Goal: Transaction & Acquisition: Purchase product/service

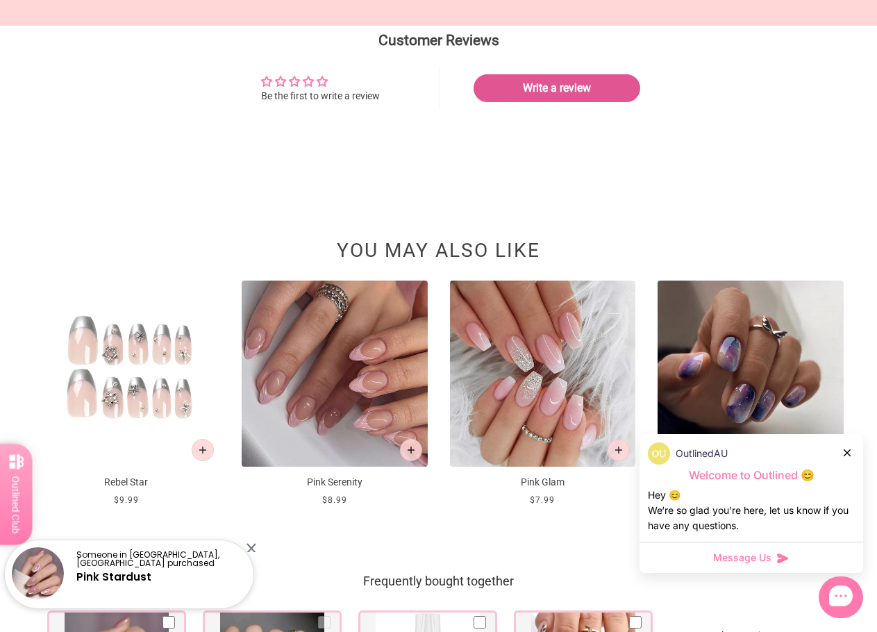
scroll to position [1471, 0]
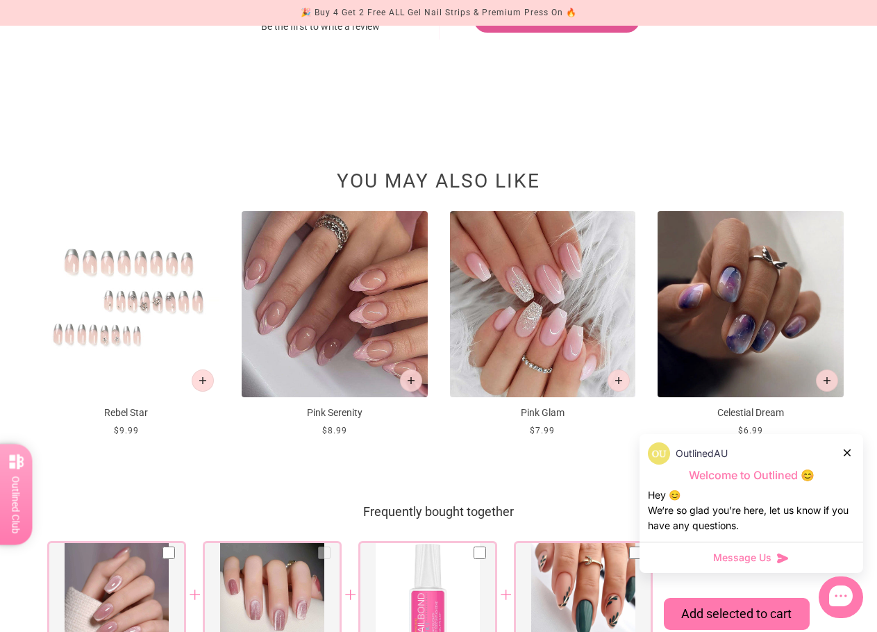
click at [123, 307] on img at bounding box center [126, 304] width 186 height 186
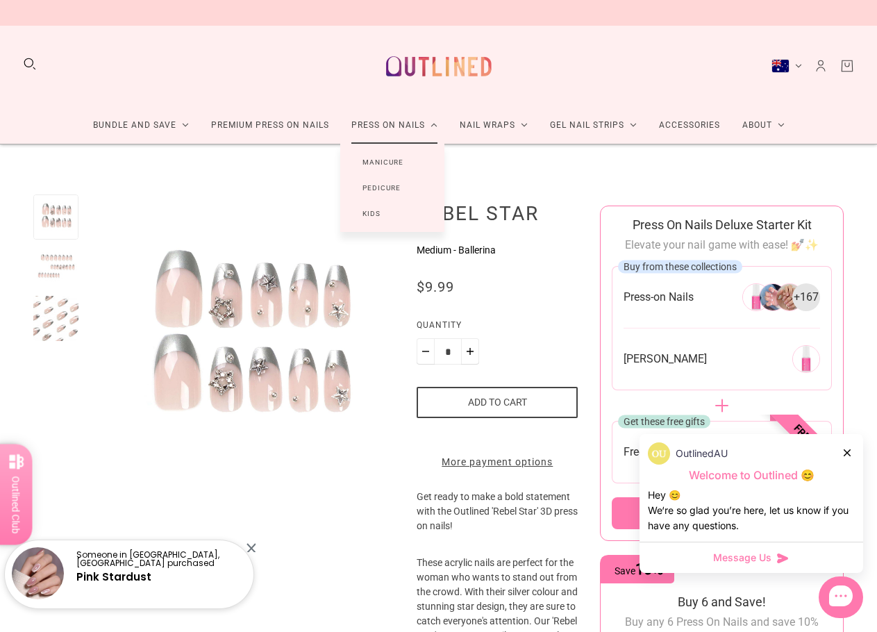
click at [394, 156] on link "Manicure" at bounding box center [382, 162] width 85 height 26
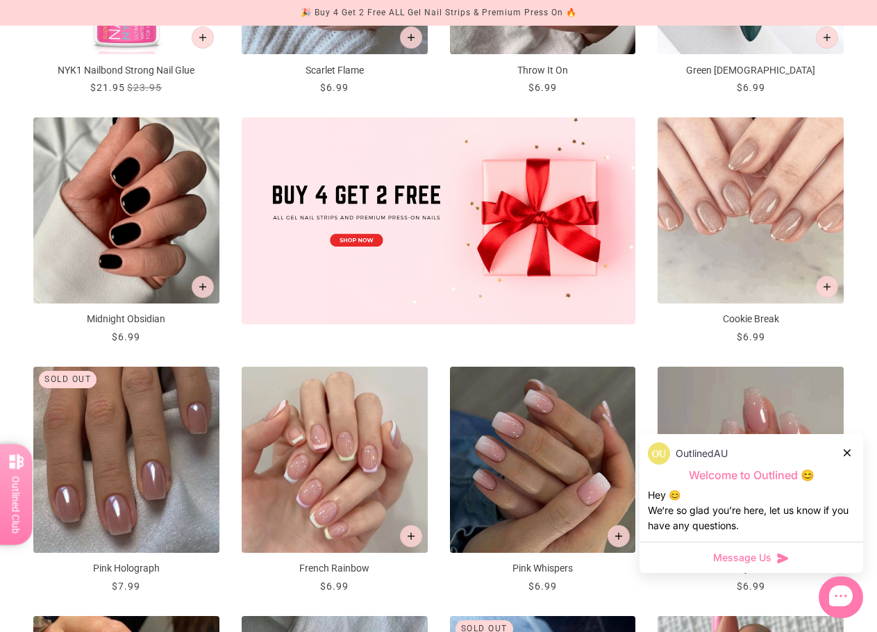
scroll to position [417, 0]
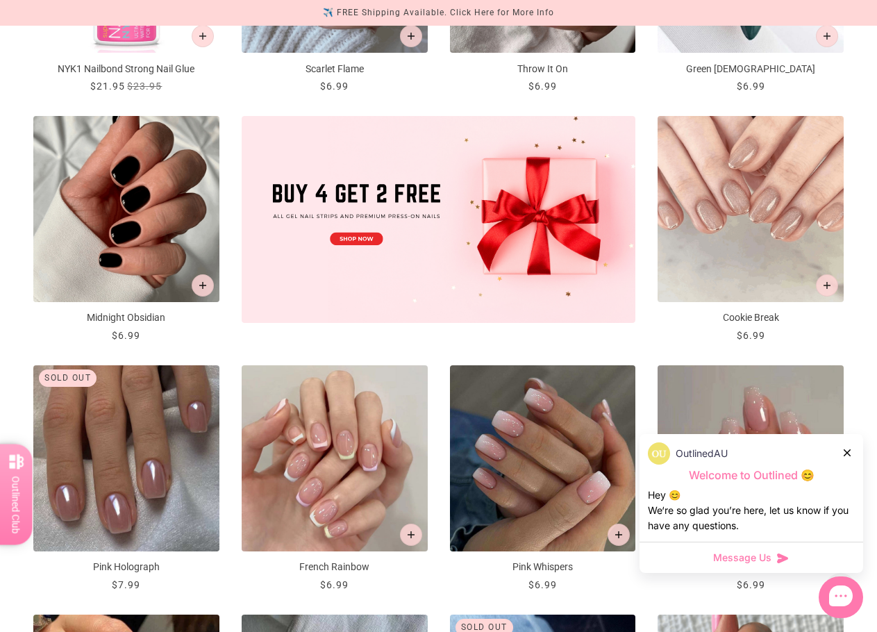
click at [847, 450] on icon at bounding box center [847, 452] width 7 height 7
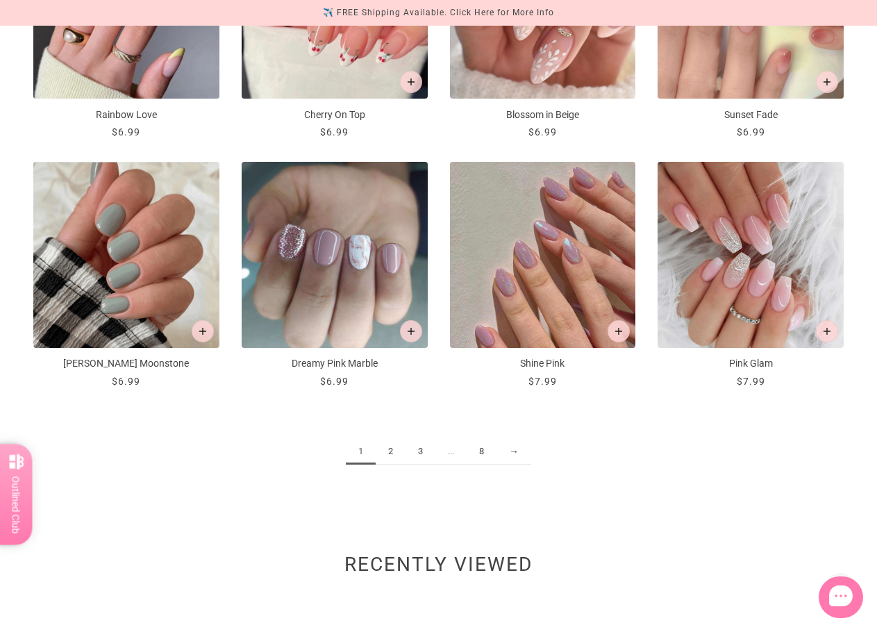
scroll to position [1389, 0]
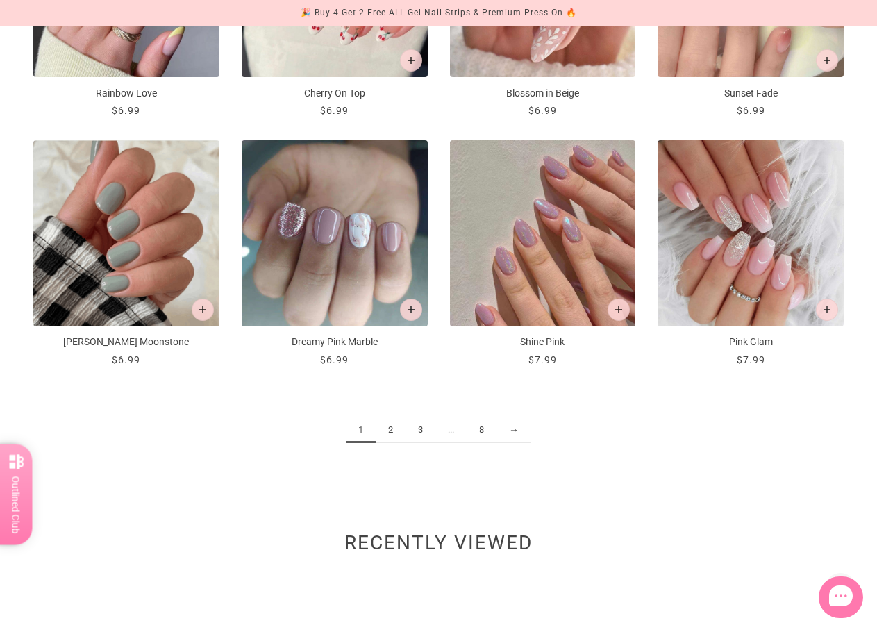
click at [392, 433] on link "2" at bounding box center [391, 430] width 30 height 26
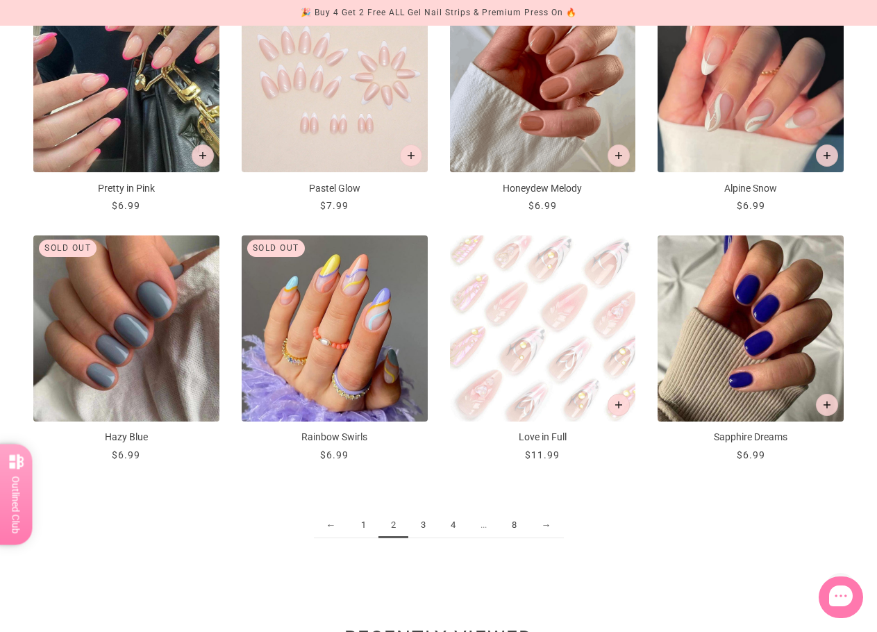
scroll to position [1320, 0]
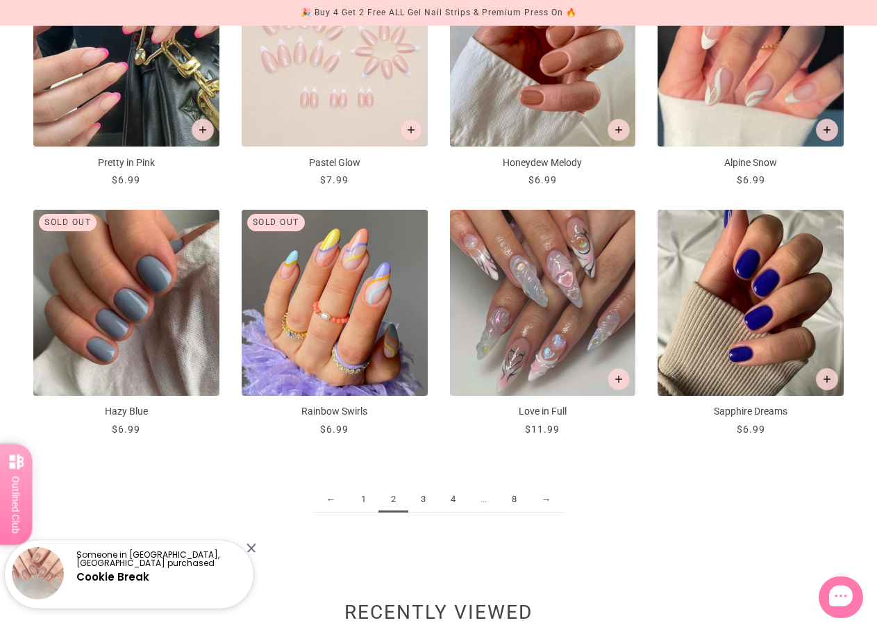
click at [422, 501] on link "3" at bounding box center [423, 500] width 30 height 26
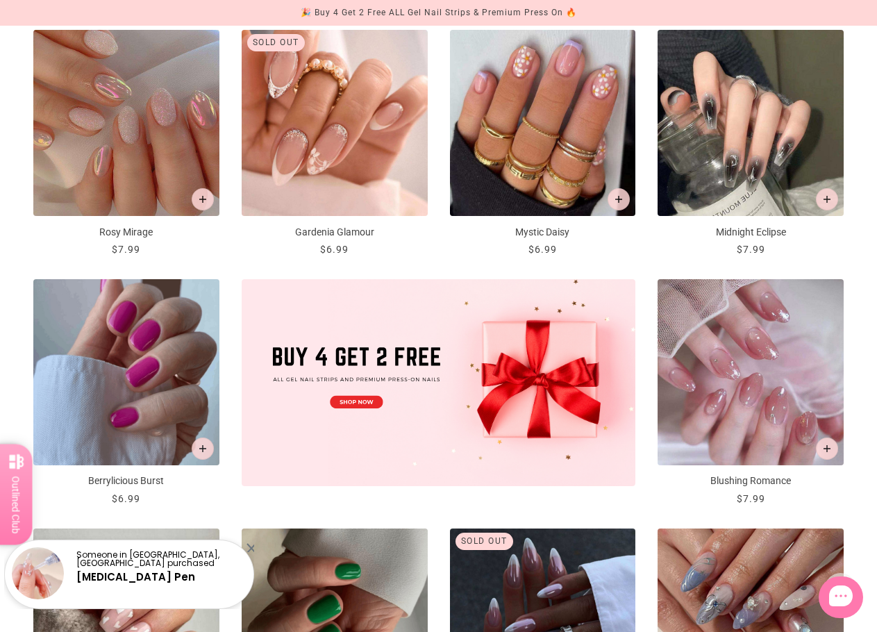
scroll to position [278, 0]
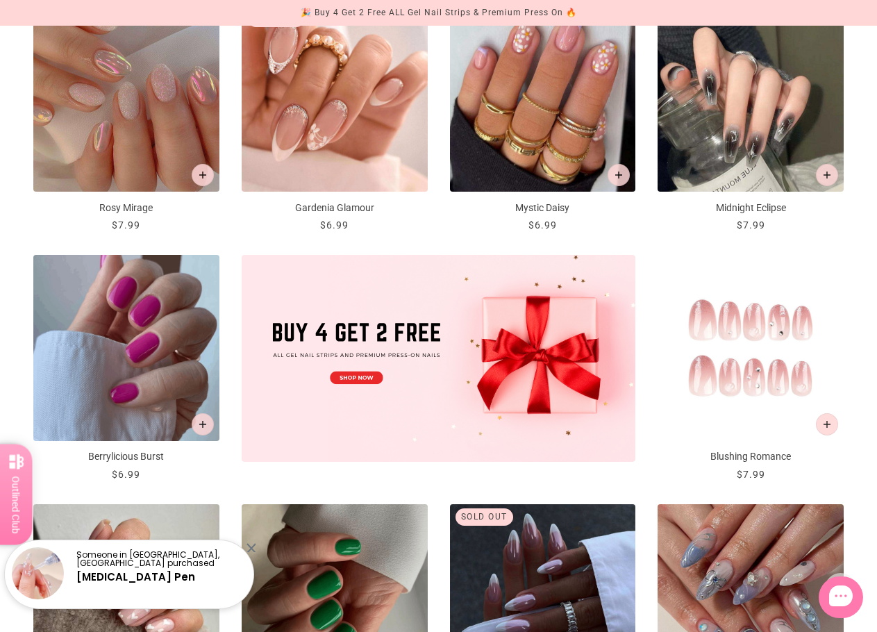
click at [740, 370] on img "Blushing Romance" at bounding box center [751, 348] width 186 height 186
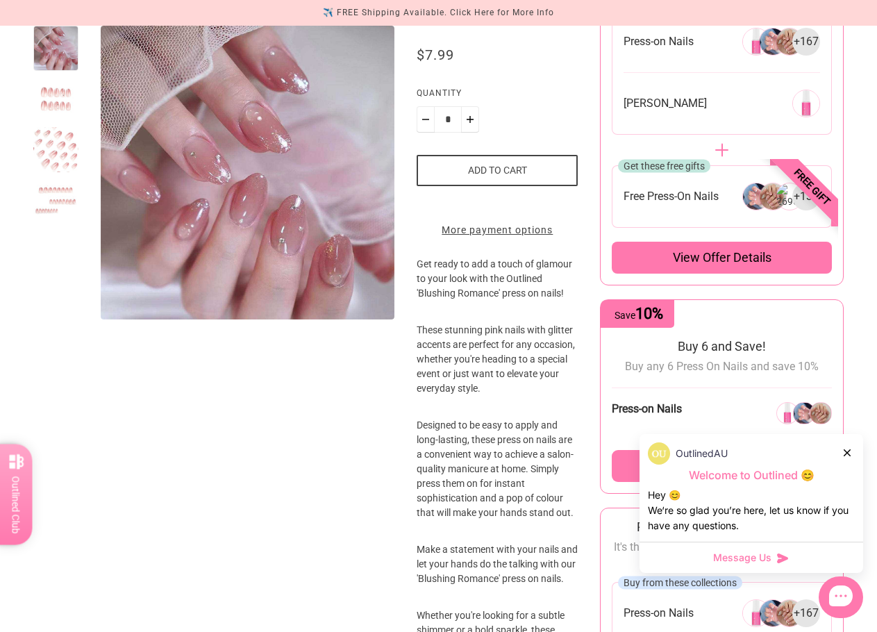
scroll to position [278, 0]
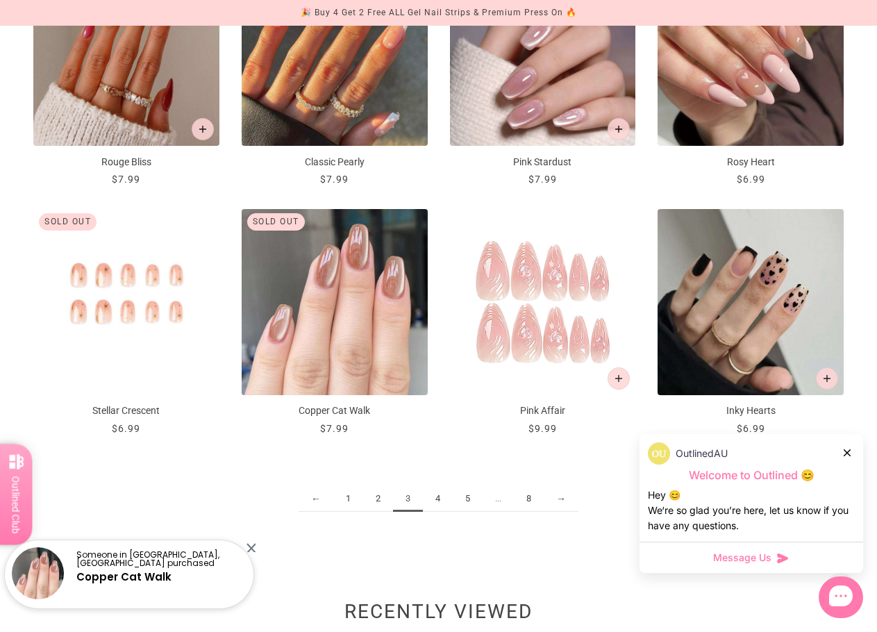
scroll to position [1390, 0]
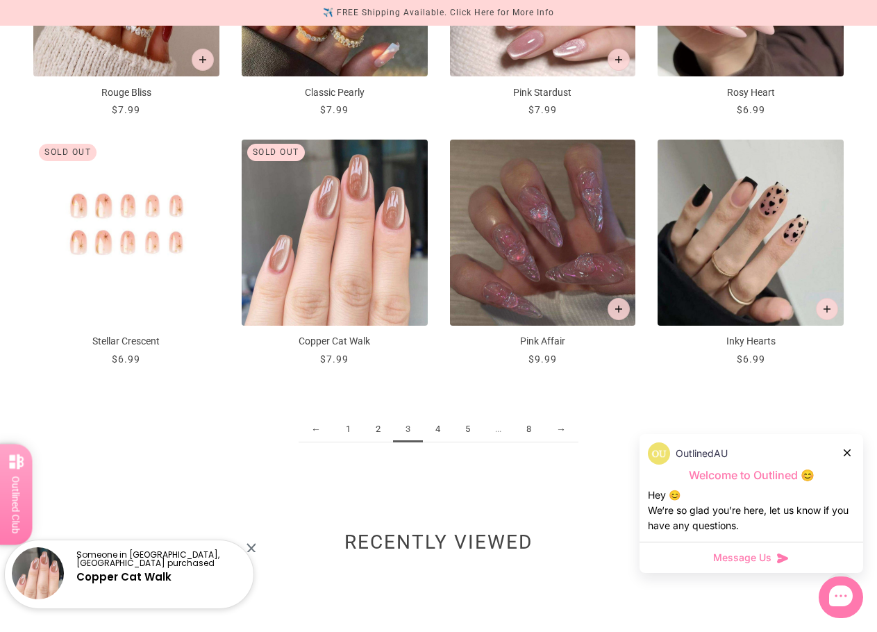
click at [438, 429] on link "4" at bounding box center [438, 430] width 30 height 26
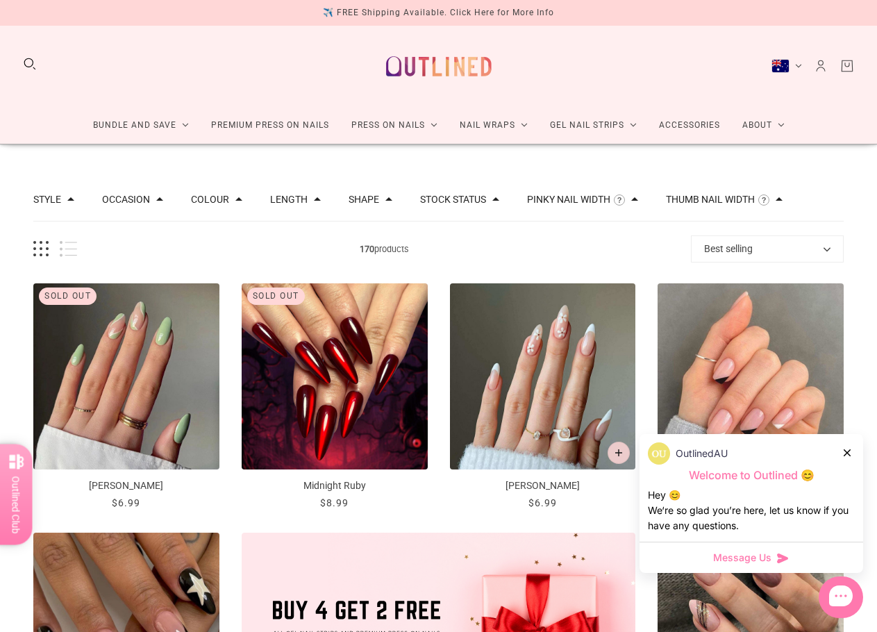
click at [851, 454] on div at bounding box center [848, 452] width 8 height 15
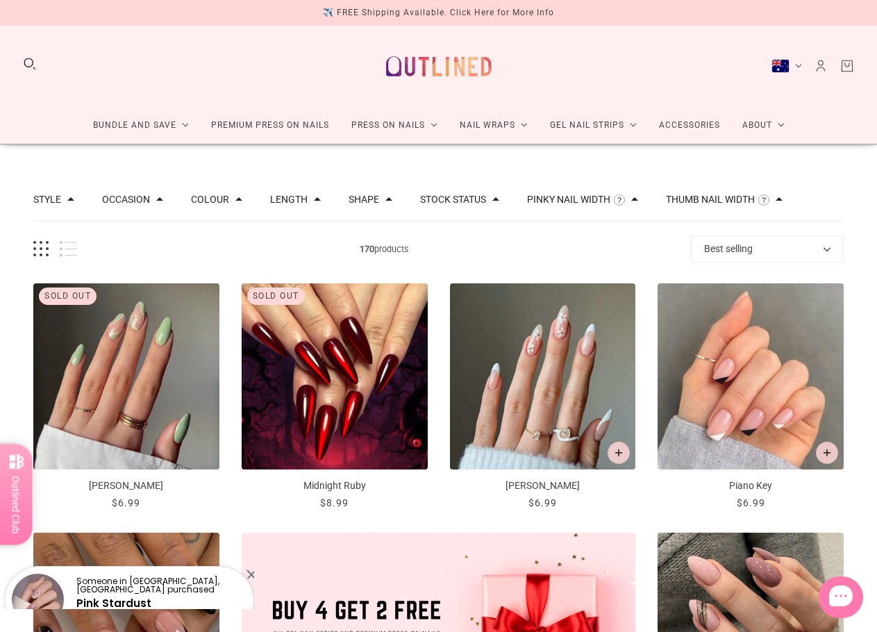
click at [362, 194] on button "Shape" at bounding box center [364, 199] width 31 height 10
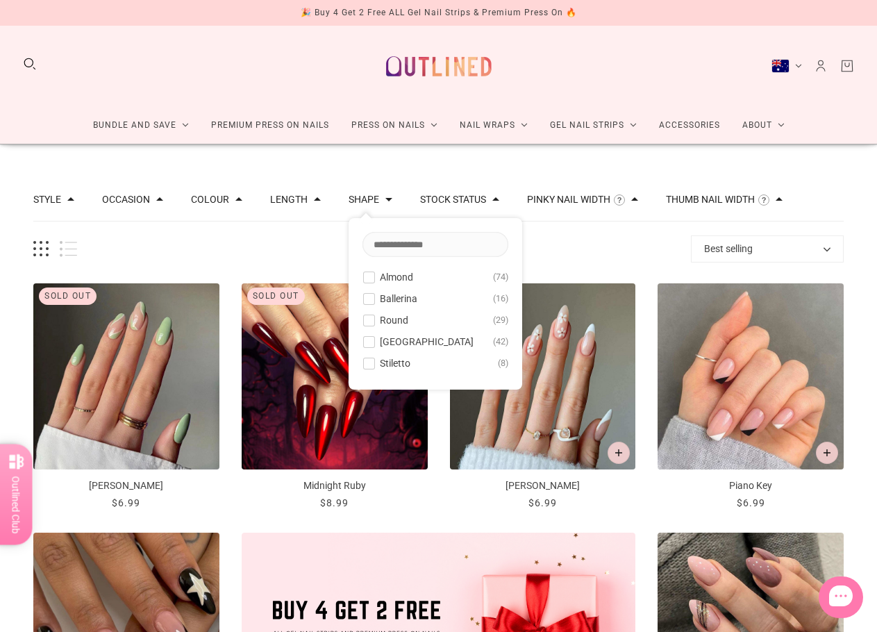
click at [364, 321] on span at bounding box center [369, 320] width 10 height 10
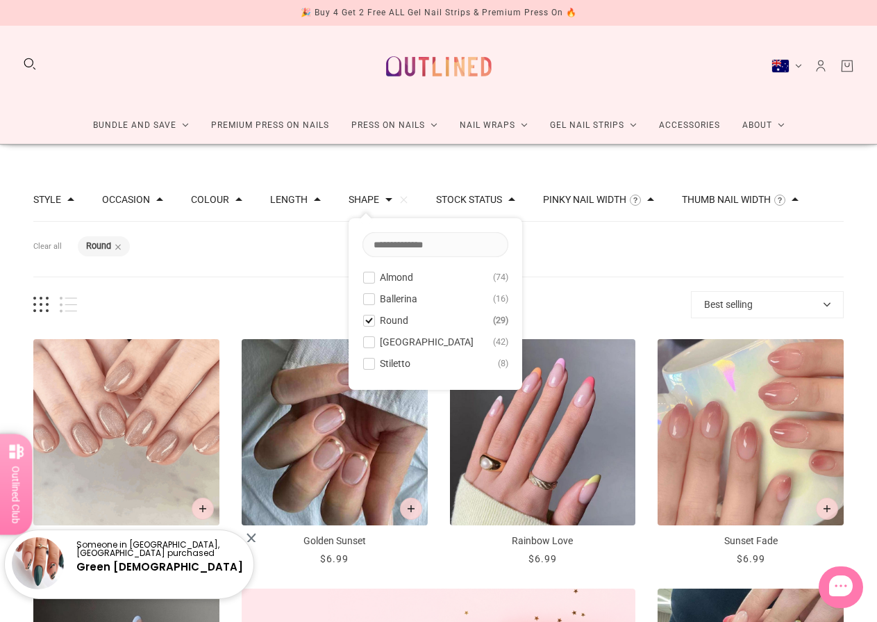
click at [364, 340] on span at bounding box center [369, 342] width 10 height 10
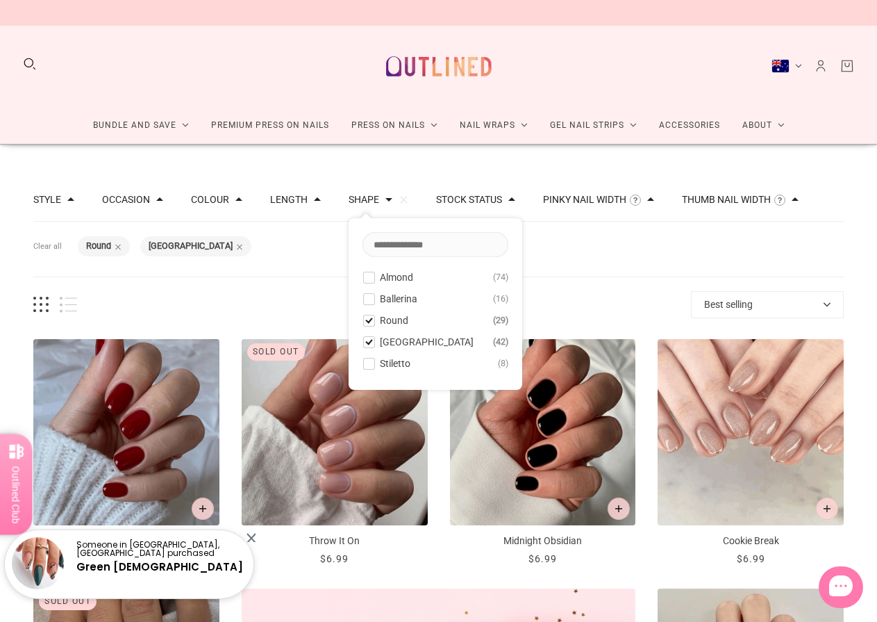
click at [276, 303] on span "71 products" at bounding box center [384, 304] width 614 height 15
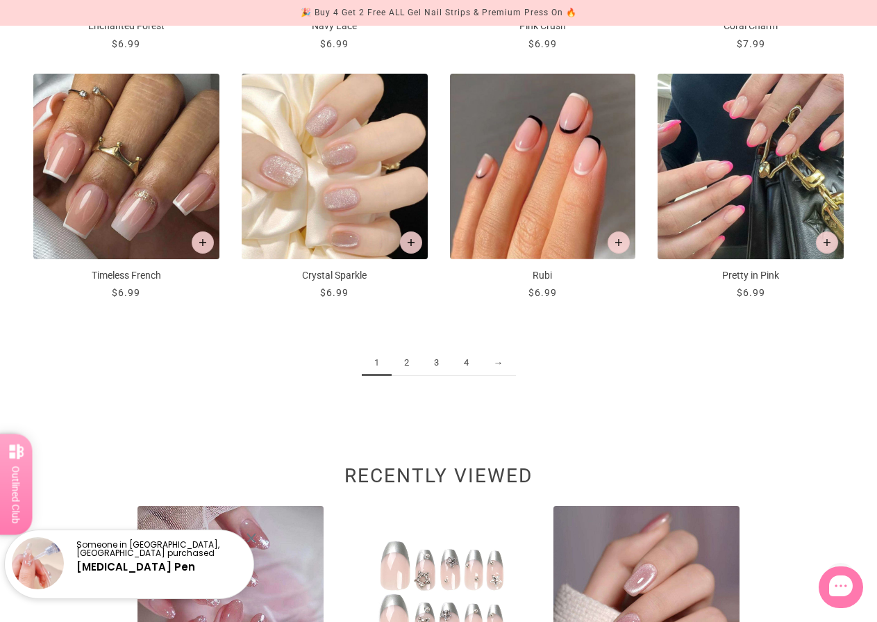
scroll to position [1442, 0]
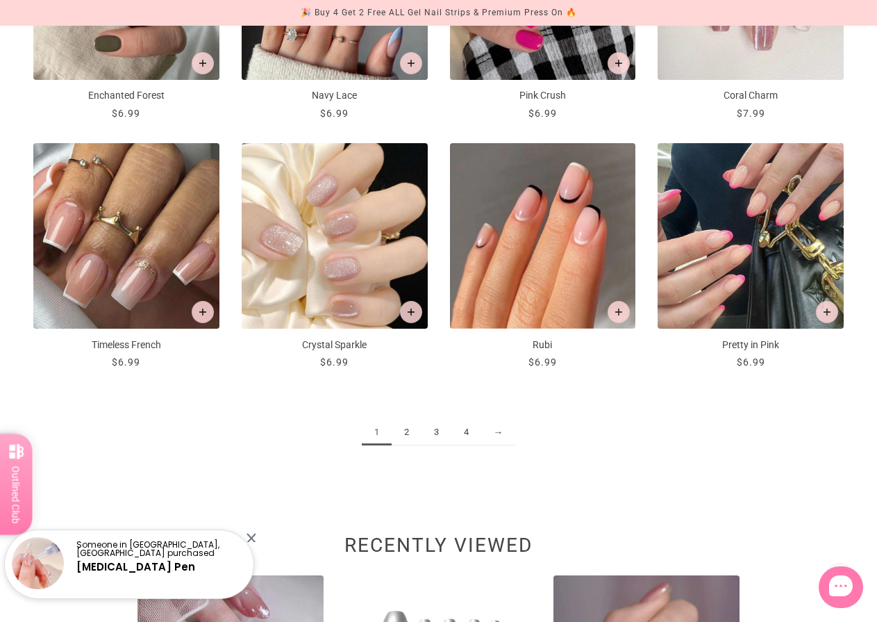
click at [411, 431] on link "2" at bounding box center [407, 432] width 30 height 26
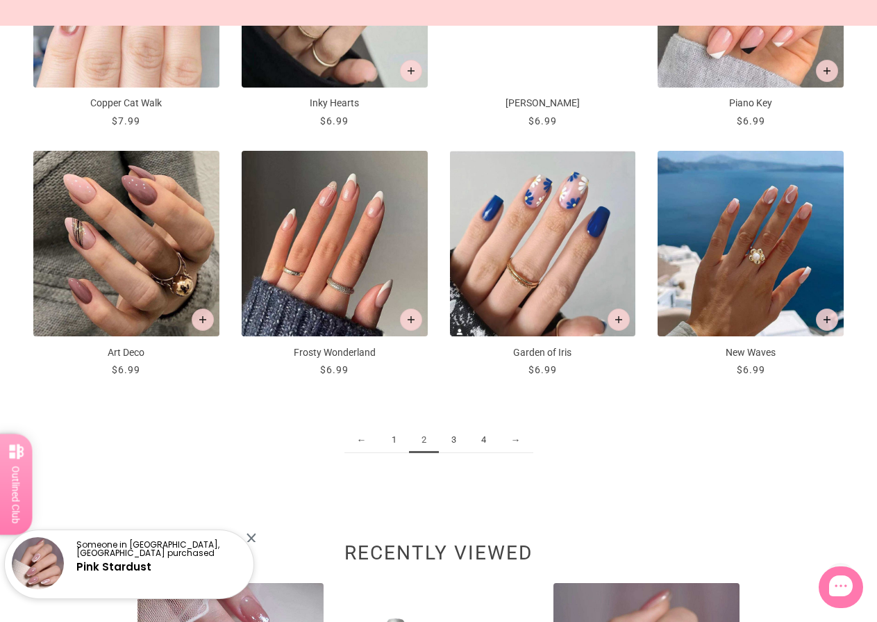
scroll to position [1459, 0]
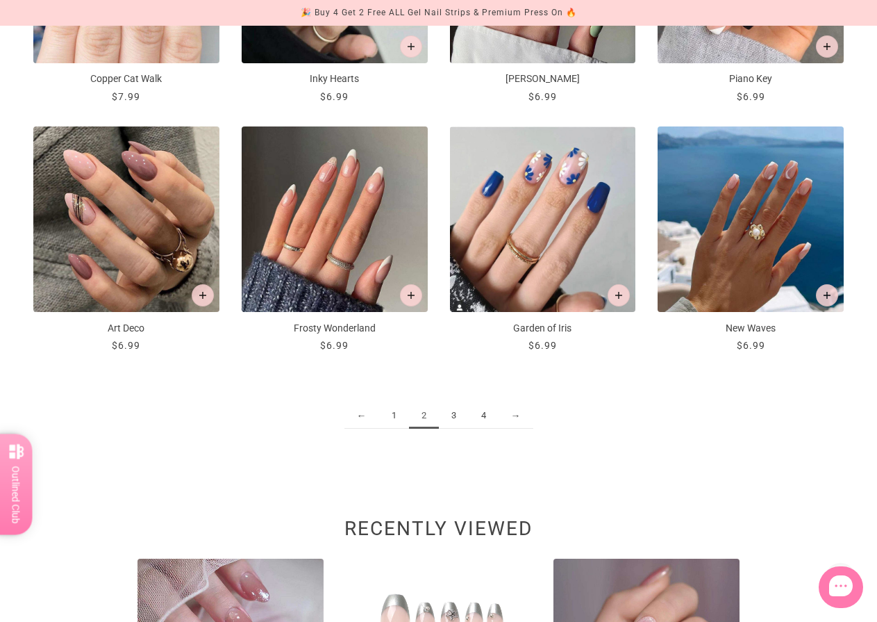
click at [451, 418] on link "3" at bounding box center [454, 416] width 30 height 26
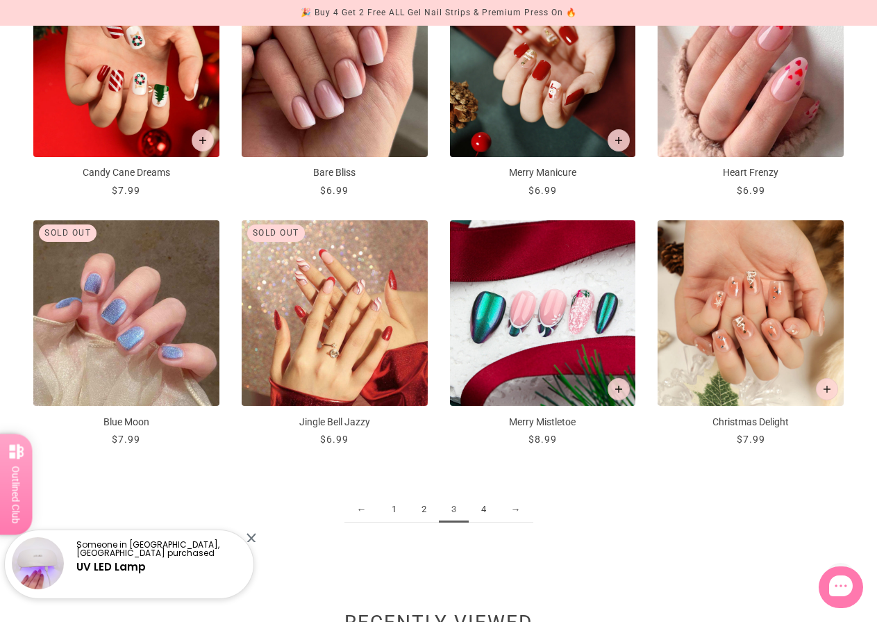
scroll to position [1459, 0]
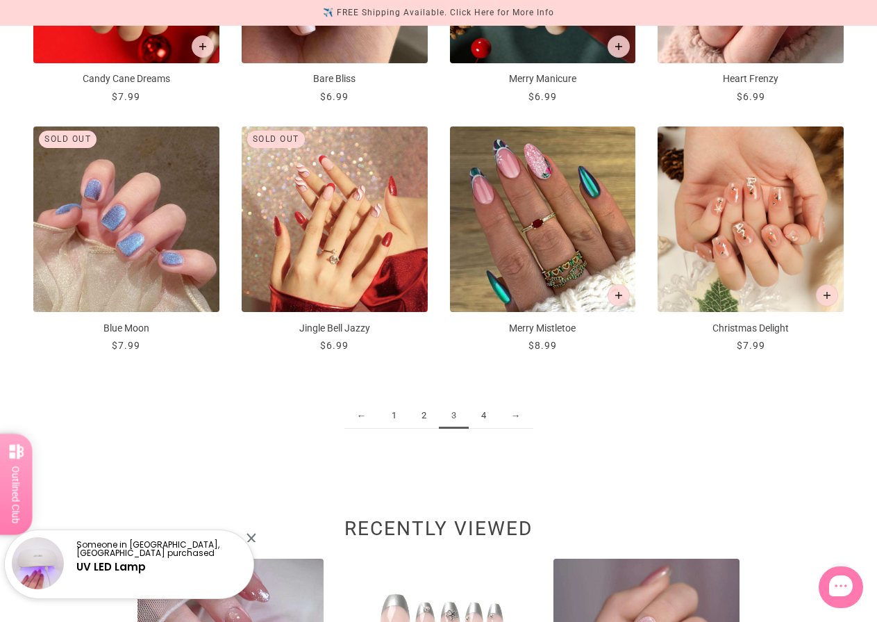
click at [485, 419] on link "4" at bounding box center [484, 416] width 30 height 26
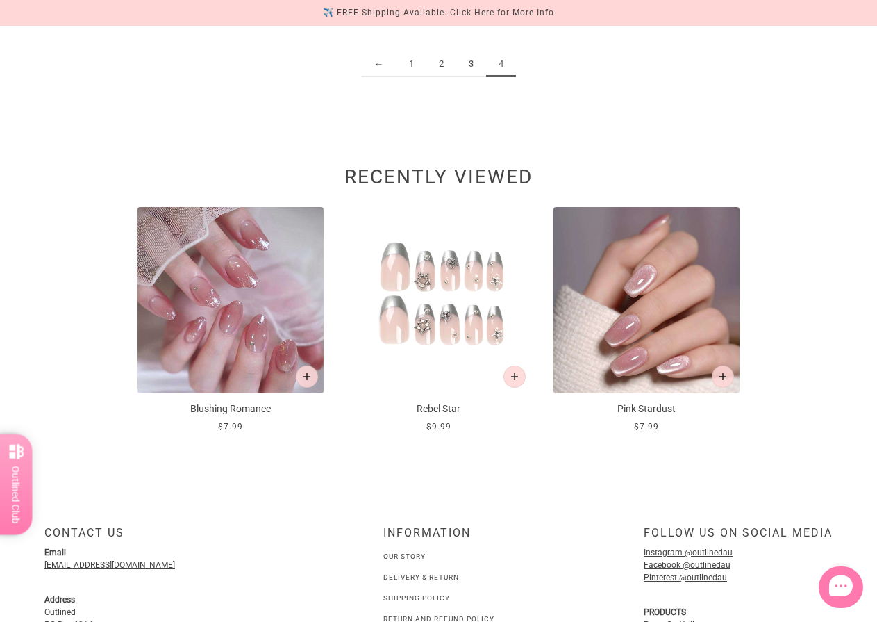
scroll to position [979, 0]
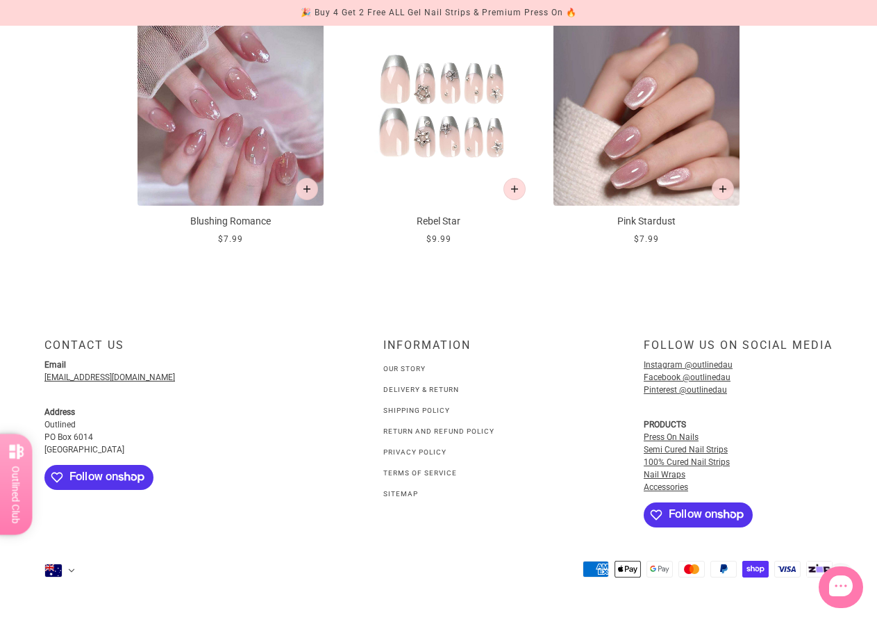
click at [409, 392] on link "Delivery & Return" at bounding box center [421, 389] width 76 height 8
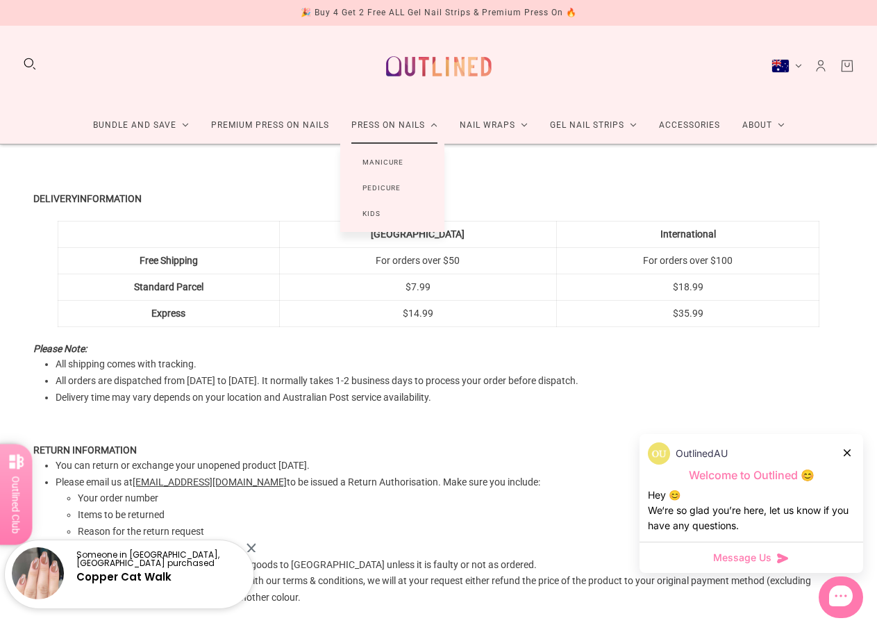
click at [399, 133] on link "Press On Nails" at bounding box center [394, 125] width 108 height 37
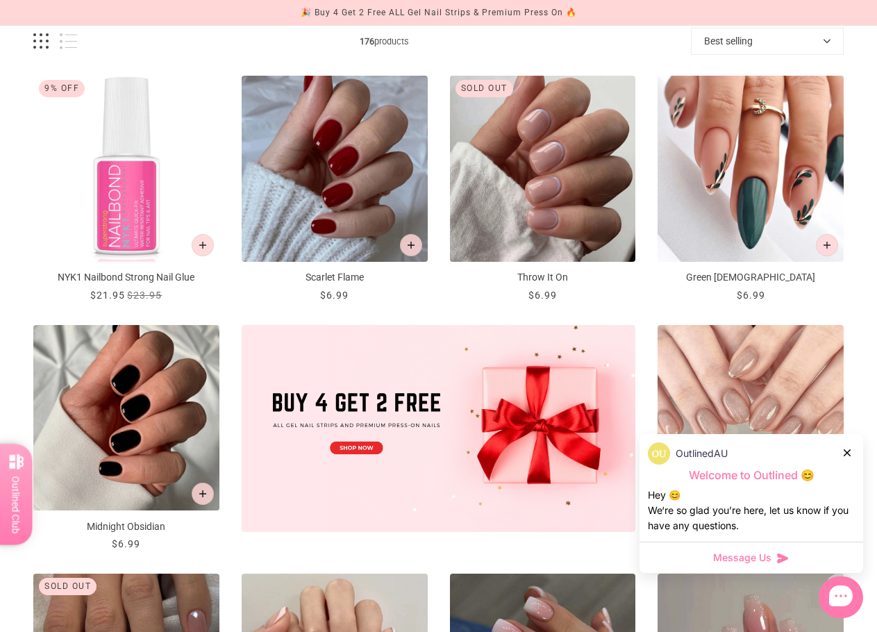
scroll to position [208, 0]
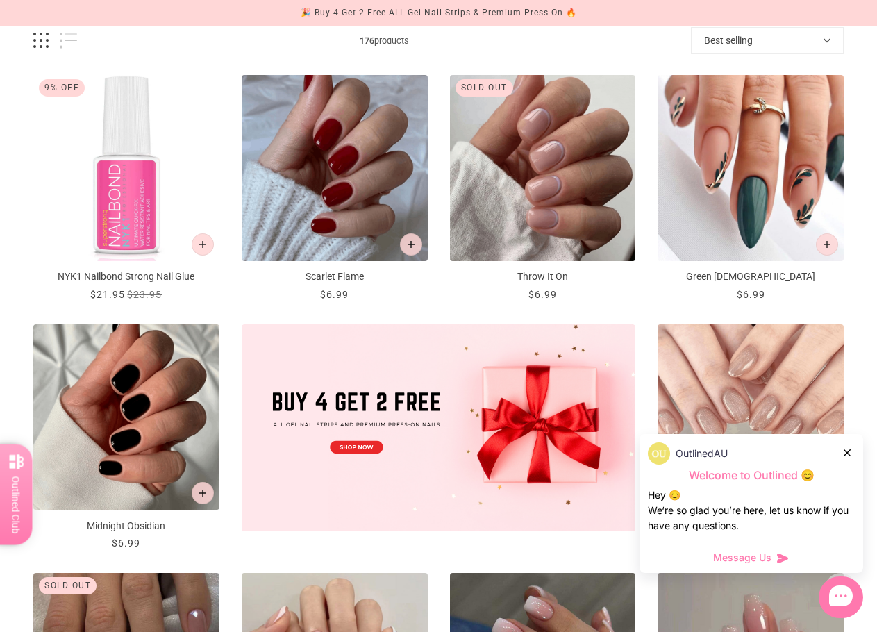
click at [849, 454] on icon at bounding box center [847, 452] width 7 height 7
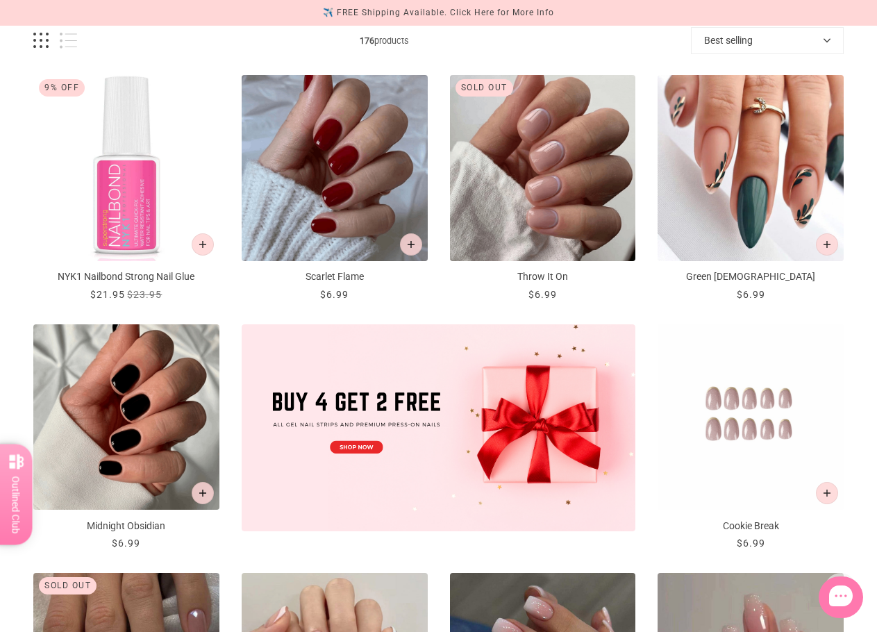
click at [762, 412] on img "Cookie Break" at bounding box center [751, 417] width 186 height 186
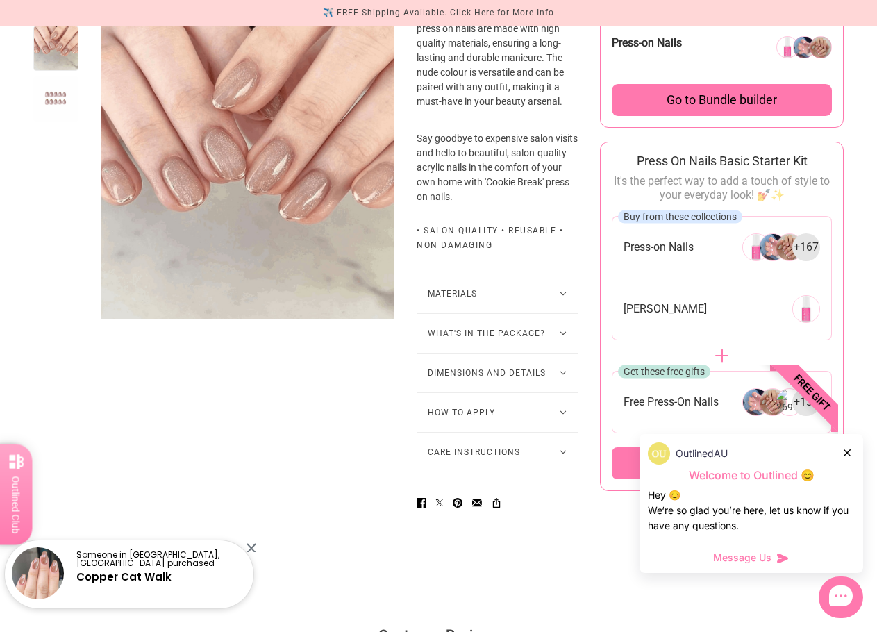
scroll to position [625, 0]
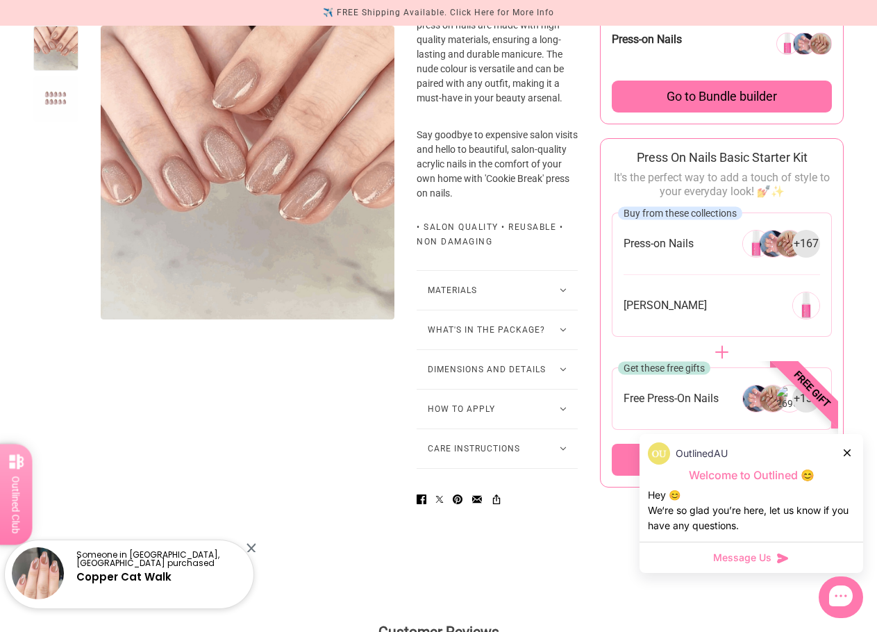
click at [558, 310] on button "Materials" at bounding box center [497, 290] width 161 height 39
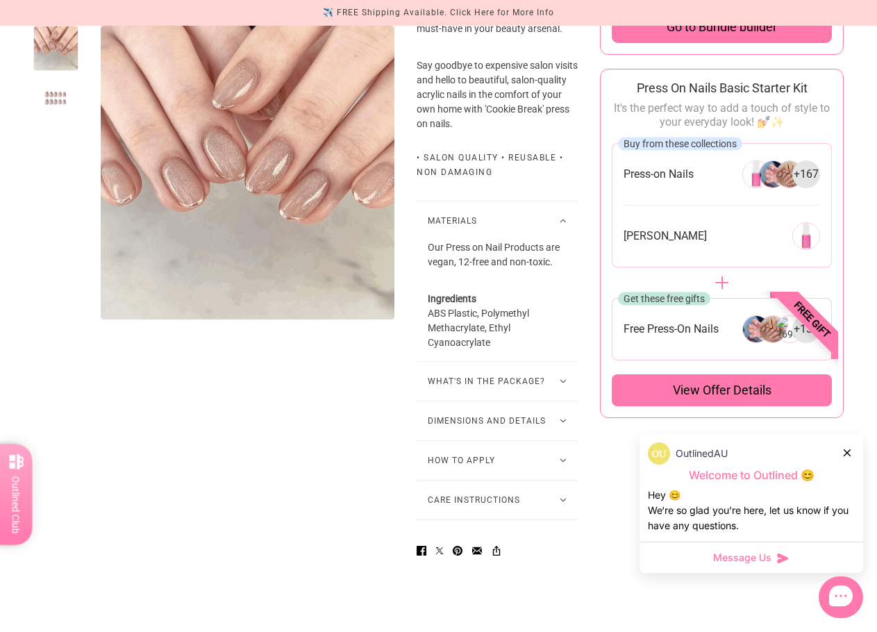
scroll to position [764, 0]
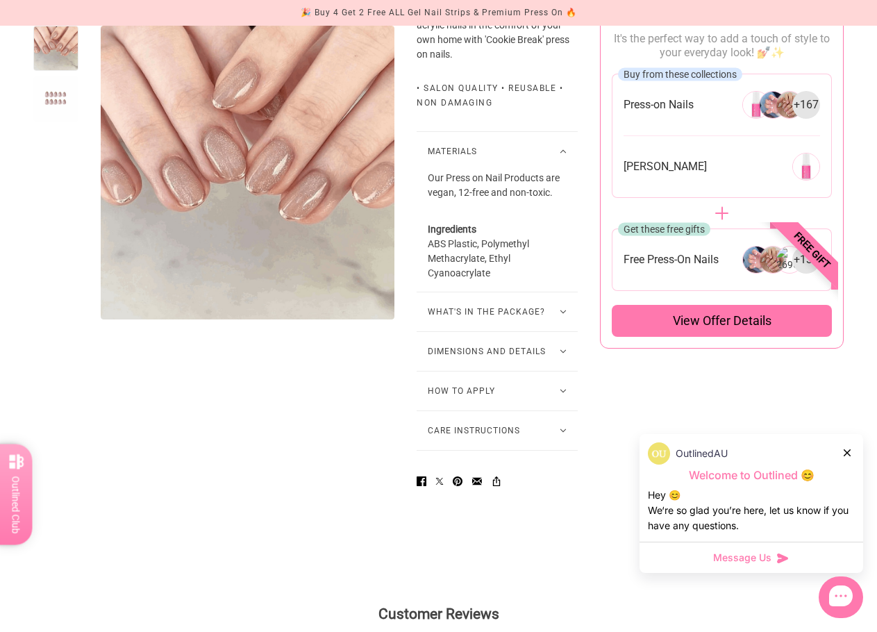
click at [563, 331] on button "What's in the package?" at bounding box center [497, 311] width 161 height 39
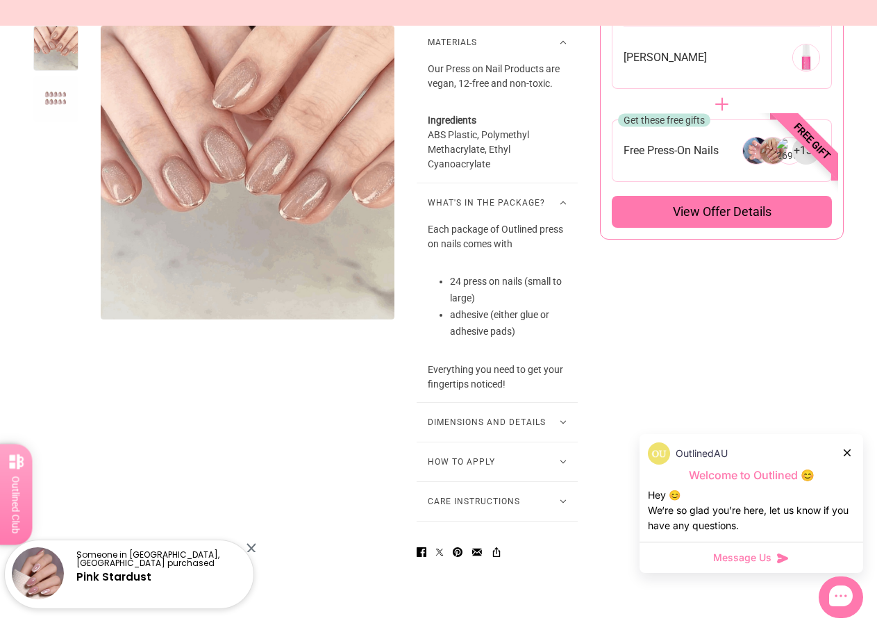
scroll to position [903, 0]
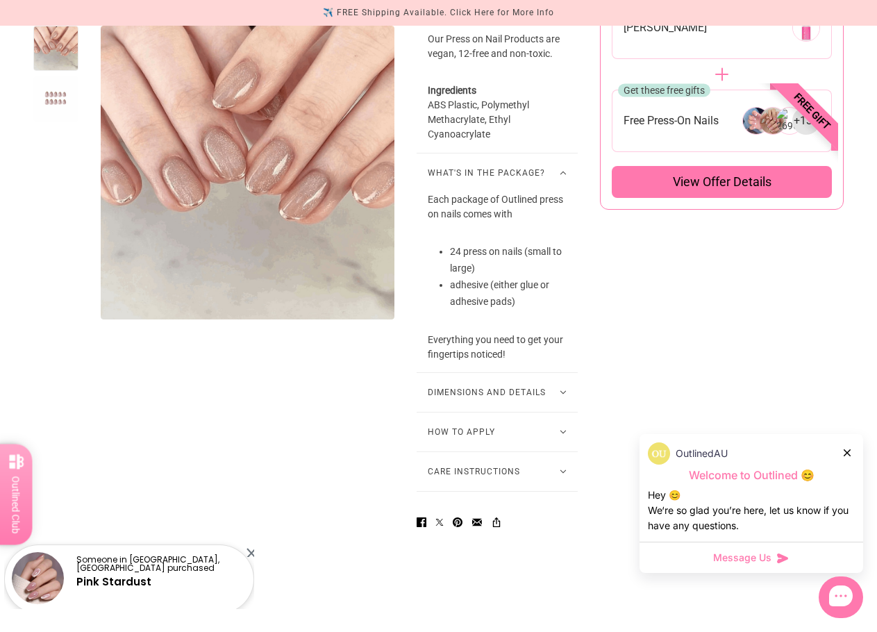
click at [560, 394] on icon at bounding box center [563, 392] width 6 height 3
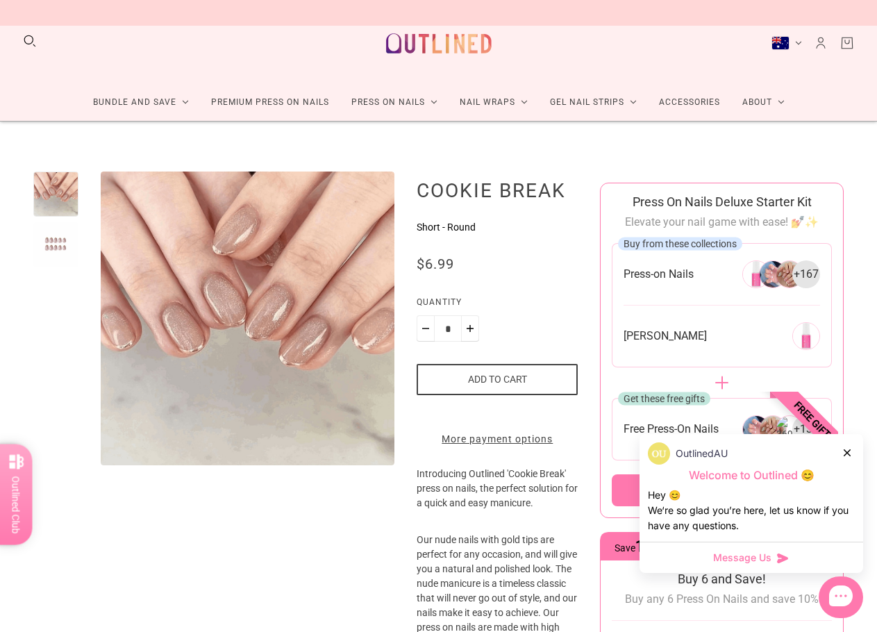
scroll to position [0, 0]
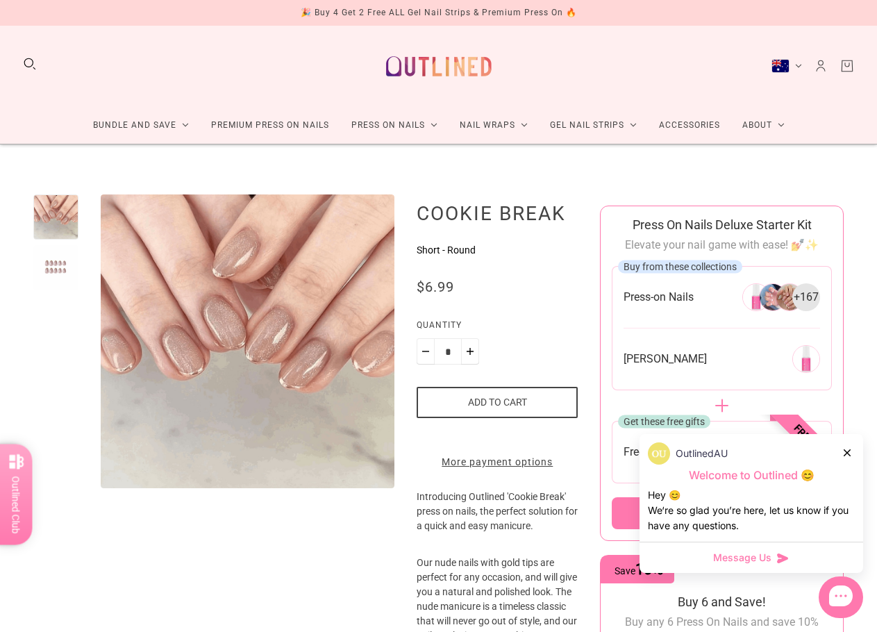
click at [847, 452] on icon at bounding box center [847, 452] width 7 height 7
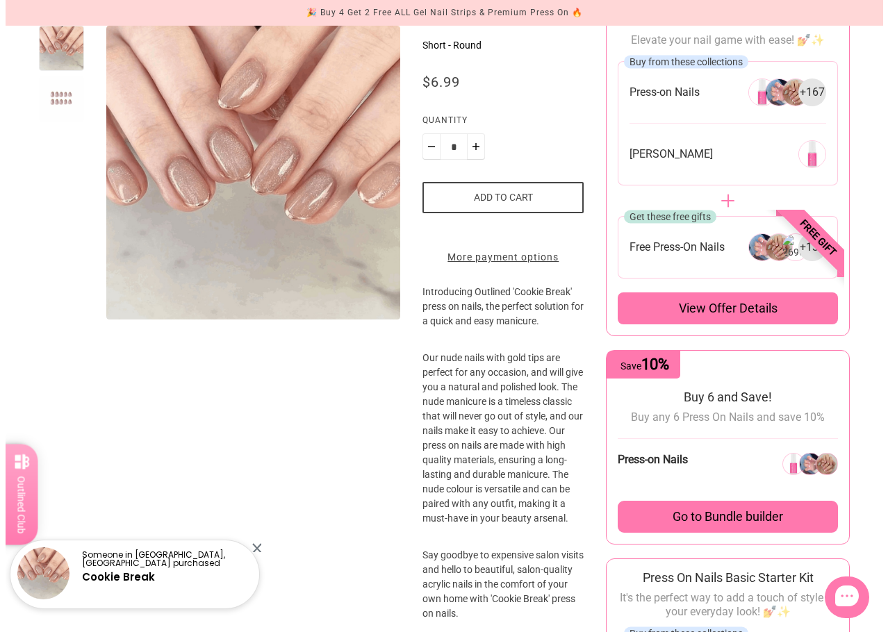
scroll to position [208, 0]
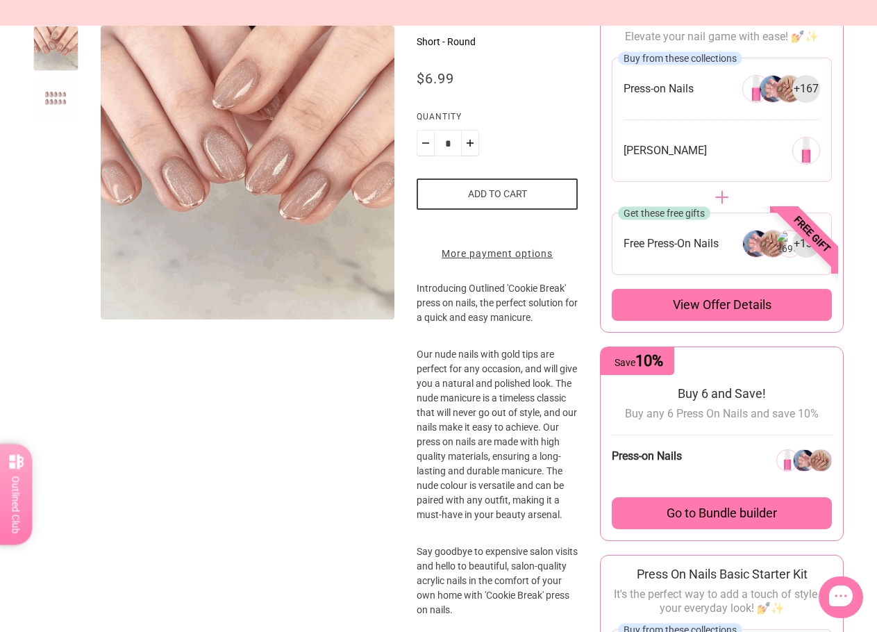
click at [727, 515] on span "Go to Bundle builder" at bounding box center [722, 513] width 110 height 15
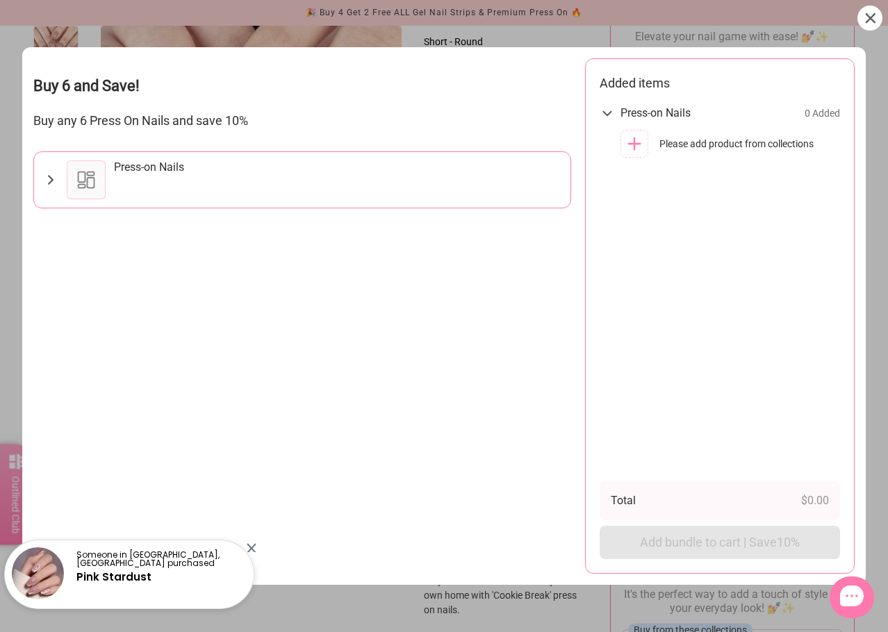
click at [174, 178] on div "Press-on Nails" at bounding box center [338, 179] width 448 height 39
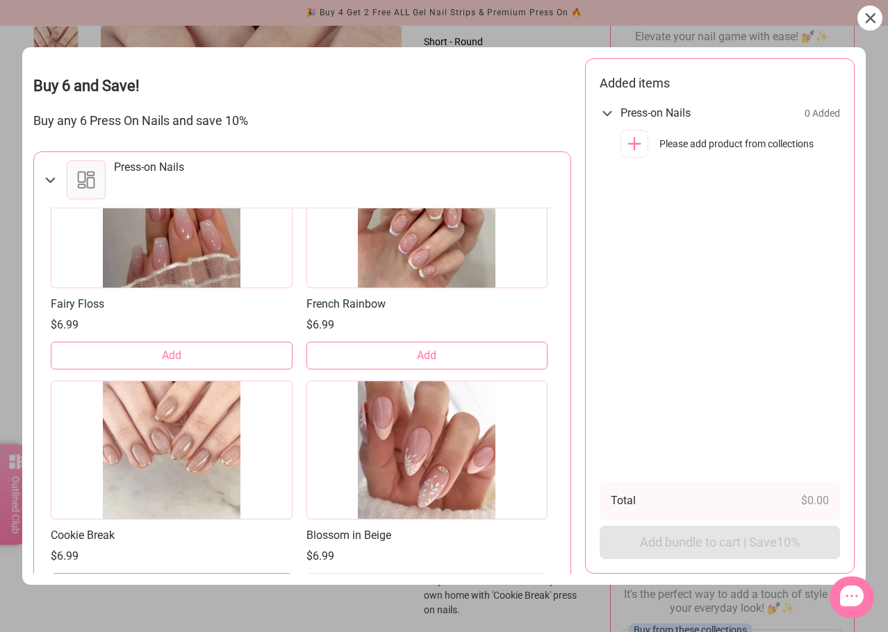
scroll to position [833, 0]
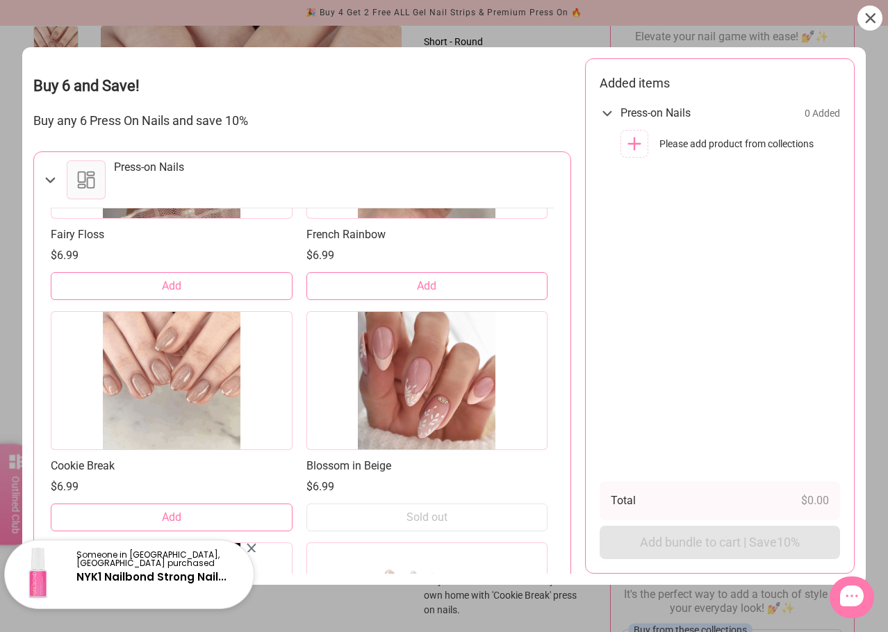
click at [195, 517] on button "Add" at bounding box center [172, 518] width 242 height 28
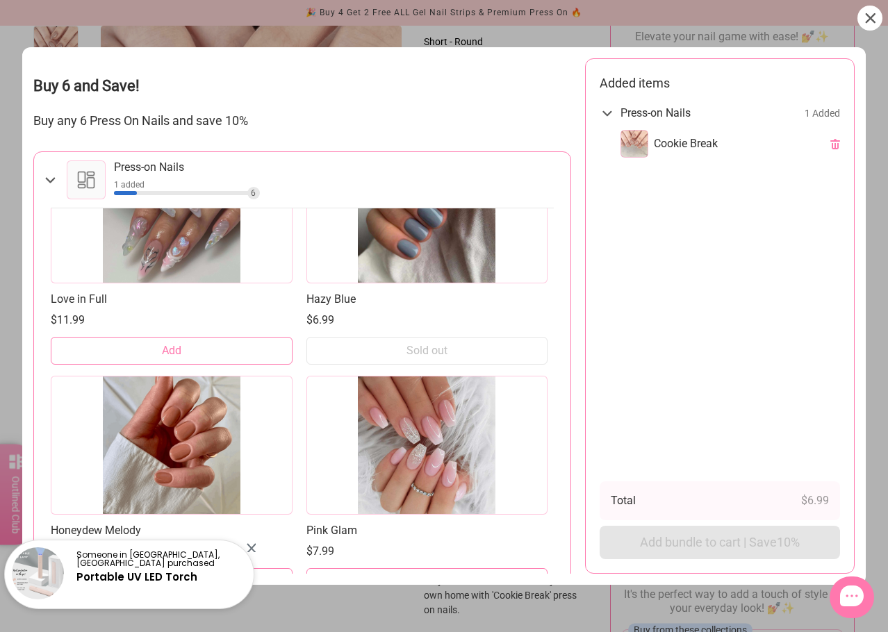
scroll to position [3807, 0]
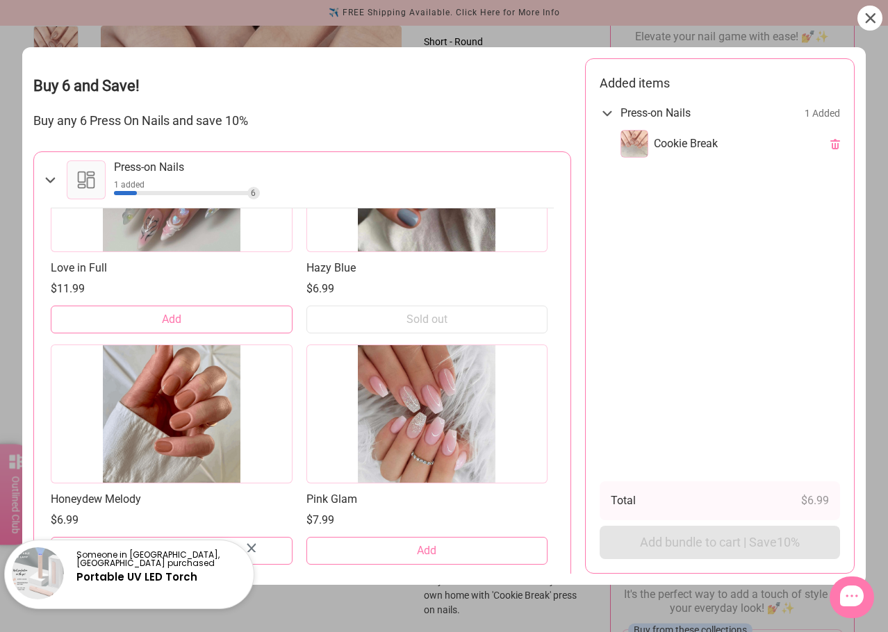
click at [219, 554] on p "Someone in Sydney Olympic Park, Australia purchased" at bounding box center [158, 559] width 165 height 17
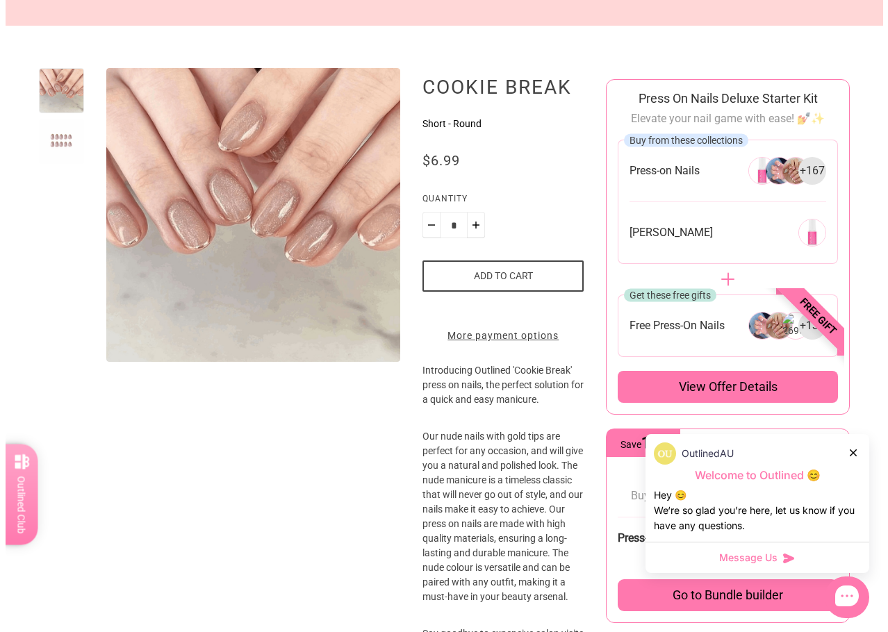
scroll to position [139, 0]
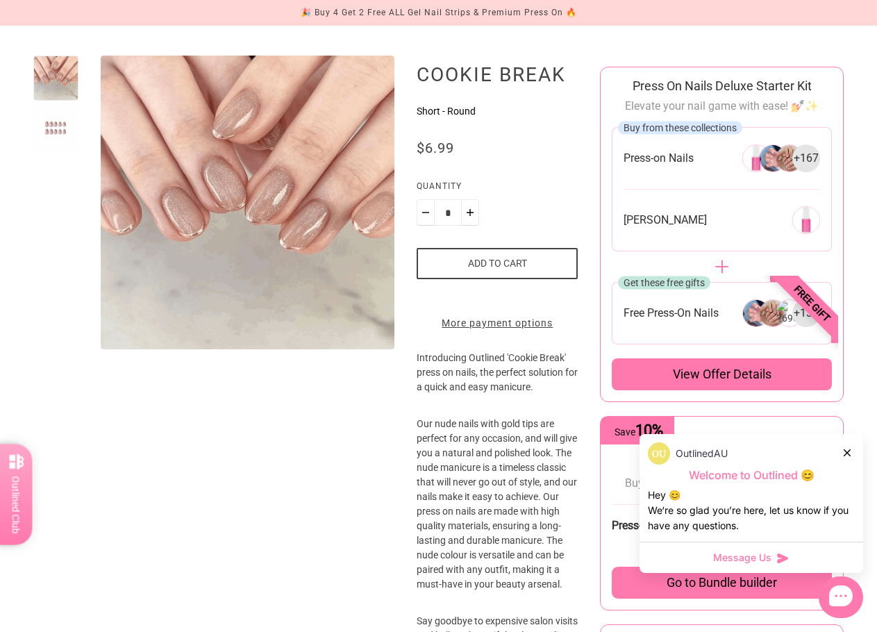
click at [851, 451] on div at bounding box center [848, 452] width 8 height 15
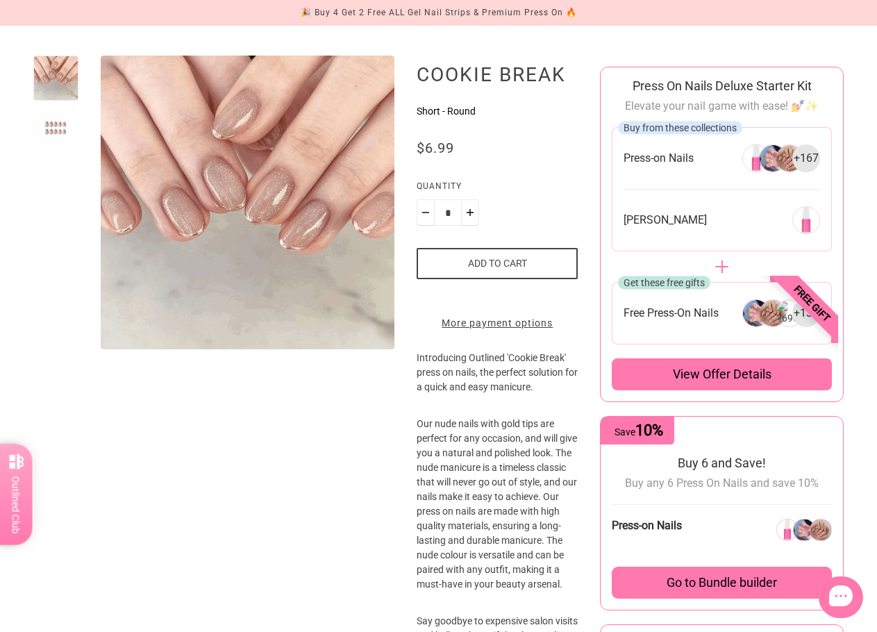
click at [733, 581] on span "Go to Bundle builder" at bounding box center [722, 582] width 110 height 15
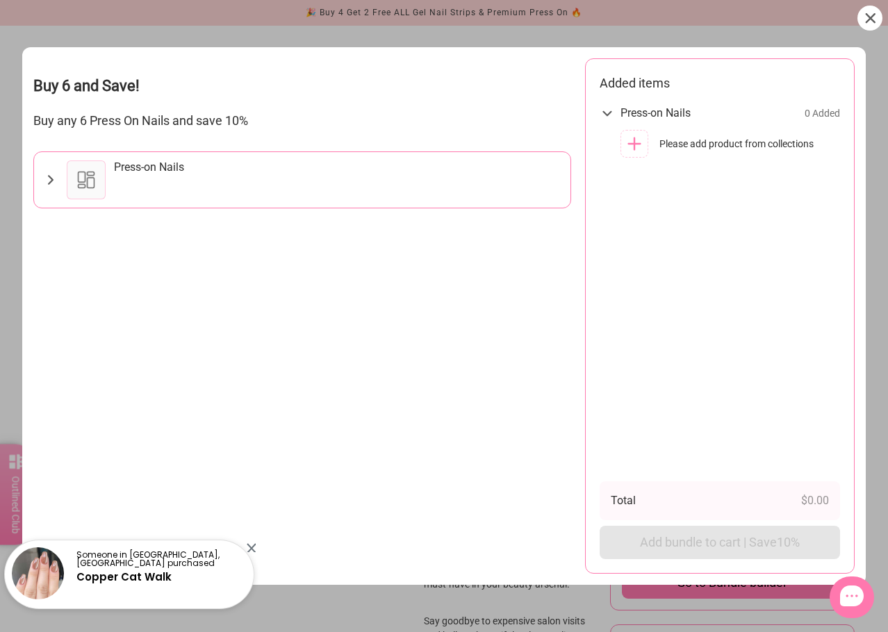
click at [315, 191] on div "Press-on Nails" at bounding box center [338, 179] width 448 height 39
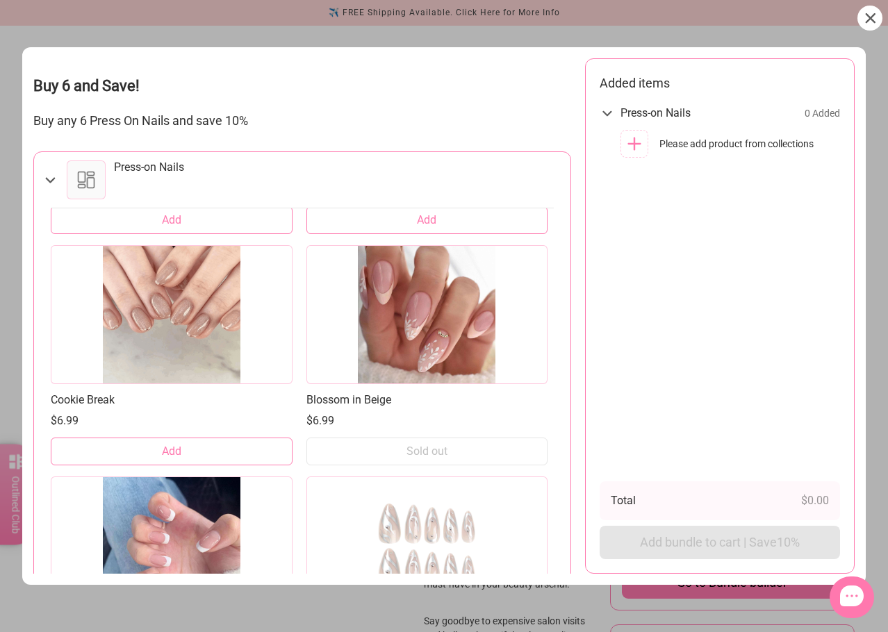
scroll to position [903, 0]
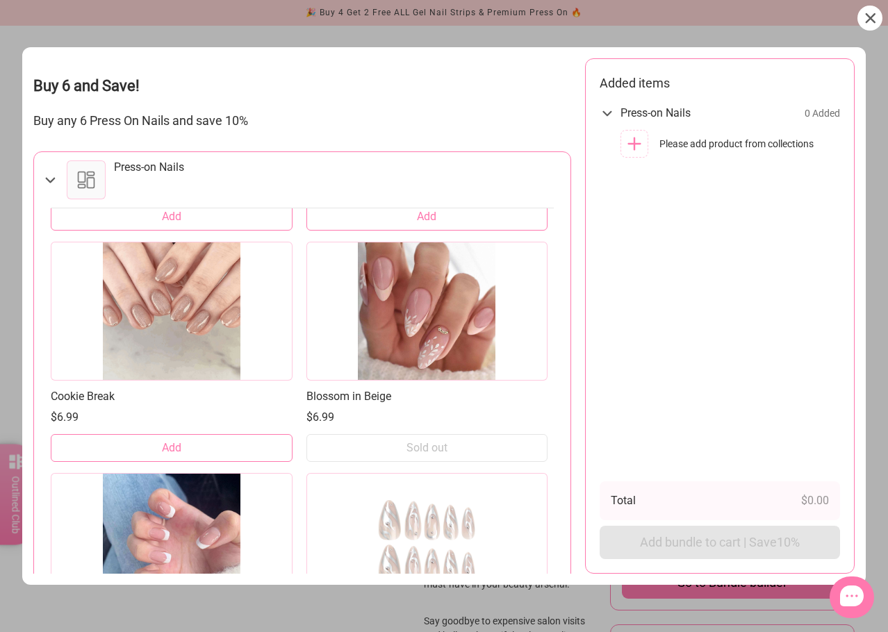
click at [152, 440] on button "Add" at bounding box center [172, 448] width 242 height 28
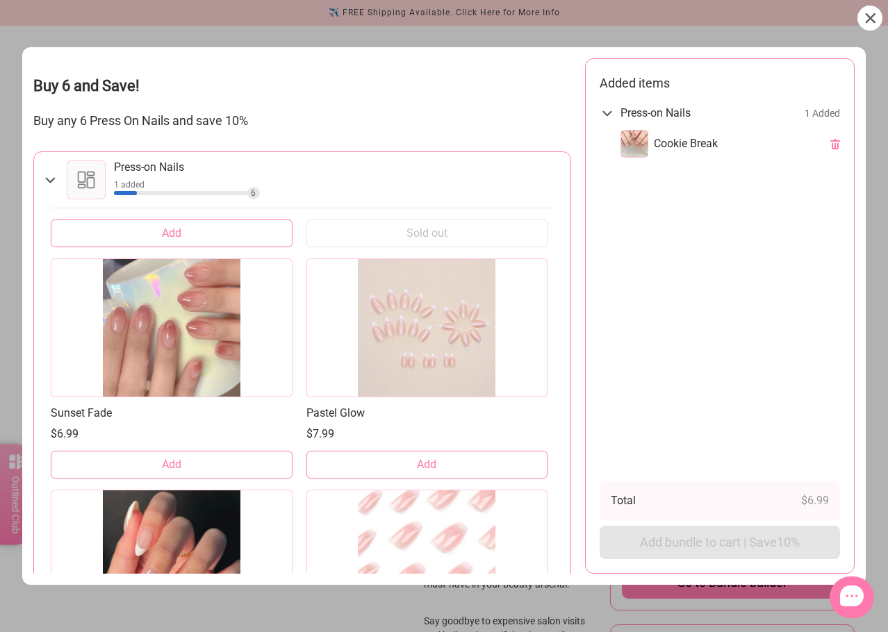
scroll to position [2292, 0]
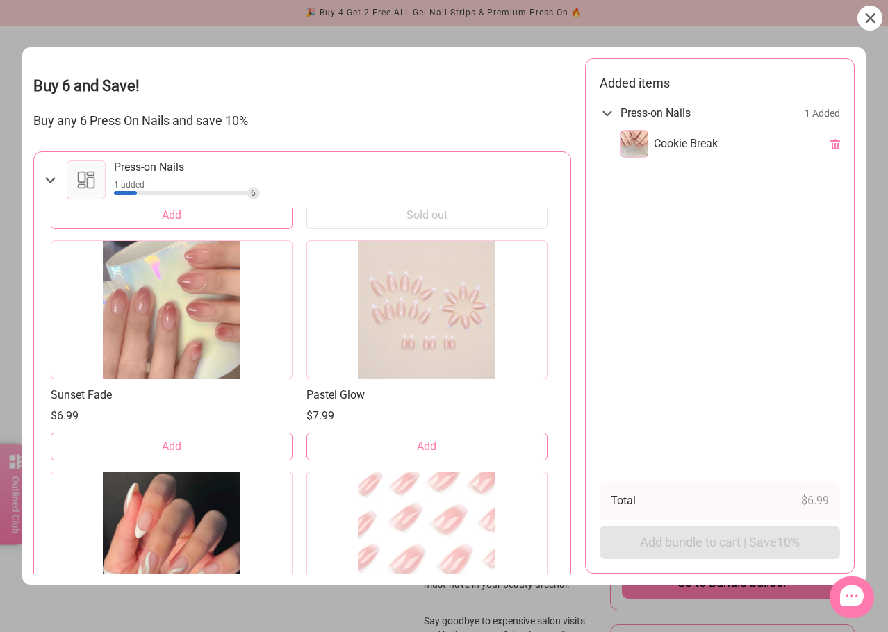
click at [251, 444] on button "Add" at bounding box center [172, 447] width 242 height 28
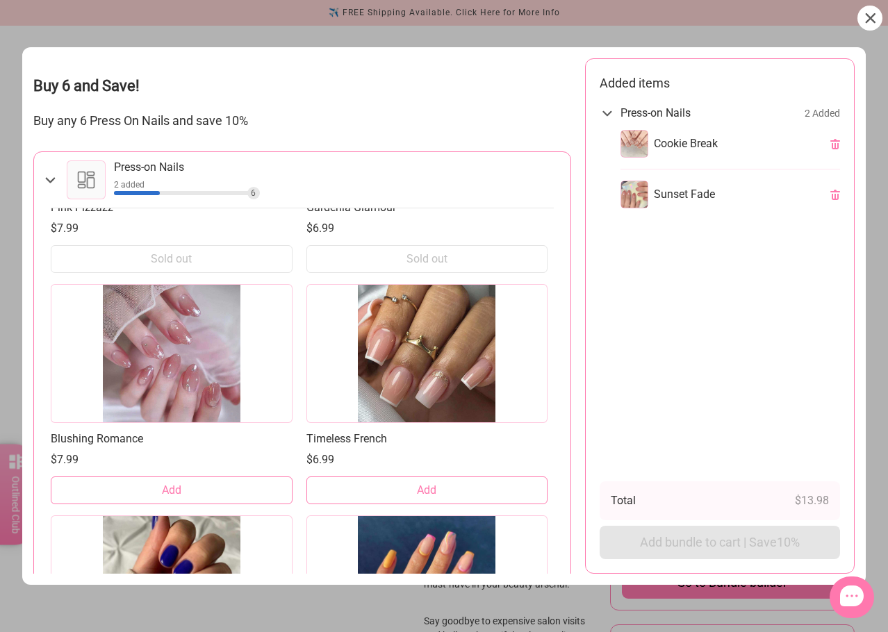
scroll to position [4862, 0]
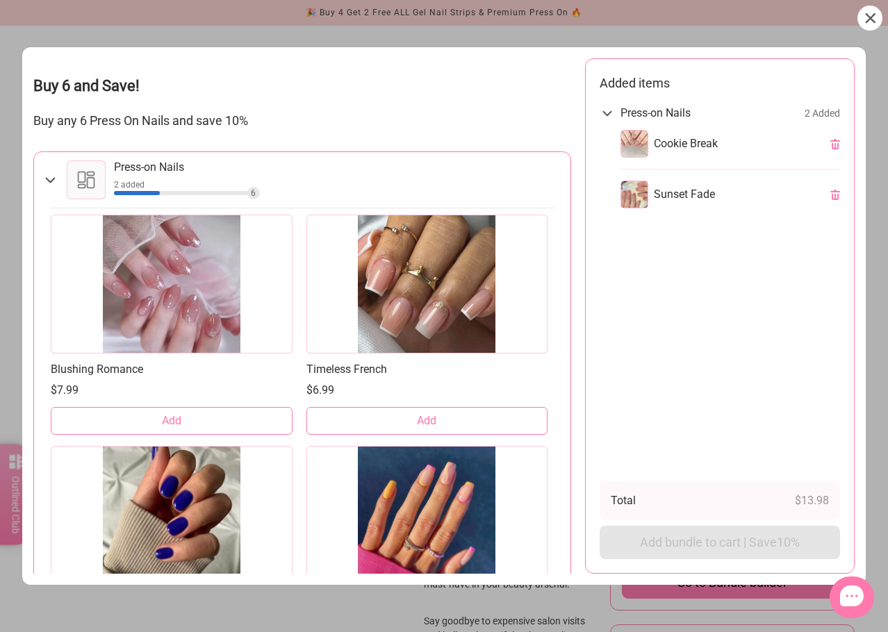
click at [256, 422] on button "Add" at bounding box center [172, 421] width 242 height 28
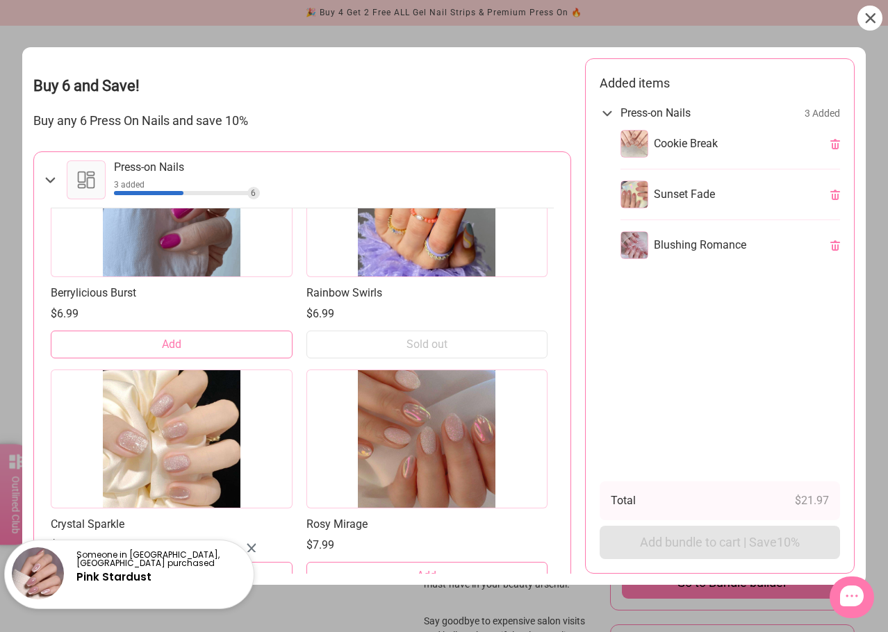
scroll to position [6626, 0]
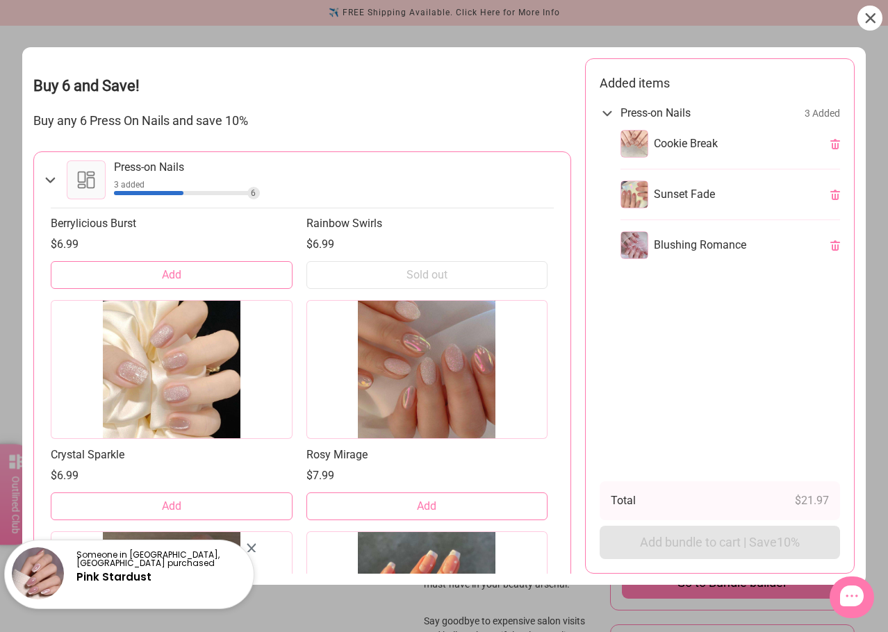
click at [232, 504] on button "Add" at bounding box center [172, 506] width 242 height 28
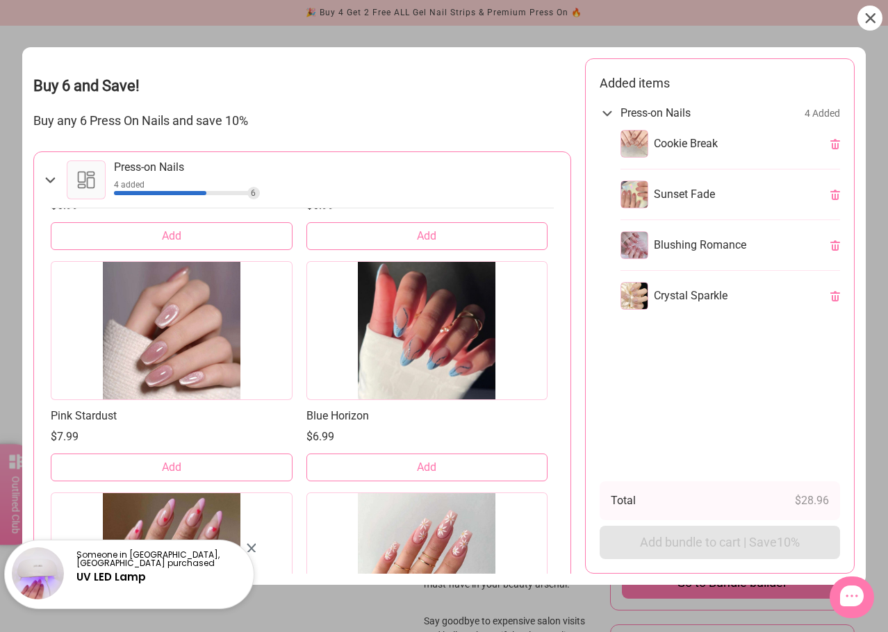
scroll to position [9217, 0]
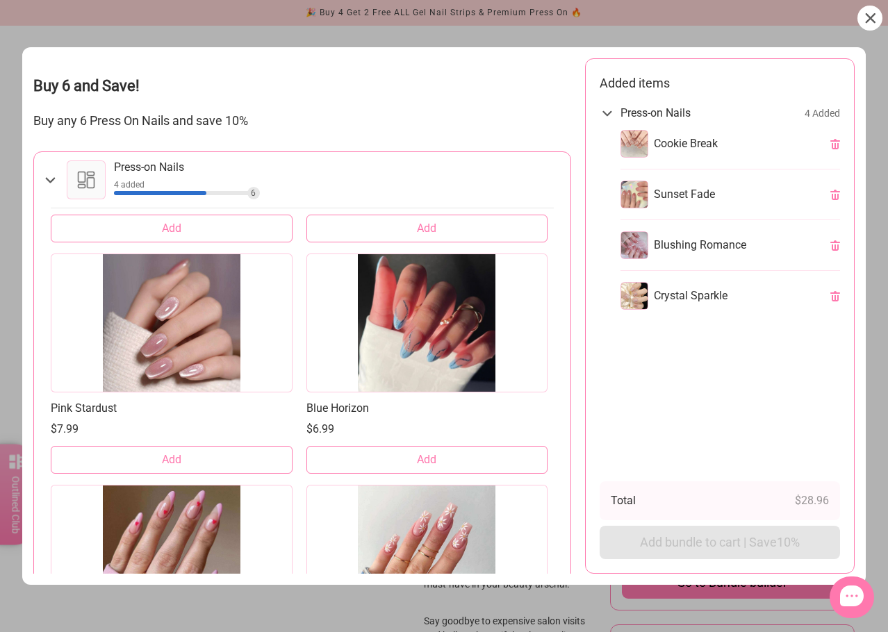
click at [243, 464] on button "Add" at bounding box center [172, 460] width 242 height 28
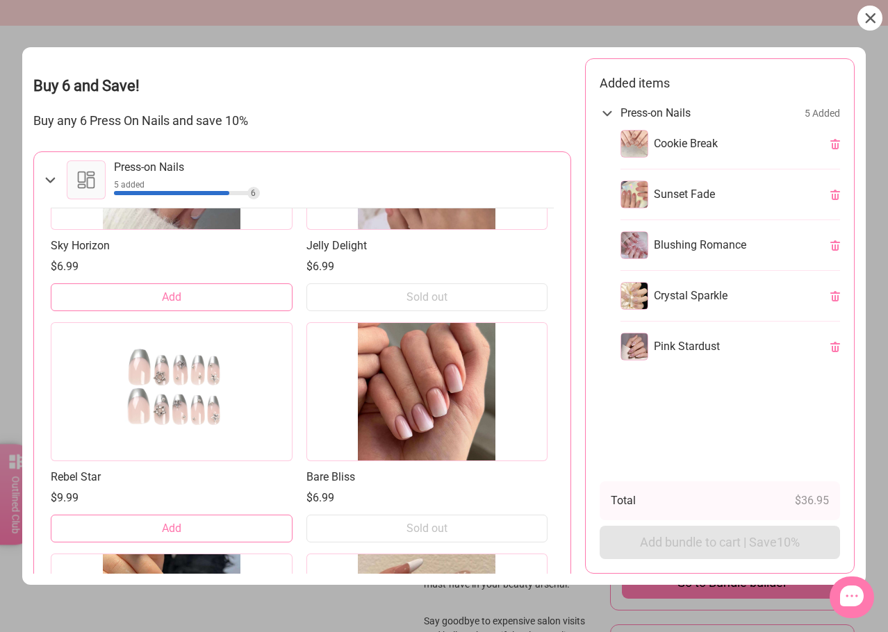
scroll to position [10537, 0]
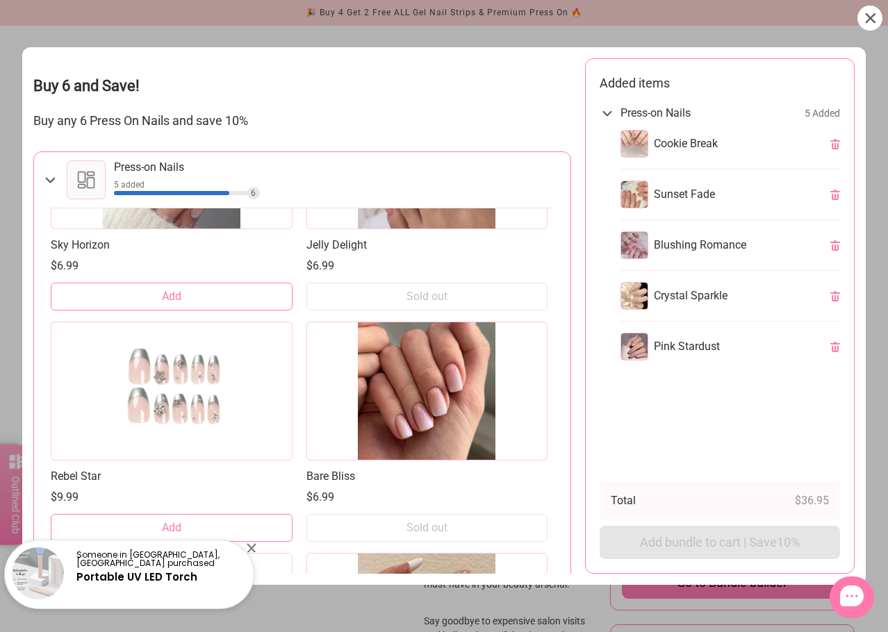
click at [254, 527] on div "Someone in Sydney Olympic Park, Australia purchased Portable UV LED Torch" at bounding box center [129, 569] width 258 height 84
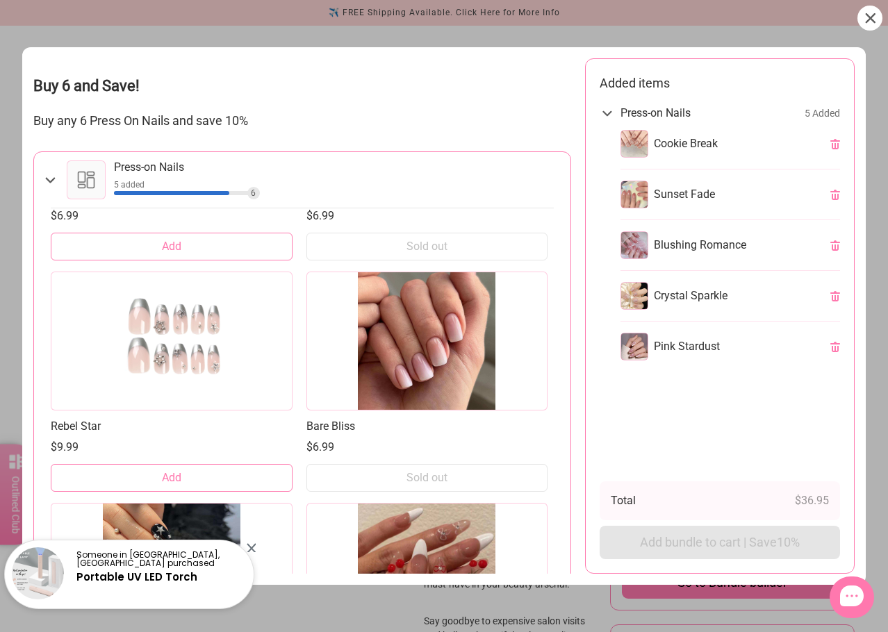
scroll to position [10606, 0]
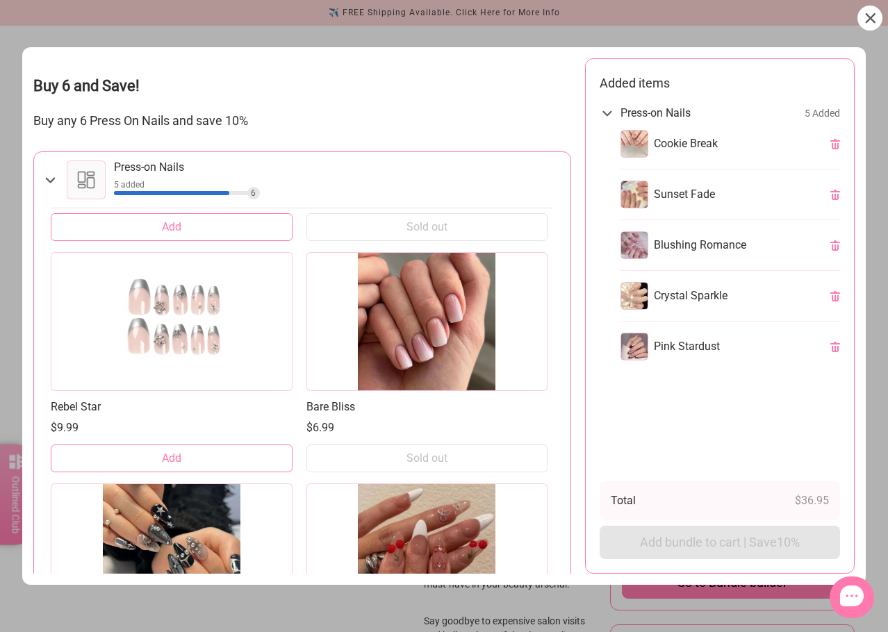
click at [170, 454] on span "Add" at bounding box center [171, 458] width 19 height 15
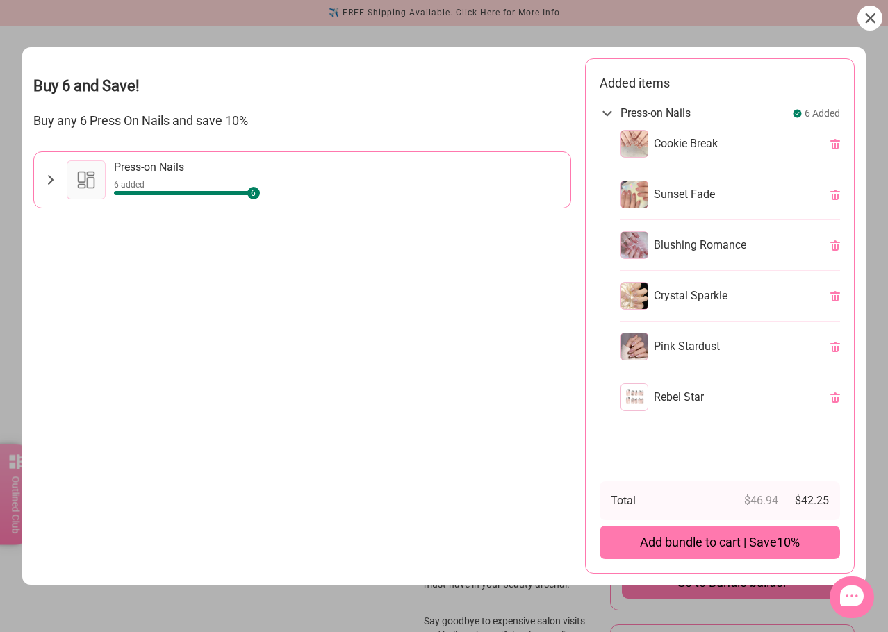
click at [708, 540] on span "Add bundle to cart | Save 10%" at bounding box center [720, 542] width 160 height 17
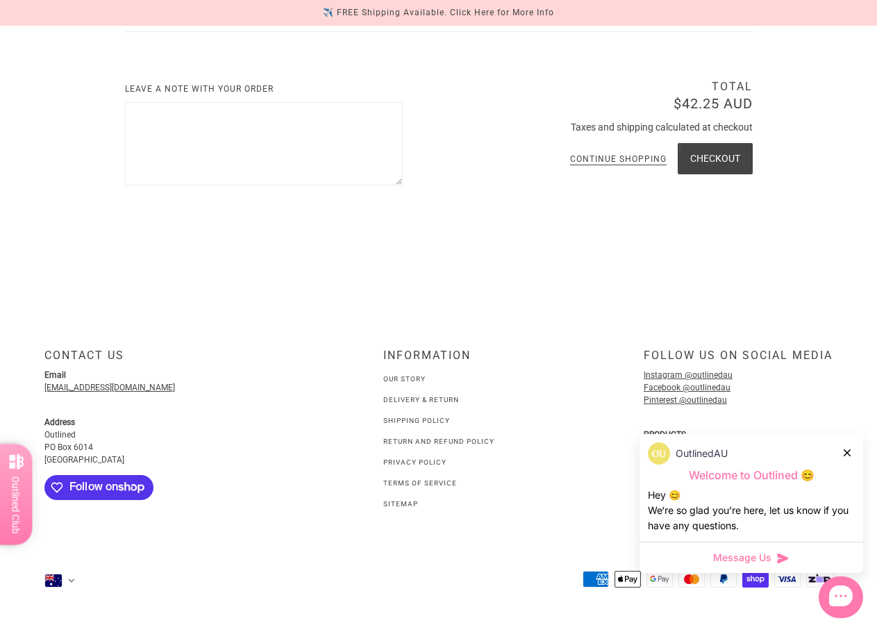
scroll to position [952, 0]
click at [417, 399] on link "Delivery & Return" at bounding box center [421, 400] width 76 height 8
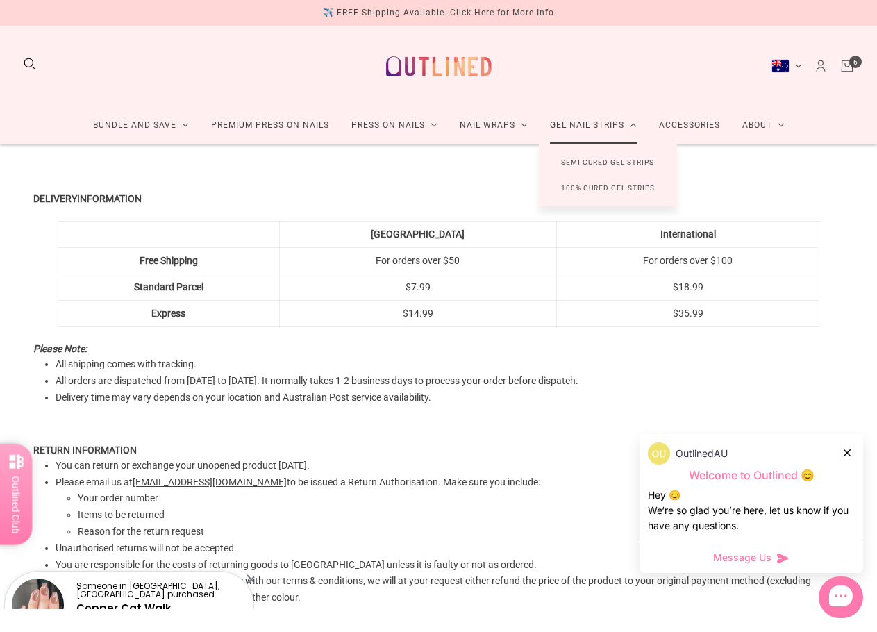
click at [575, 121] on link "Gel Nail Strips" at bounding box center [593, 125] width 109 height 37
click at [583, 189] on link "100% Cured Gel Strips" at bounding box center [608, 188] width 138 height 26
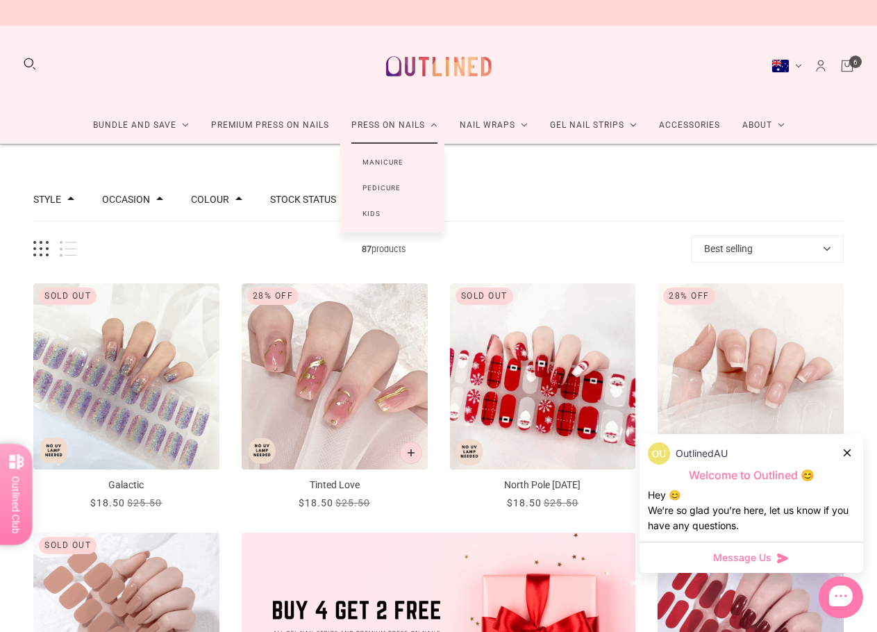
click at [396, 165] on link "Manicure" at bounding box center [382, 162] width 85 height 26
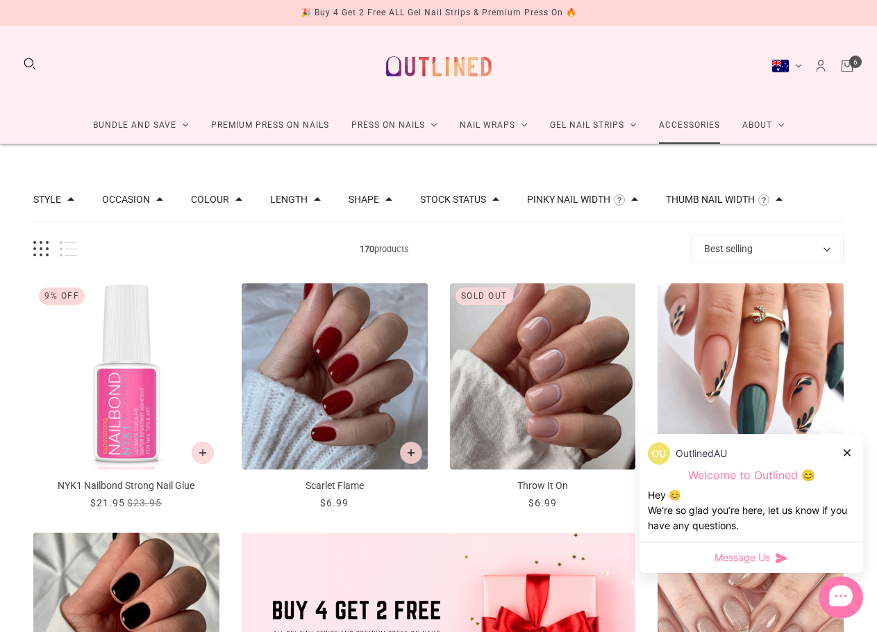
click at [665, 122] on link "Accessories" at bounding box center [689, 125] width 83 height 37
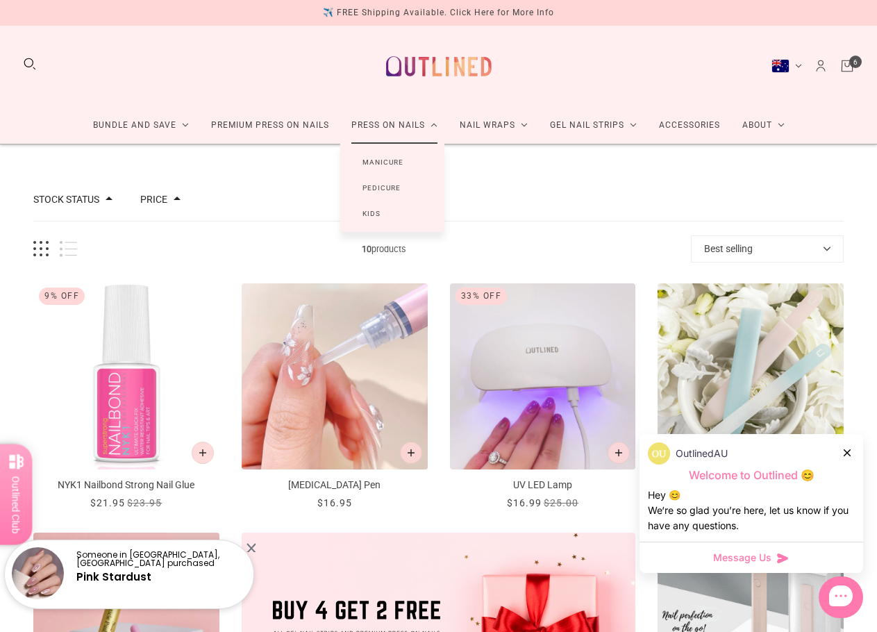
click at [388, 163] on link "Manicure" at bounding box center [382, 162] width 85 height 26
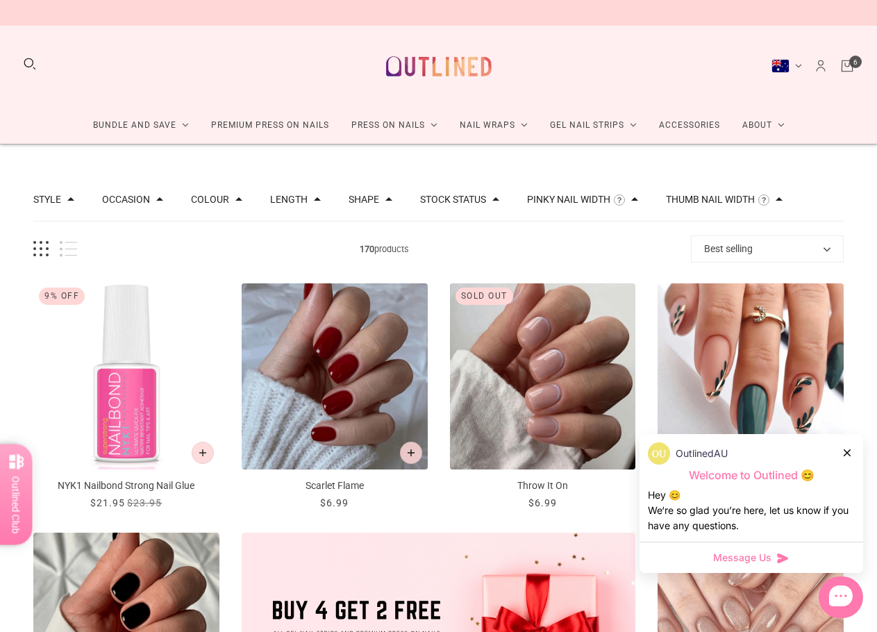
click at [756, 249] on button "Best selling" at bounding box center [767, 248] width 153 height 27
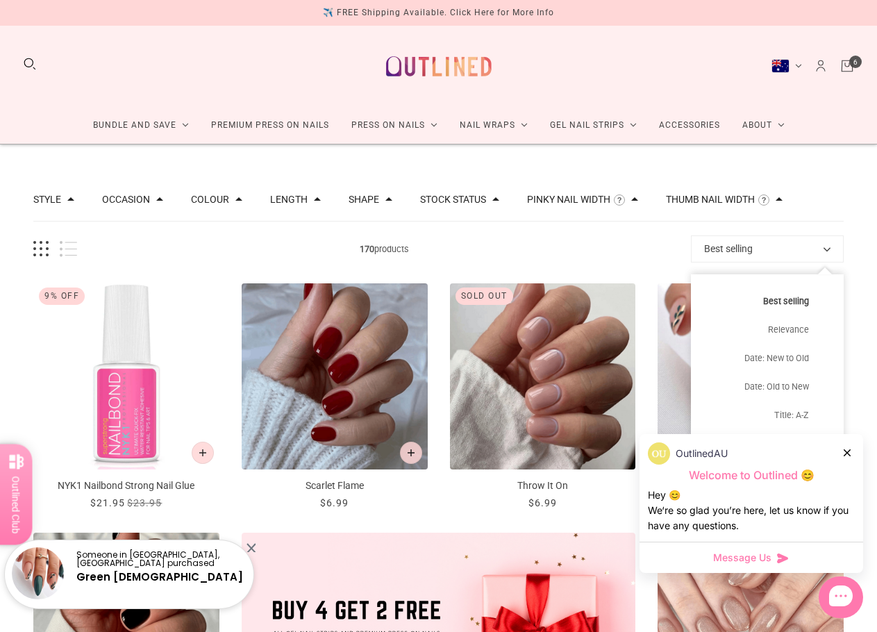
click at [68, 246] on button "List view" at bounding box center [68, 249] width 17 height 16
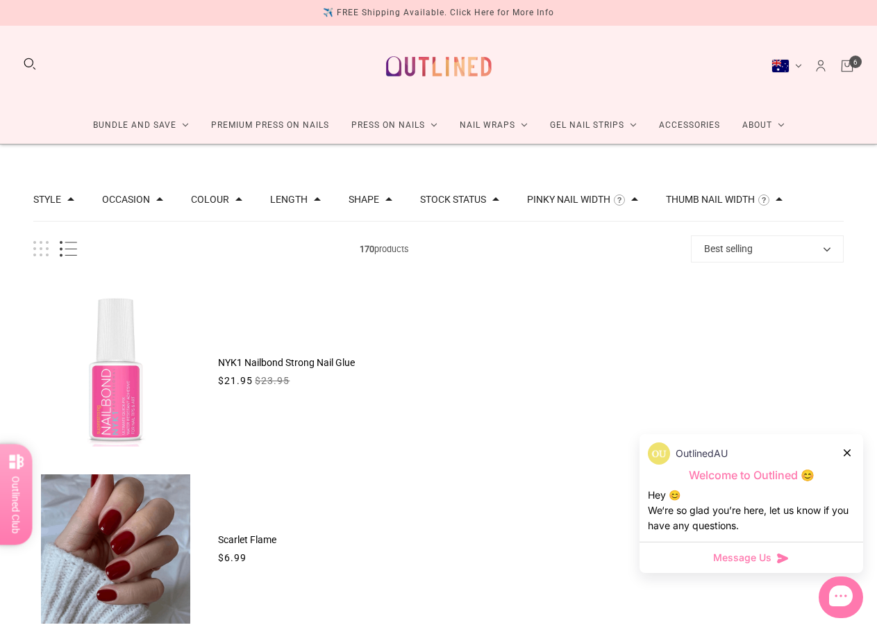
click at [42, 244] on button "Grid view" at bounding box center [40, 249] width 15 height 16
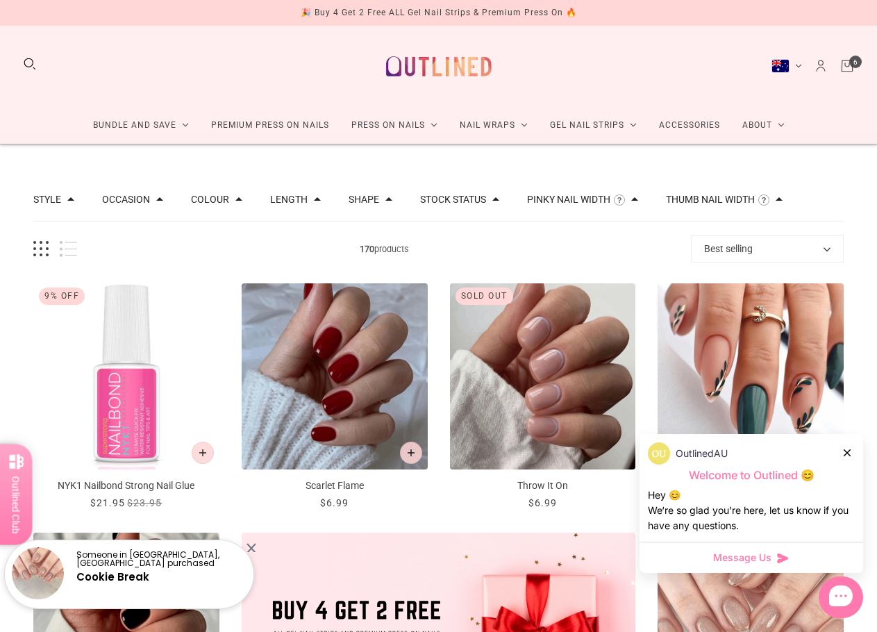
click at [30, 63] on button "Search" at bounding box center [29, 63] width 15 height 15
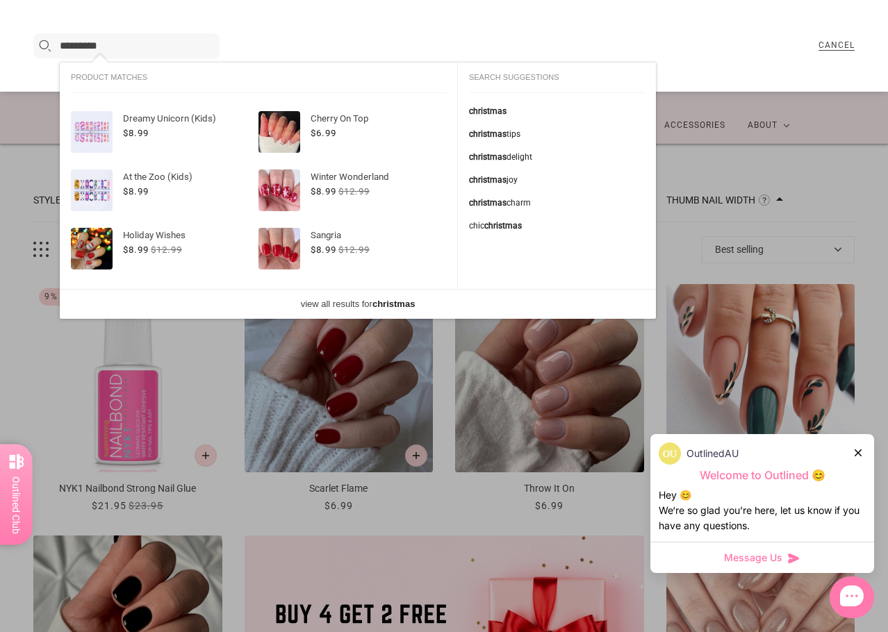
type input "*********"
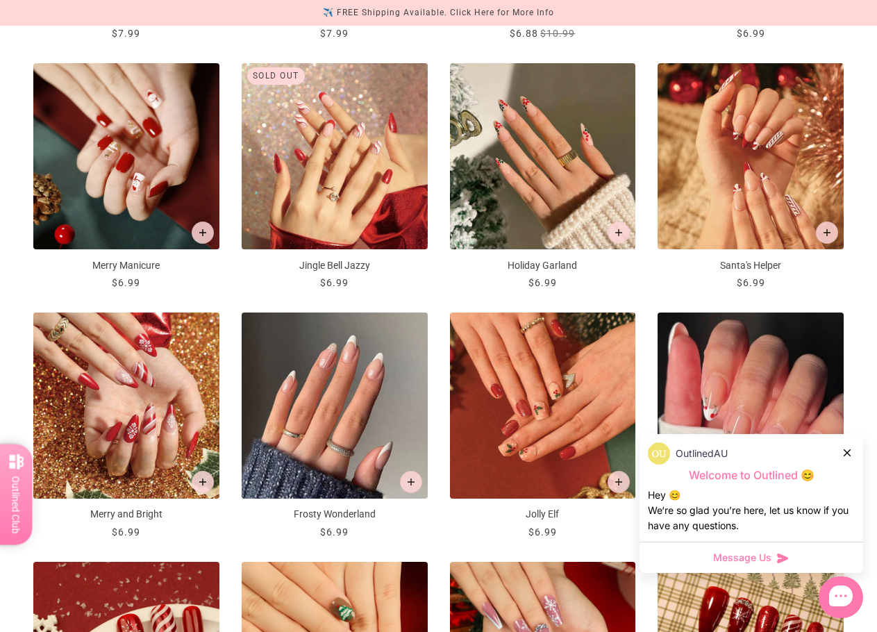
scroll to position [764, 0]
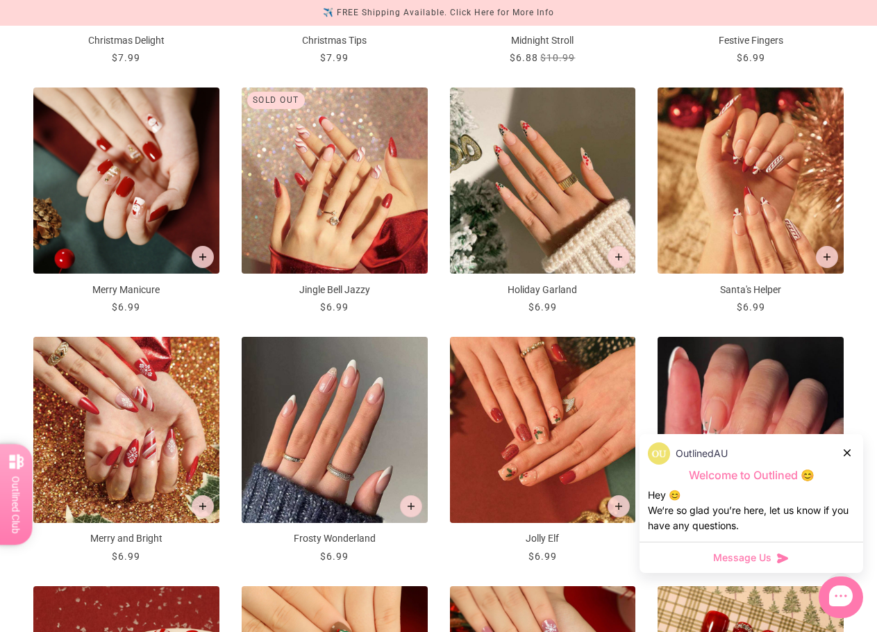
click at [101, 172] on img "Merry Manicure" at bounding box center [126, 181] width 186 height 186
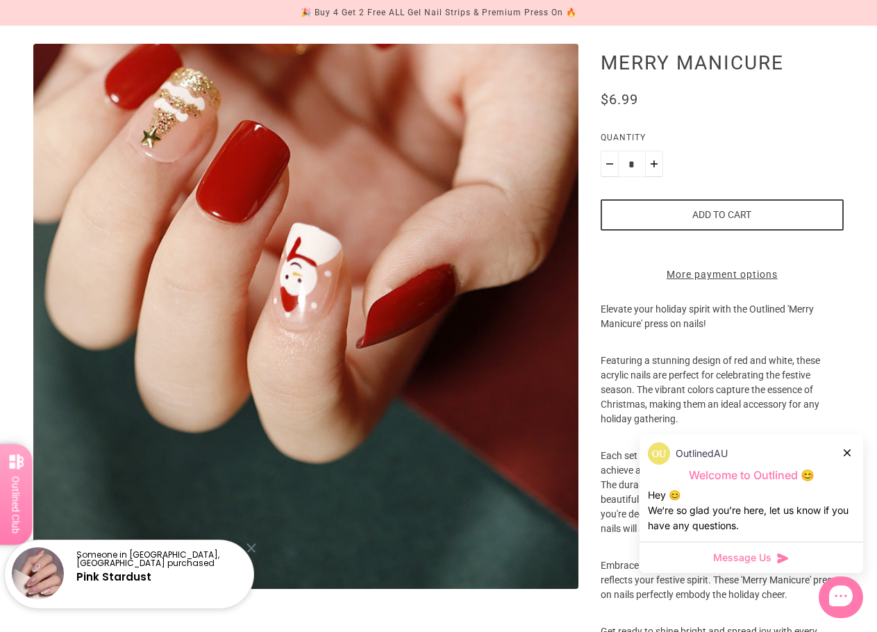
scroll to position [208, 0]
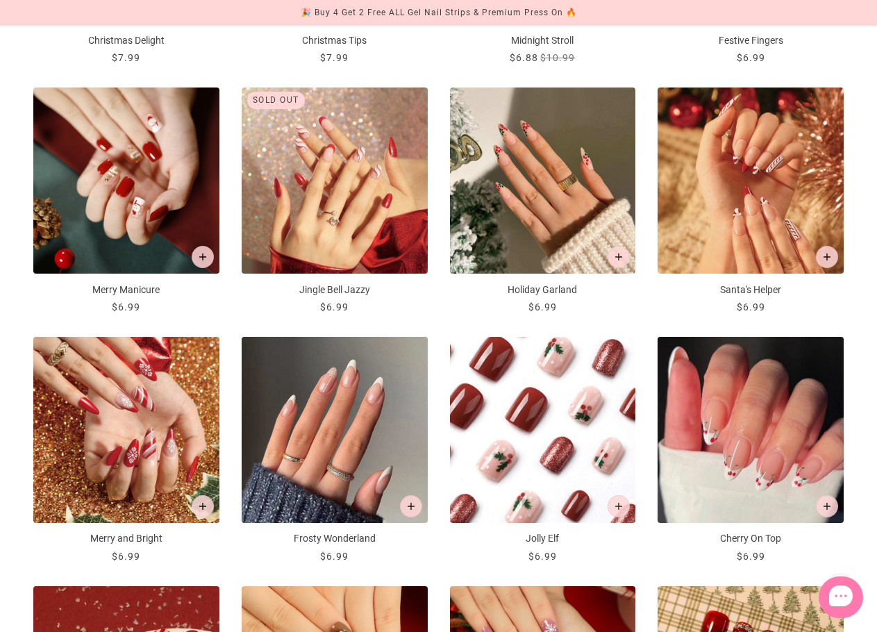
scroll to position [764, 0]
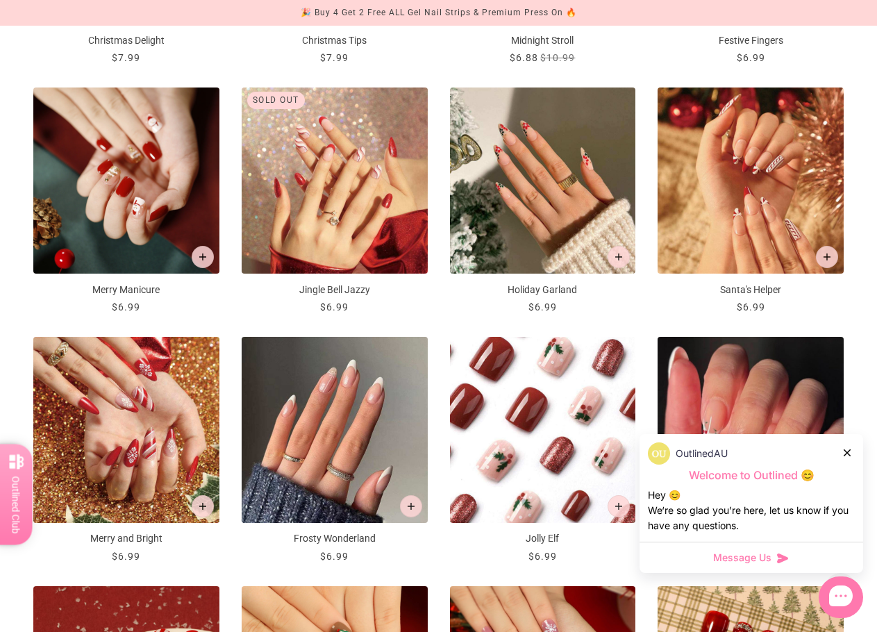
click at [544, 429] on img "Jolly Elf" at bounding box center [543, 430] width 186 height 186
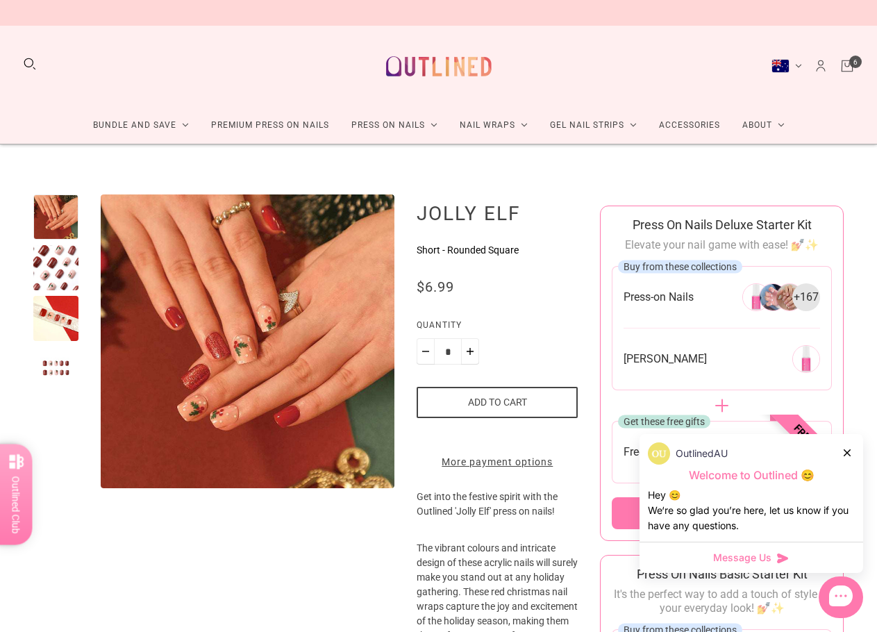
click at [497, 400] on button "Add to cart" at bounding box center [497, 402] width 161 height 31
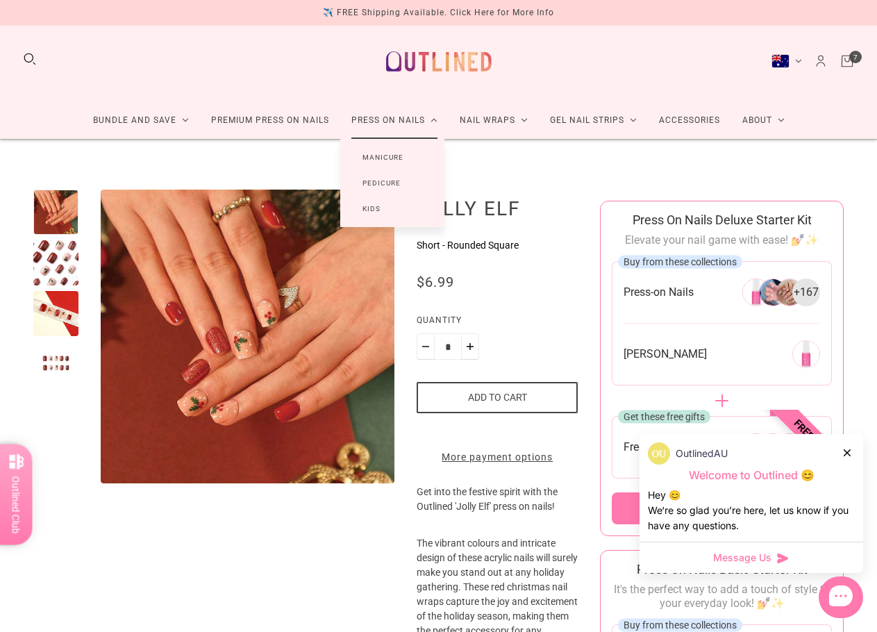
click at [391, 124] on link "Press On Nails" at bounding box center [394, 120] width 108 height 37
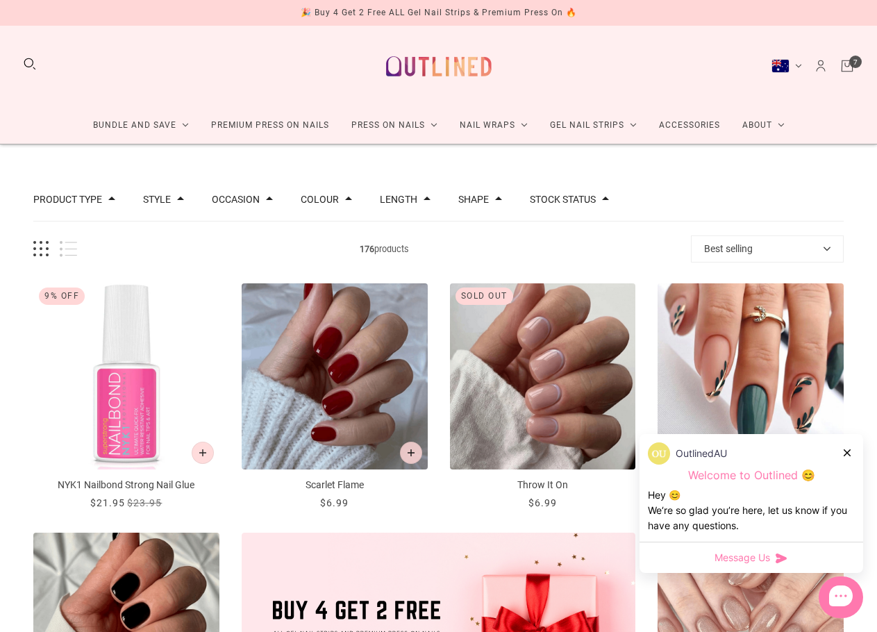
click at [717, 240] on button "Best selling" at bounding box center [767, 248] width 153 height 27
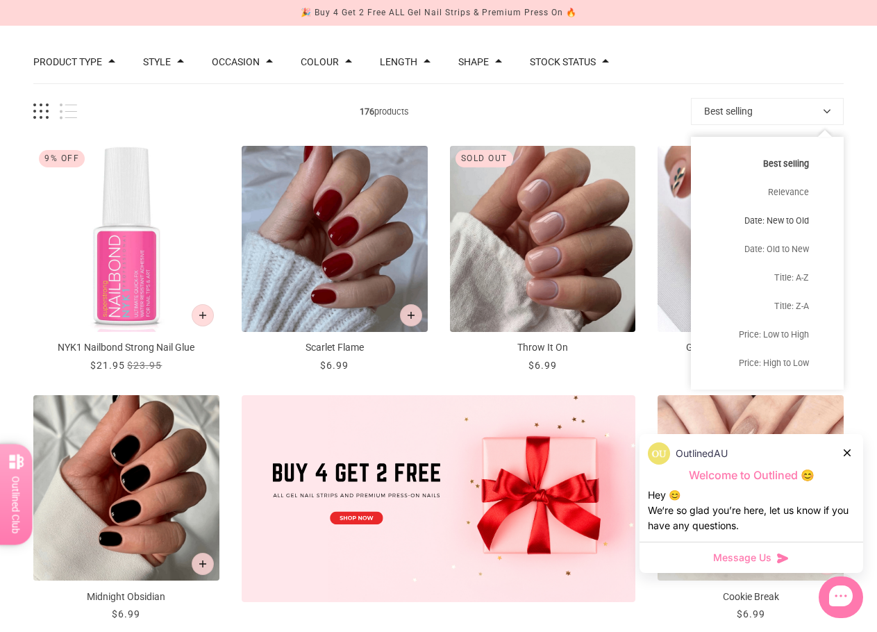
scroll to position [139, 0]
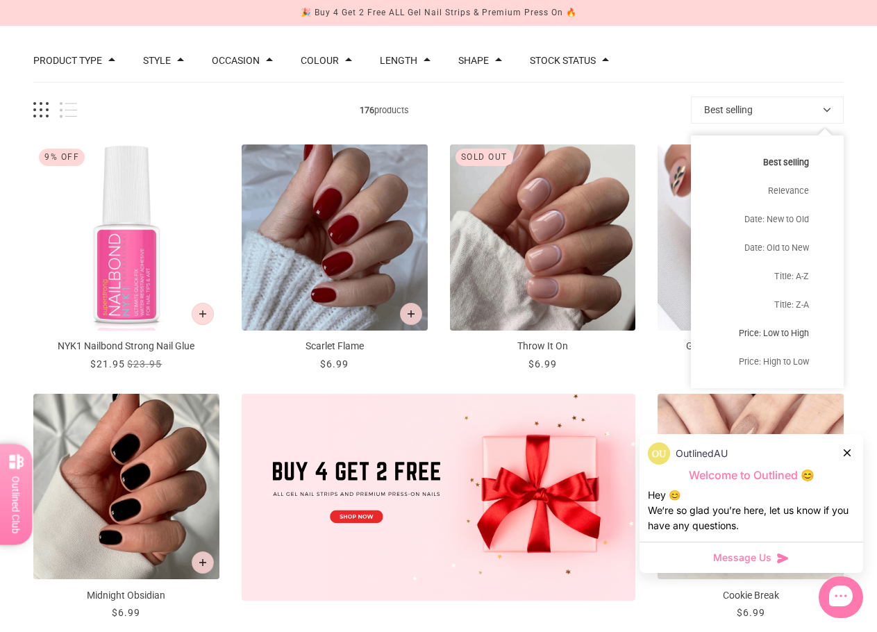
click at [775, 335] on button "Price: Low to High" at bounding box center [767, 333] width 153 height 28
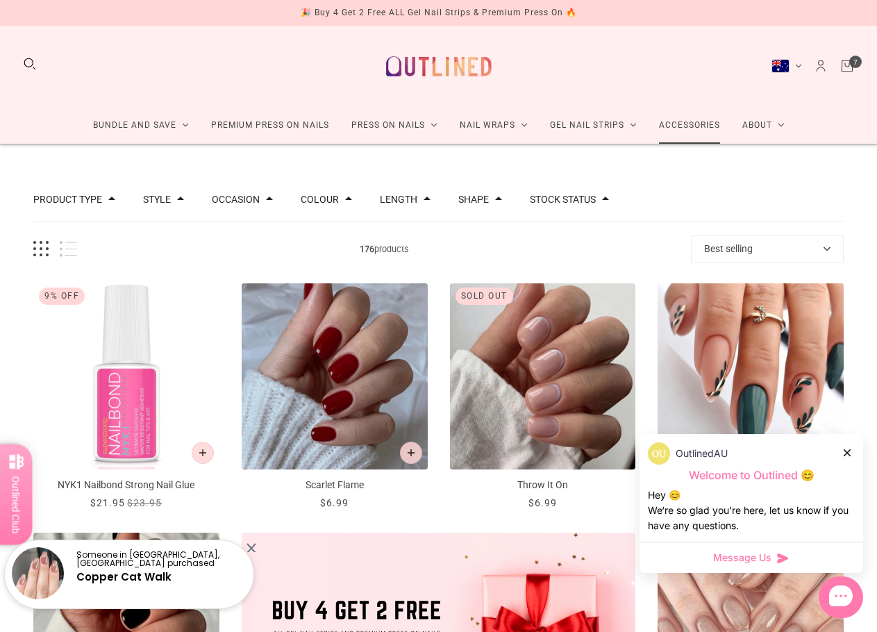
click at [686, 124] on link "Accessories" at bounding box center [689, 125] width 83 height 37
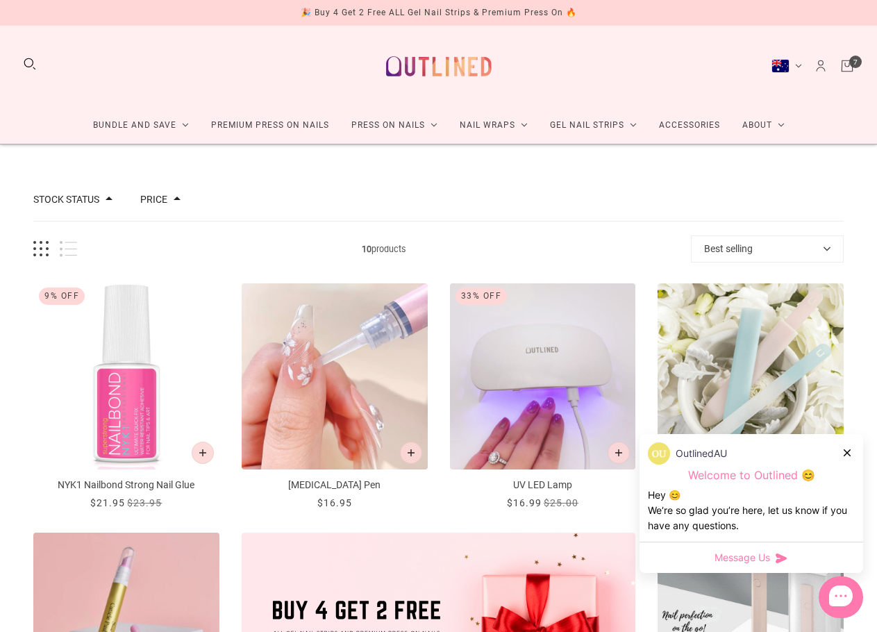
click at [761, 245] on button "Best selling" at bounding box center [767, 248] width 153 height 27
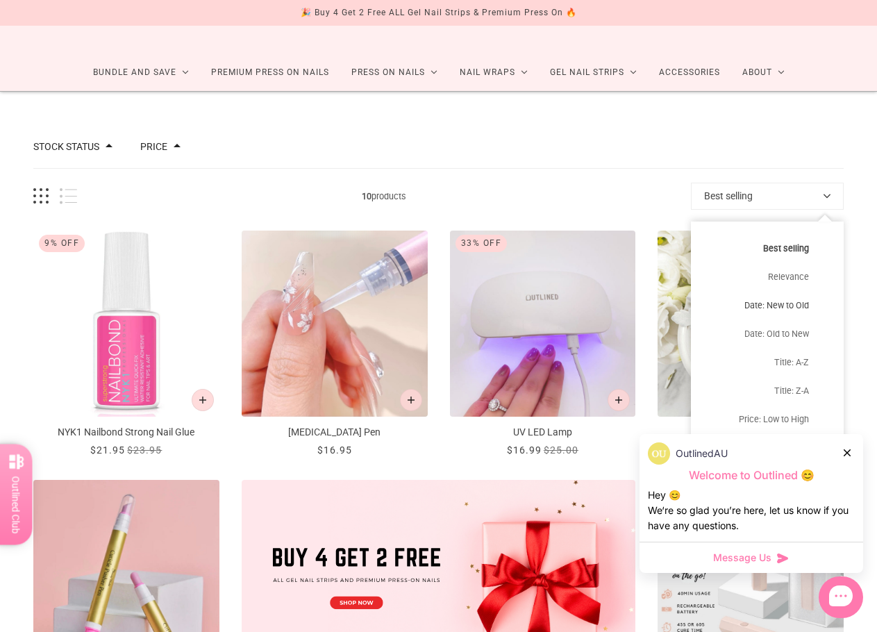
scroll to position [139, 0]
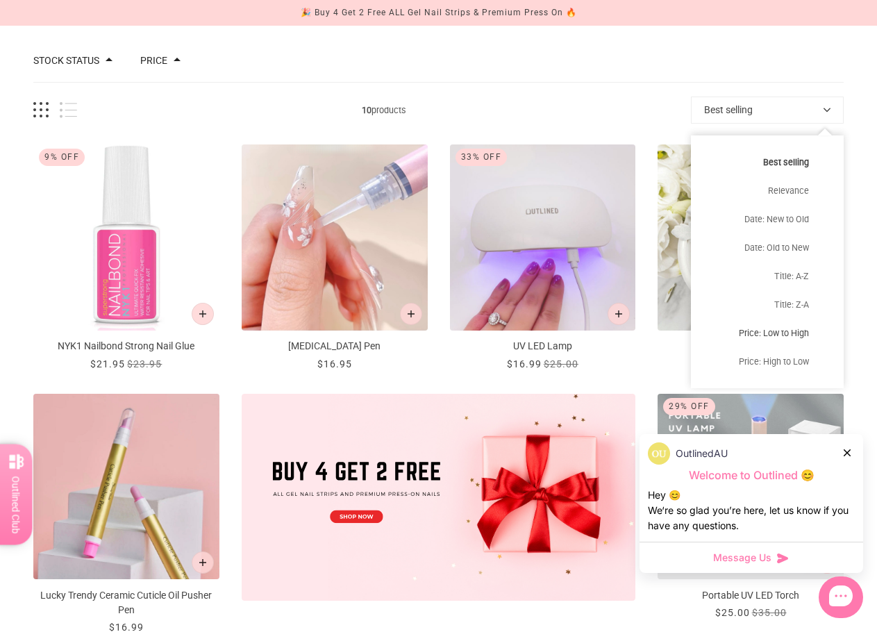
click at [784, 331] on button "Price: Low to High" at bounding box center [767, 333] width 153 height 28
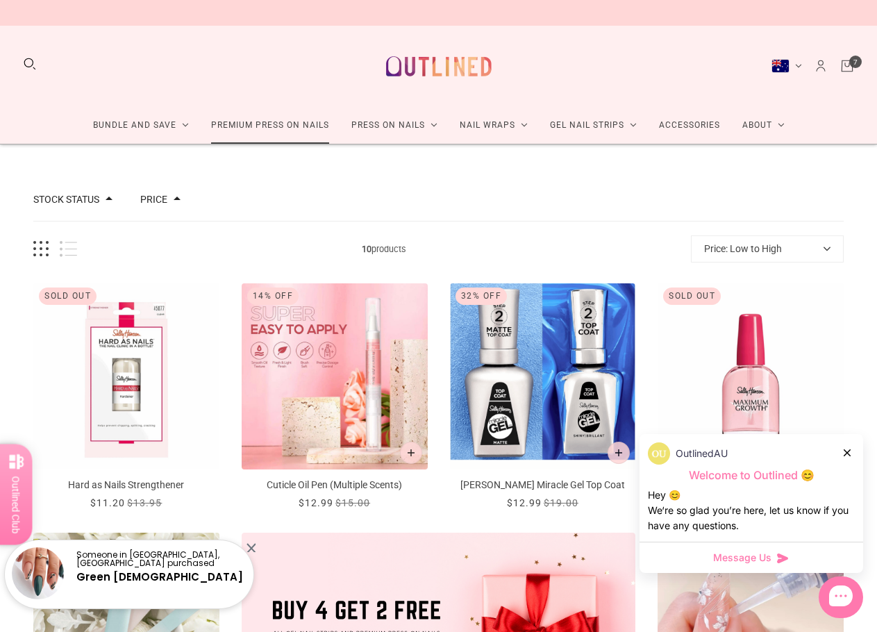
click at [268, 119] on link "Premium Press On Nails" at bounding box center [270, 125] width 140 height 37
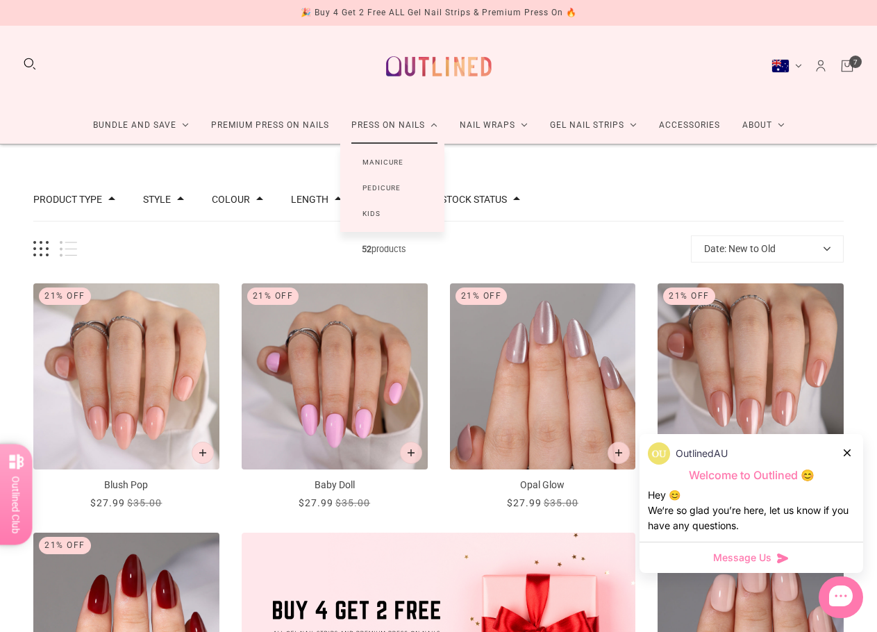
click at [393, 160] on link "Manicure" at bounding box center [382, 162] width 85 height 26
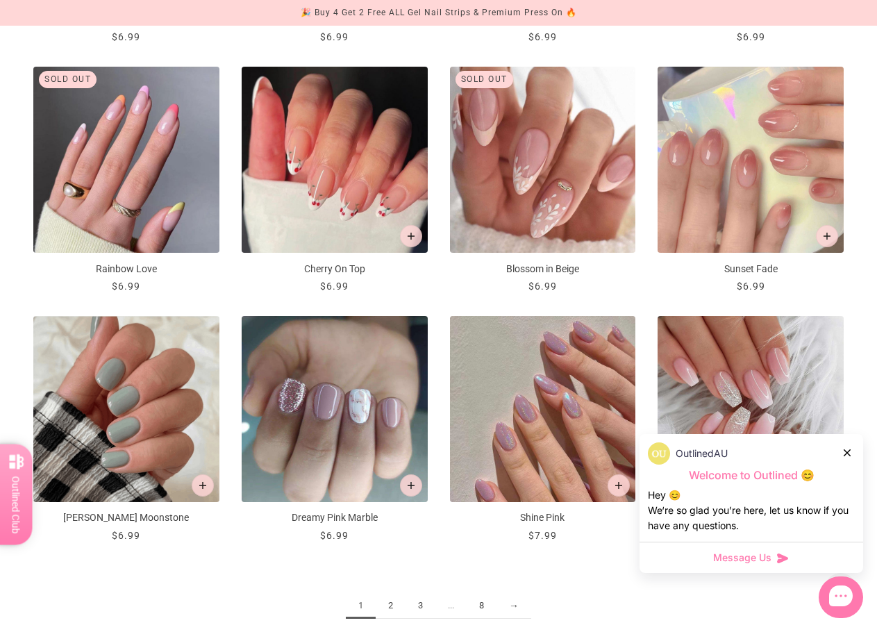
scroll to position [1250, 0]
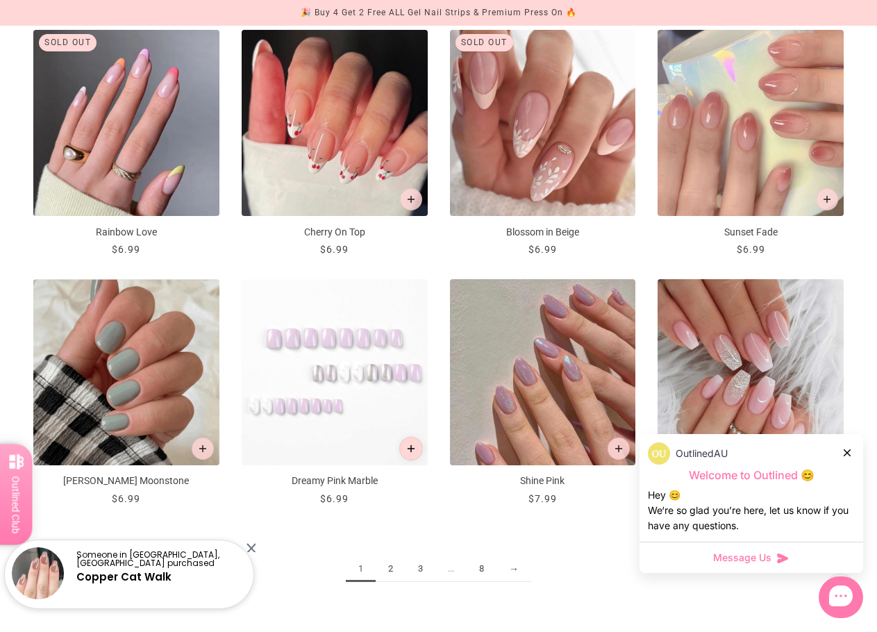
click at [413, 450] on icon "Add to cart" at bounding box center [411, 449] width 8 height 8
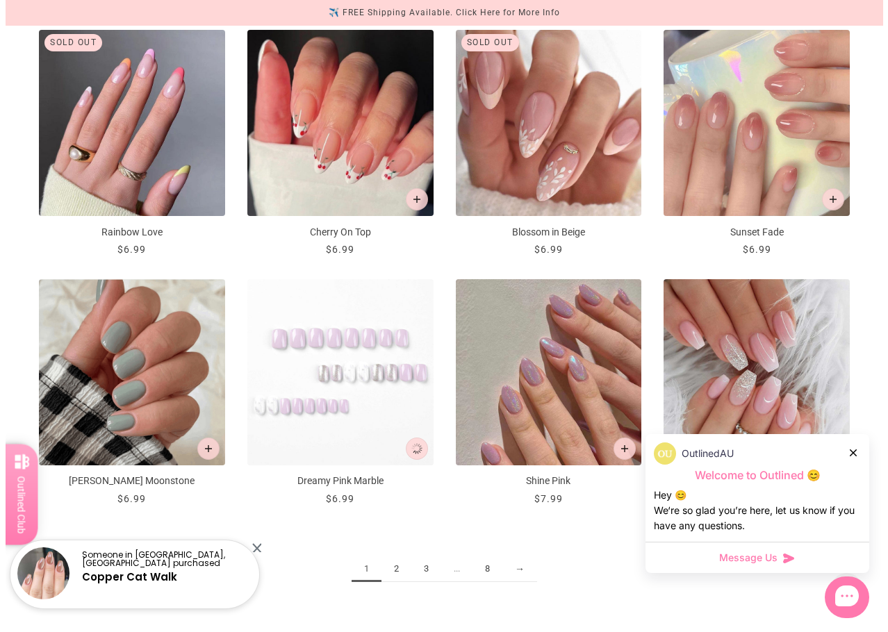
scroll to position [0, 0]
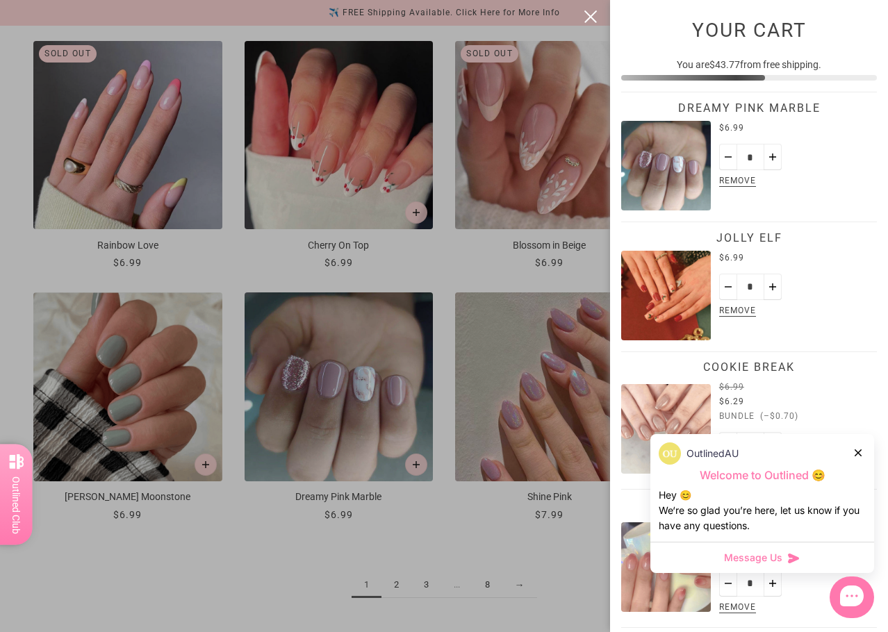
click at [859, 451] on icon at bounding box center [857, 452] width 7 height 7
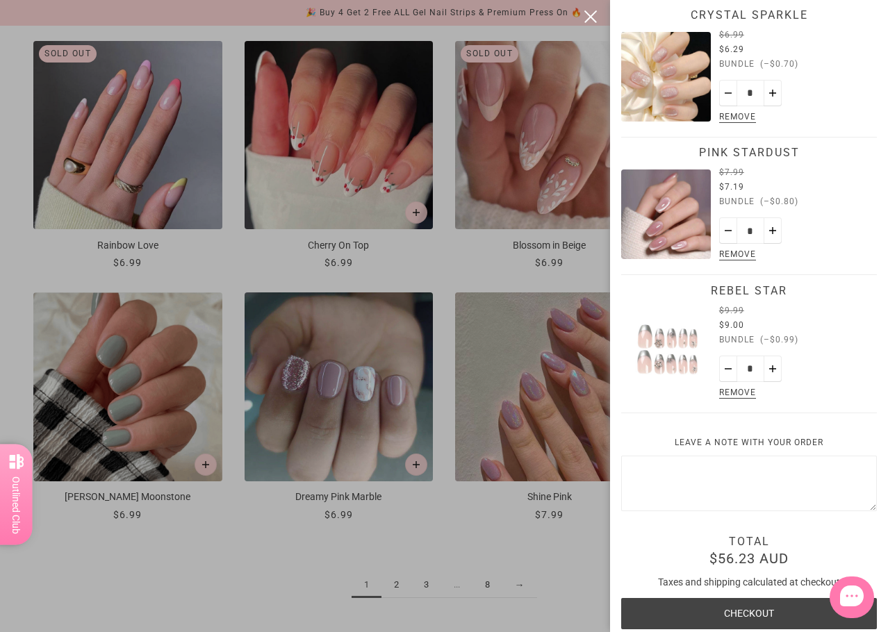
scroll to position [903, 0]
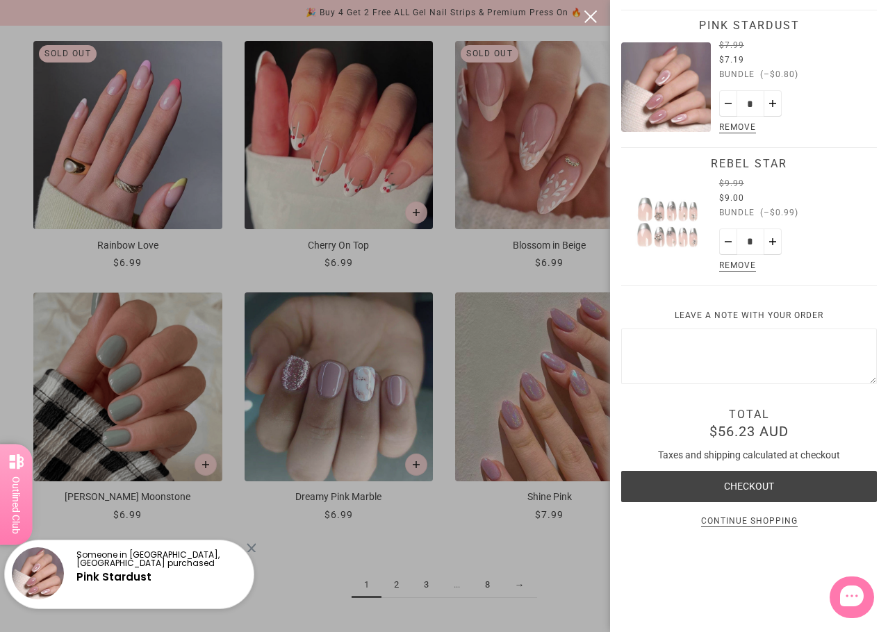
click at [767, 476] on button "Checkout" at bounding box center [749, 486] width 256 height 31
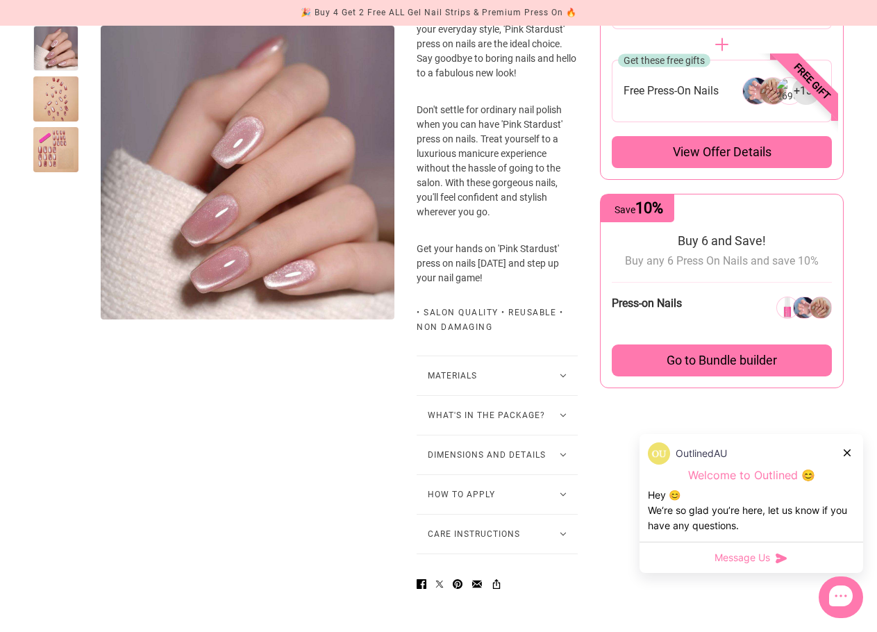
scroll to position [764, 0]
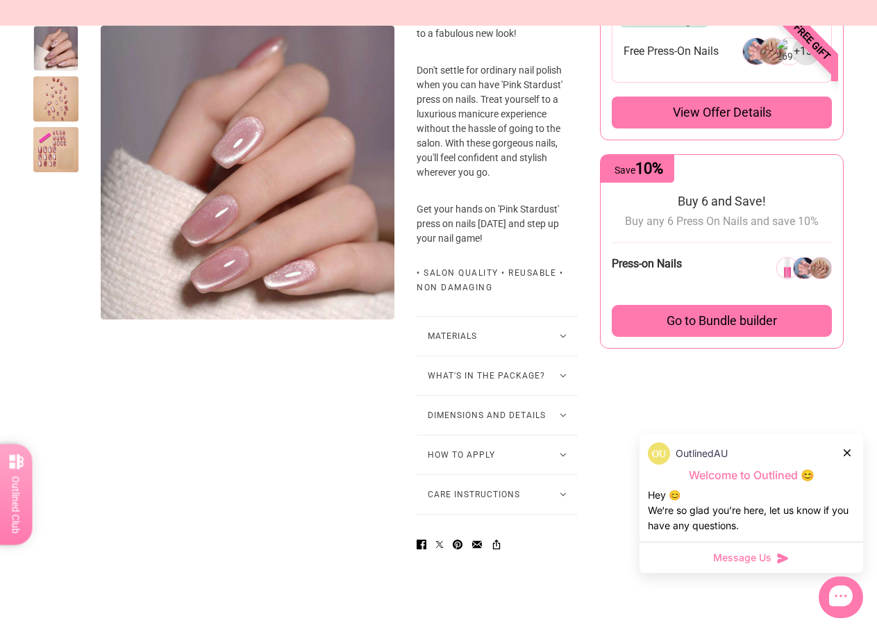
click at [542, 364] on button "What's in the package?" at bounding box center [497, 375] width 161 height 39
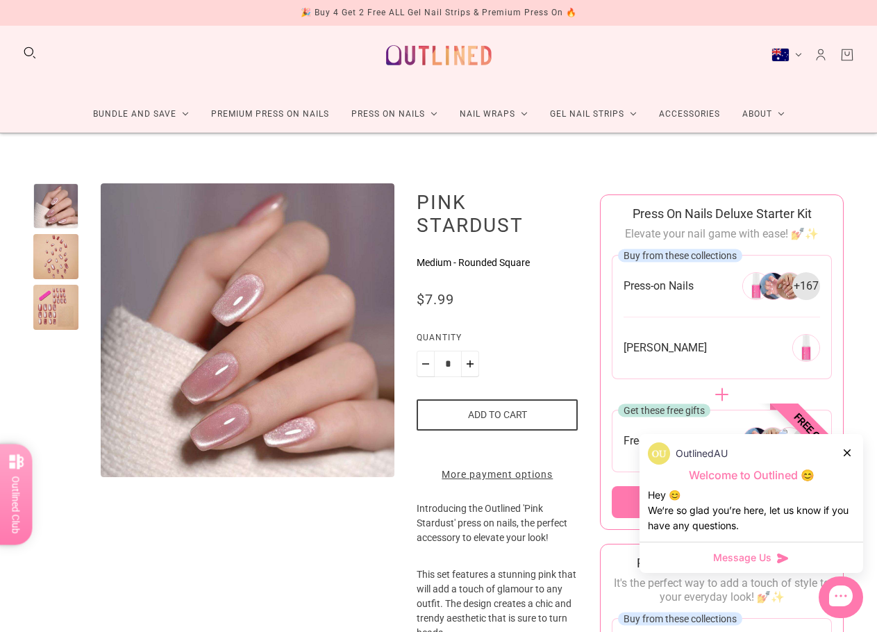
scroll to position [0, 0]
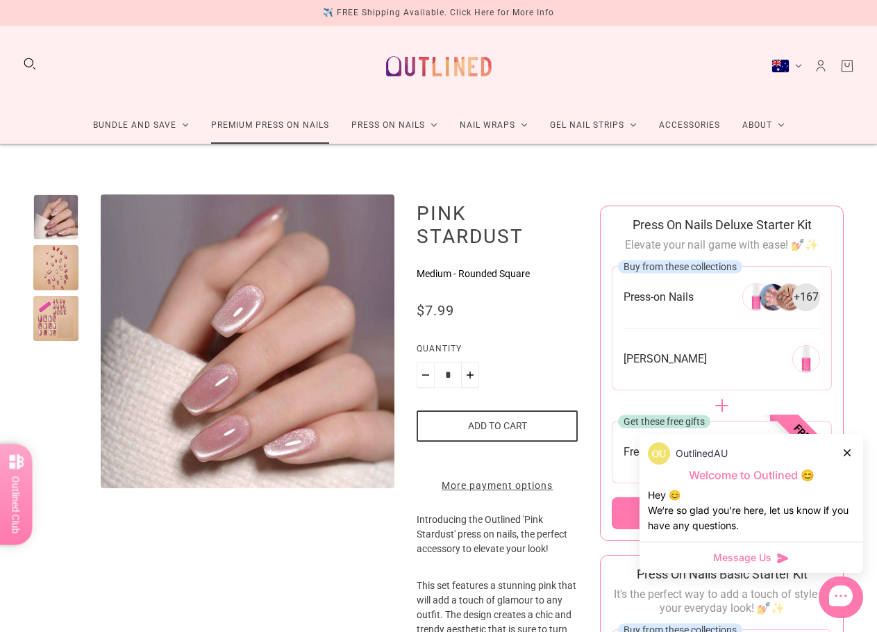
click at [281, 119] on link "Premium Press On Nails" at bounding box center [270, 125] width 140 height 37
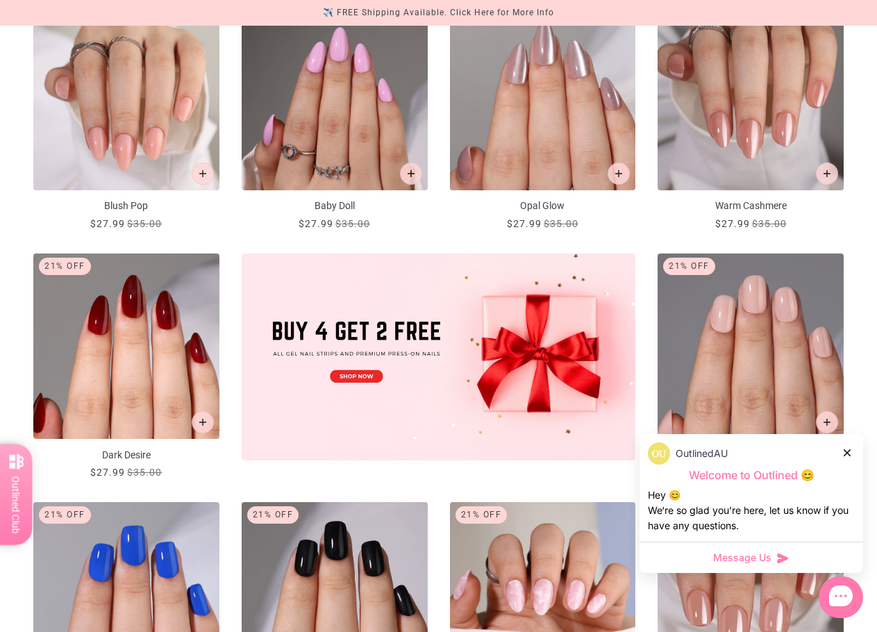
scroll to position [347, 0]
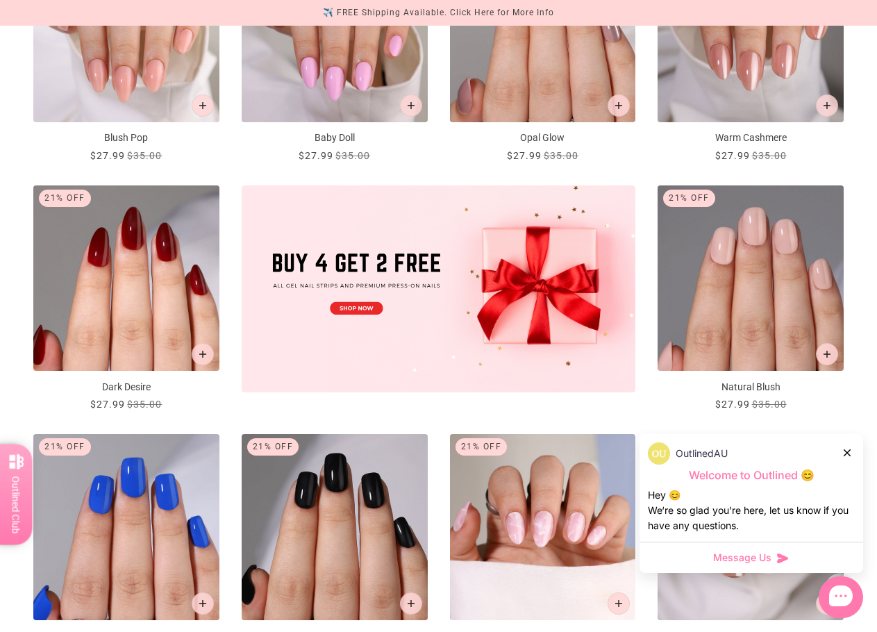
click at [847, 452] on icon at bounding box center [847, 452] width 7 height 7
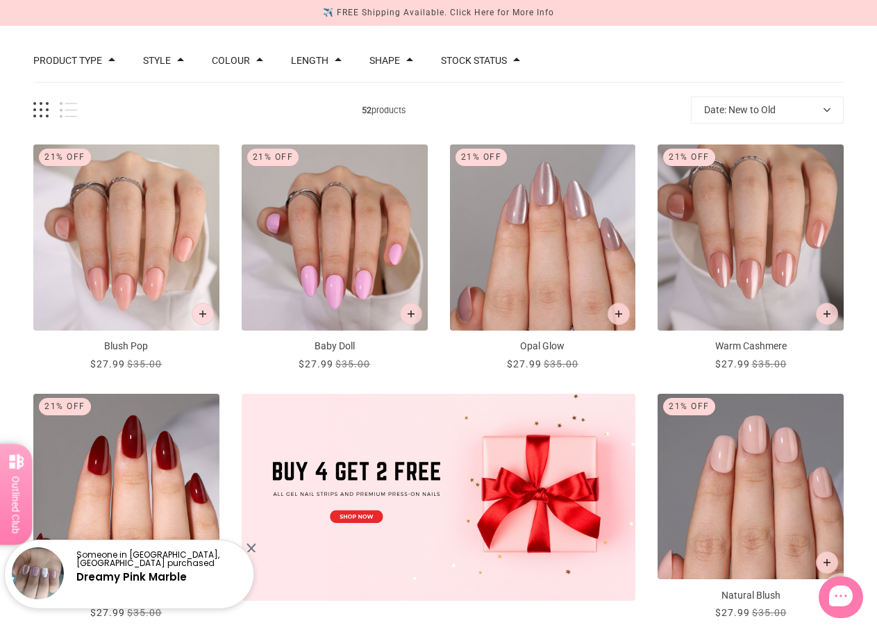
scroll to position [0, 0]
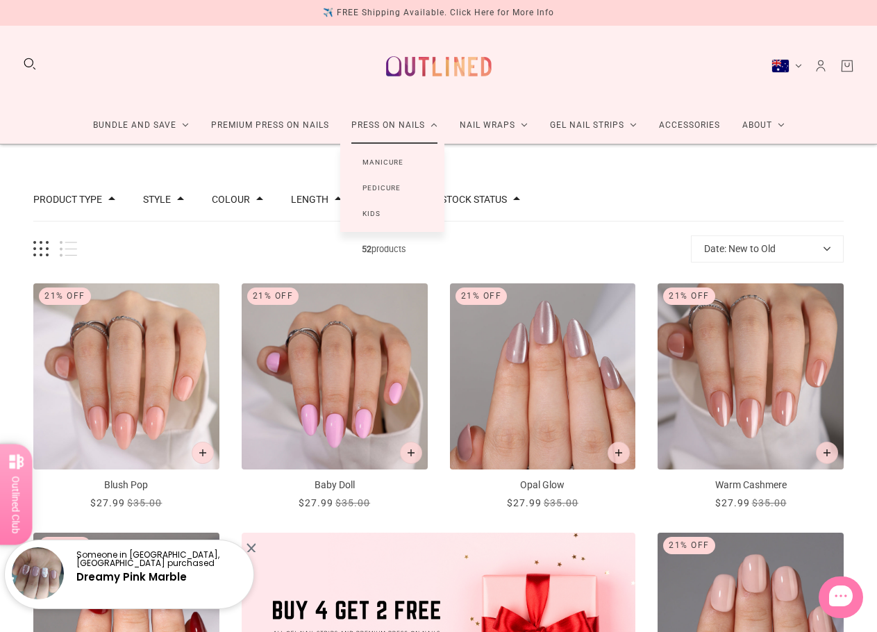
click at [368, 127] on link "Press On Nails" at bounding box center [394, 125] width 108 height 37
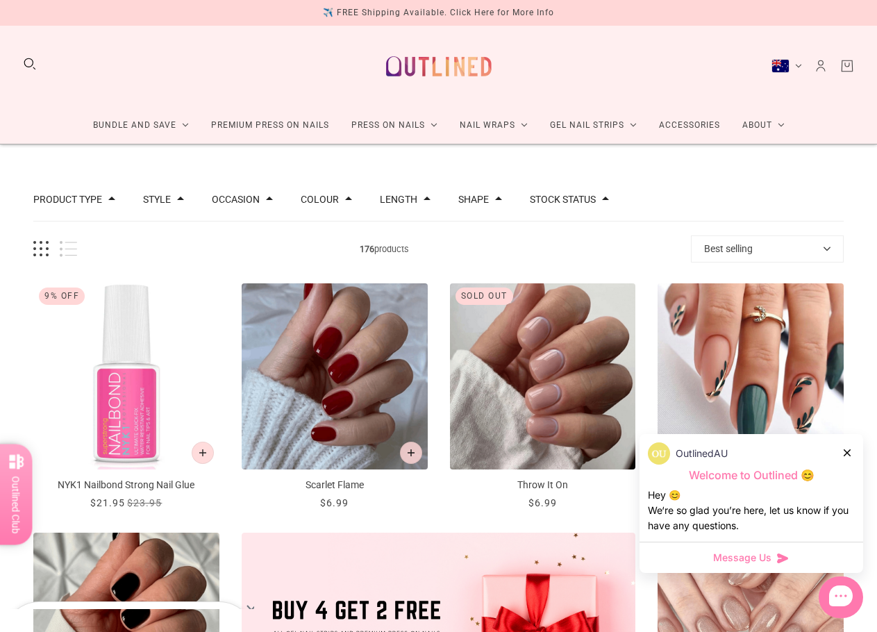
click at [32, 65] on button "Search" at bounding box center [29, 63] width 15 height 15
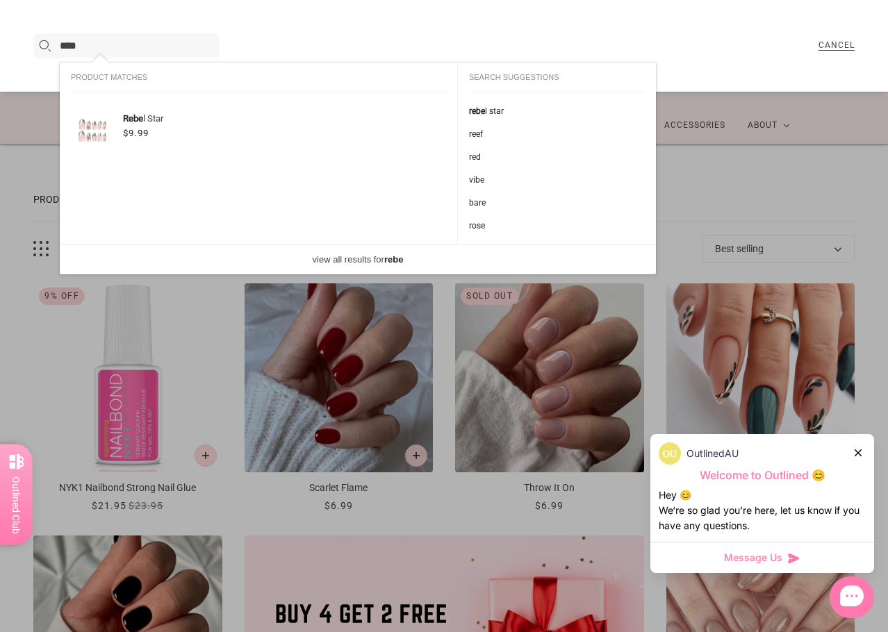
type input "****"
click at [116, 130] on div "Rebe l Star $9.99 /" at bounding box center [165, 129] width 188 height 58
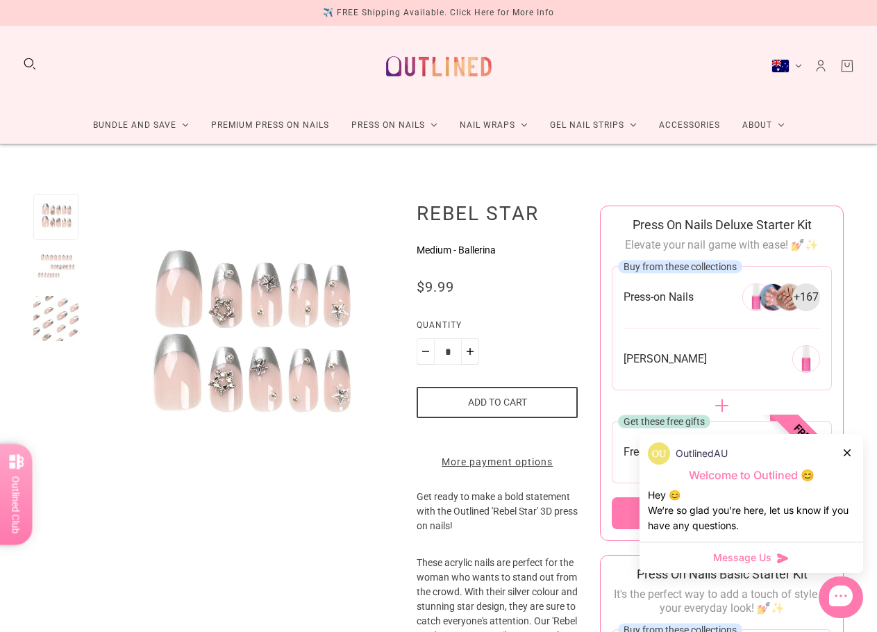
click at [63, 258] on div at bounding box center [55, 267] width 45 height 45
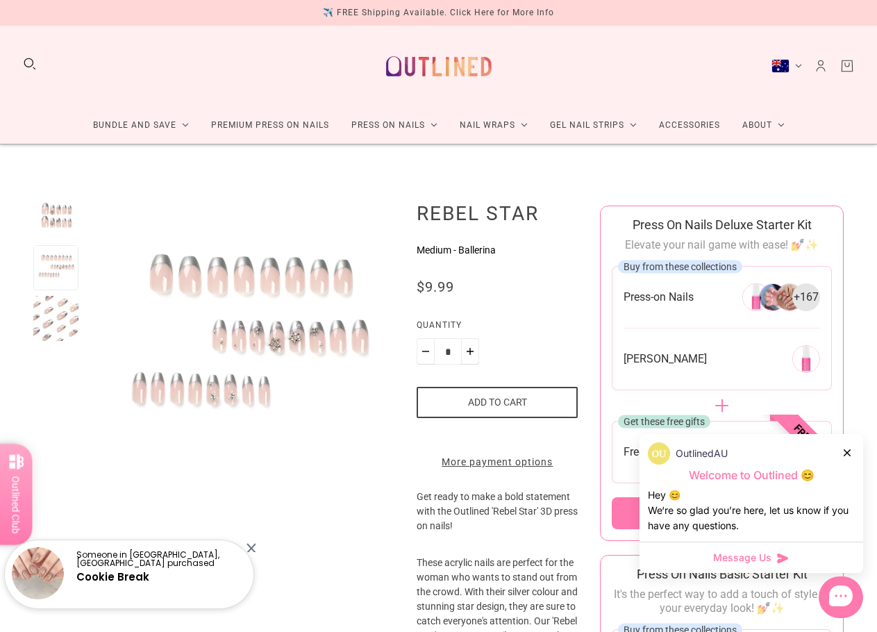
click at [55, 571] on div at bounding box center [38, 573] width 52 height 52
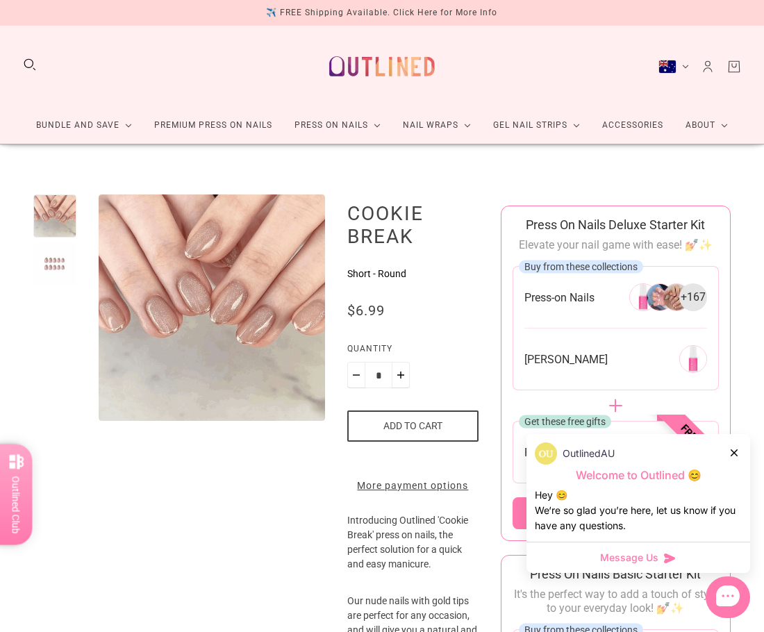
click at [33, 63] on button "Search" at bounding box center [29, 64] width 15 height 15
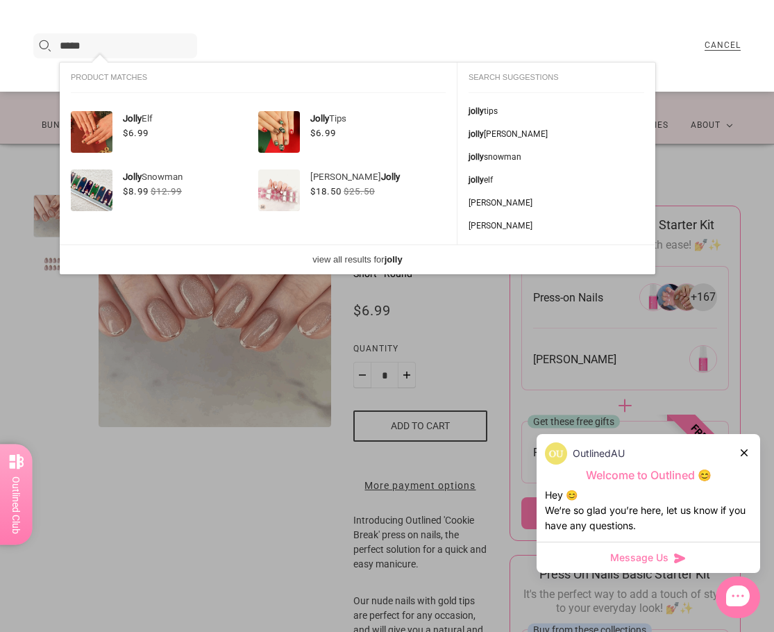
type input "*****"
click at [131, 125] on button "Jolly Elf" at bounding box center [138, 118] width 30 height 15
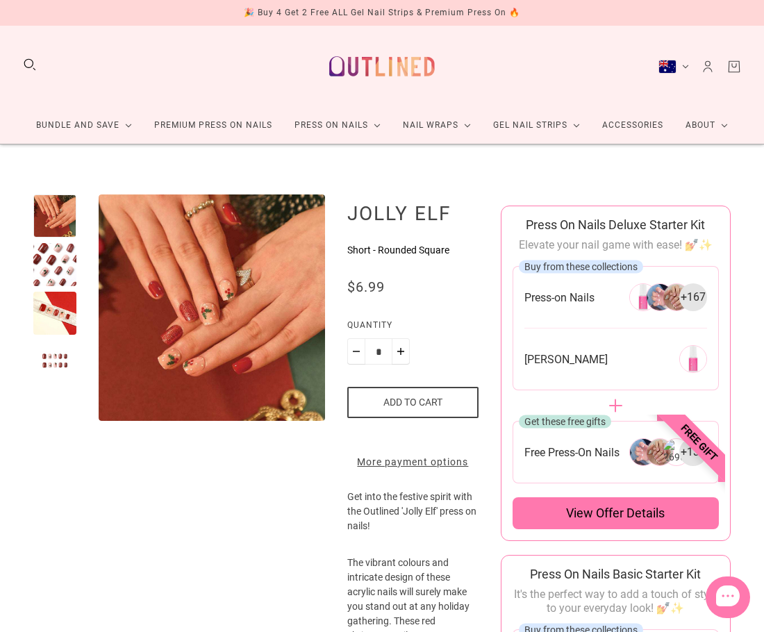
click at [56, 266] on div at bounding box center [54, 264] width 43 height 43
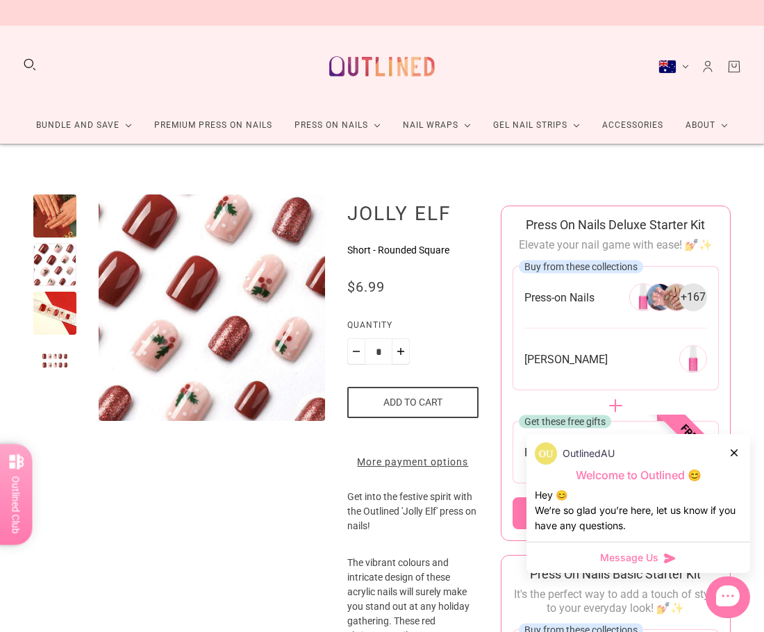
click at [49, 307] on div at bounding box center [54, 313] width 43 height 43
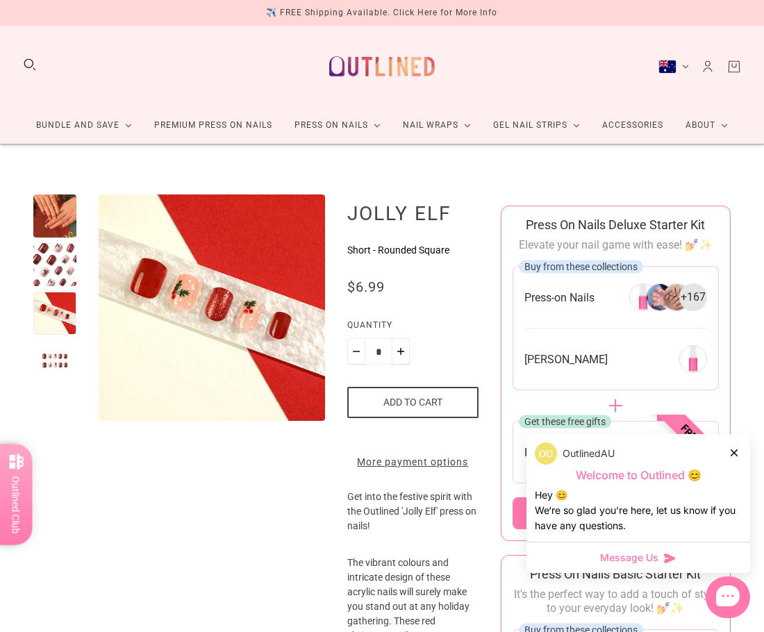
click at [49, 355] on div at bounding box center [54, 361] width 43 height 43
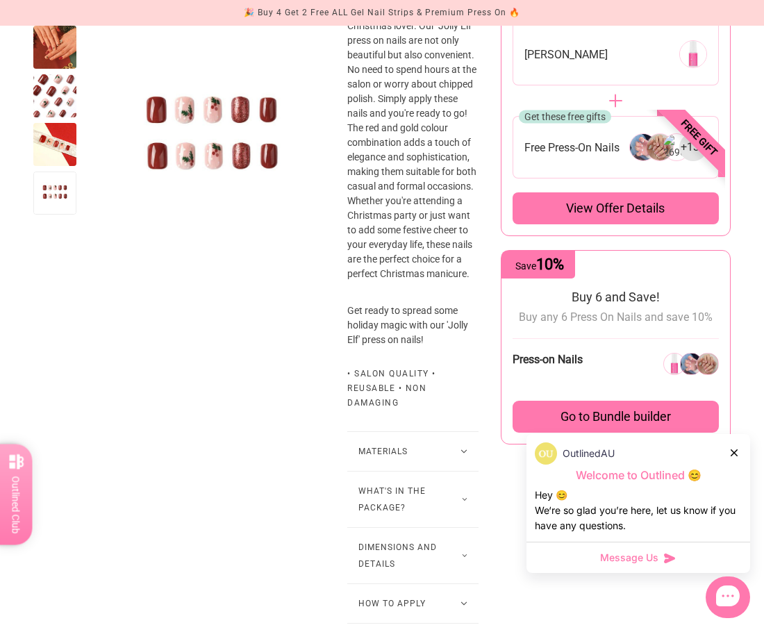
scroll to position [625, 0]
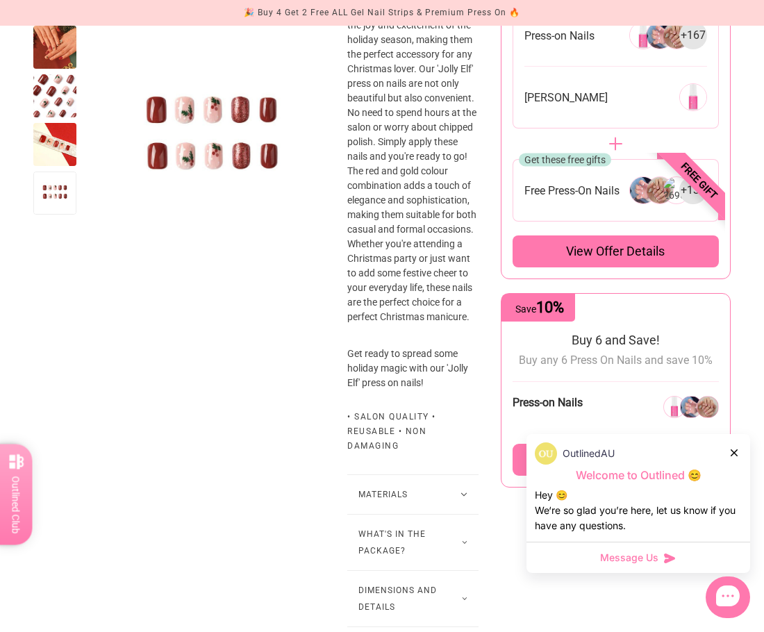
click at [45, 86] on div at bounding box center [54, 95] width 43 height 43
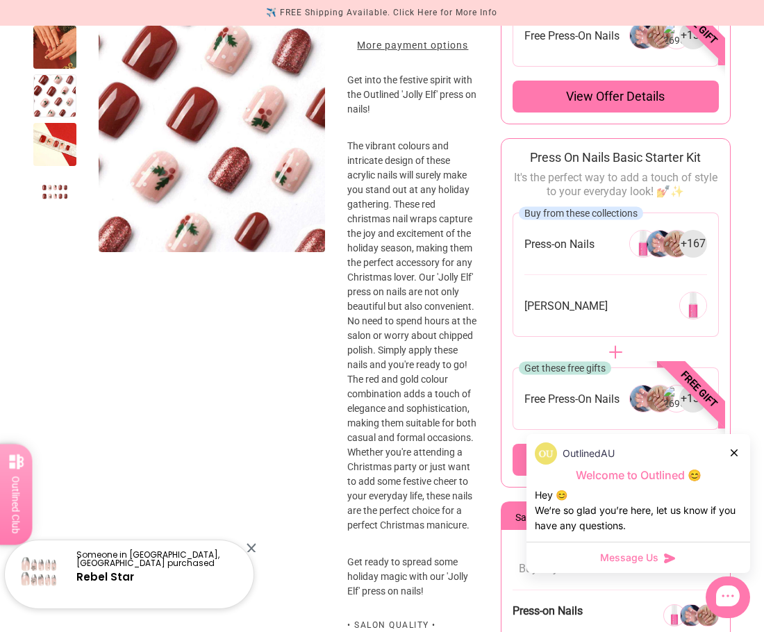
scroll to position [347, 0]
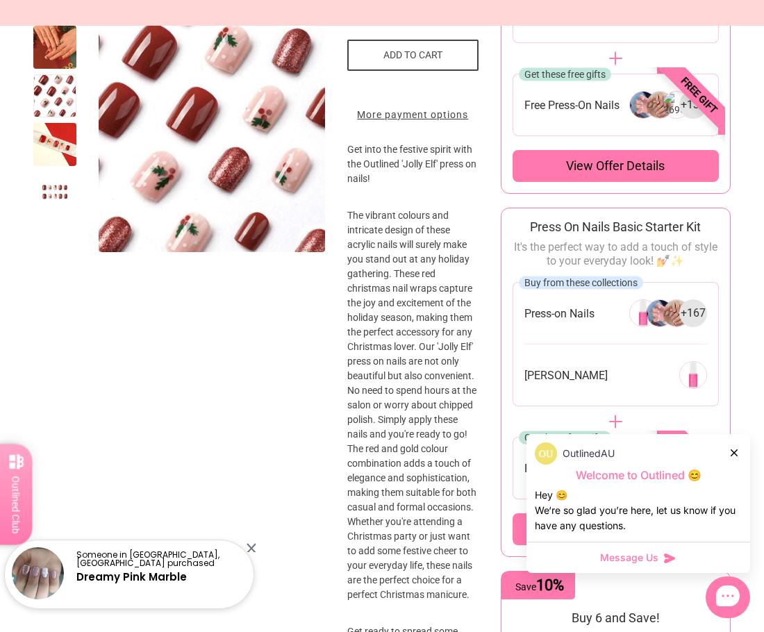
click at [251, 549] on div at bounding box center [251, 547] width 9 height 9
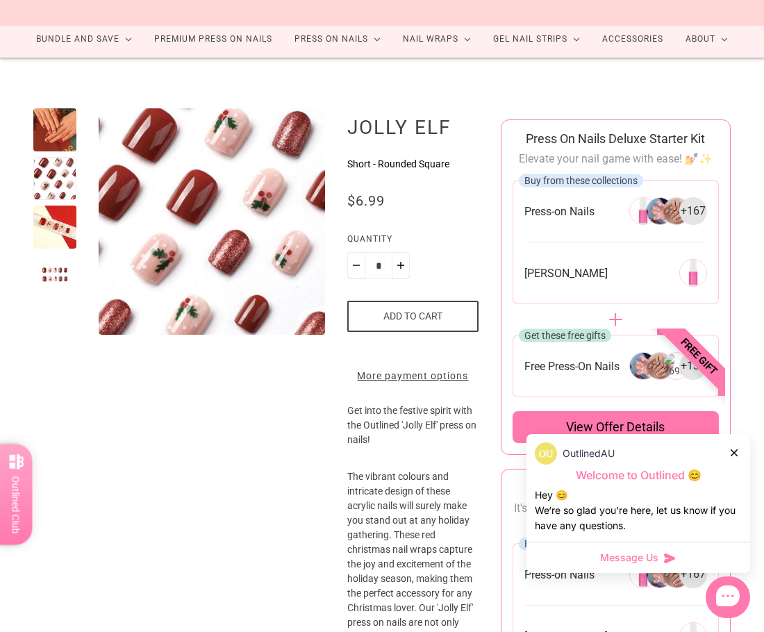
scroll to position [0, 0]
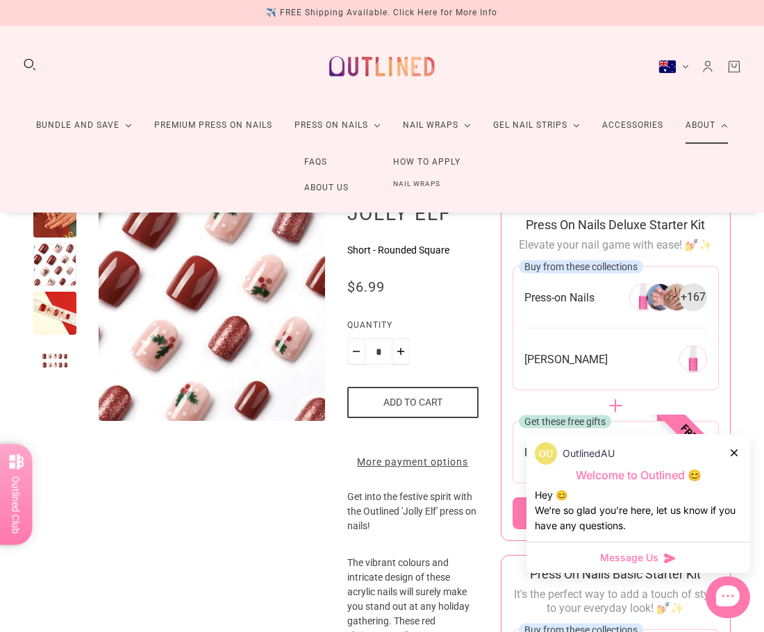
click at [334, 185] on link "About Us" at bounding box center [326, 188] width 89 height 26
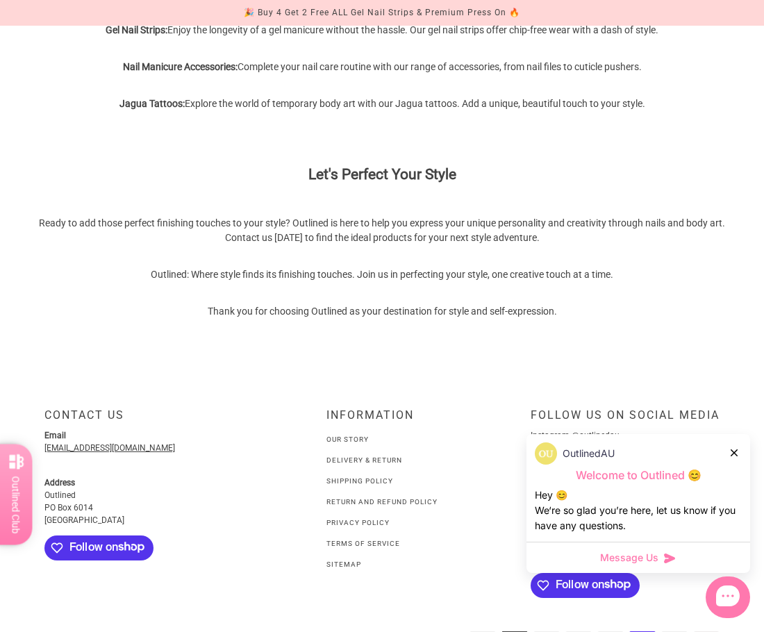
scroll to position [961, 0]
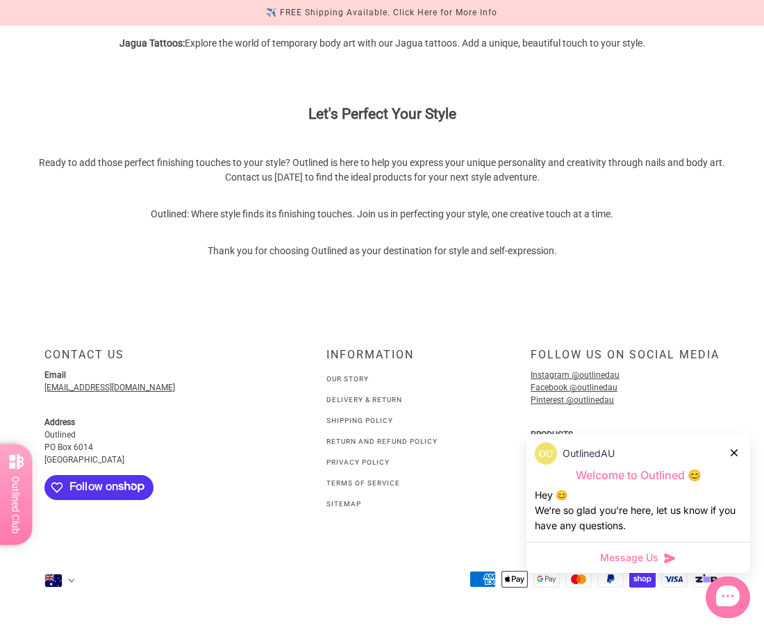
click at [344, 382] on link "Our Story" at bounding box center [347, 379] width 42 height 8
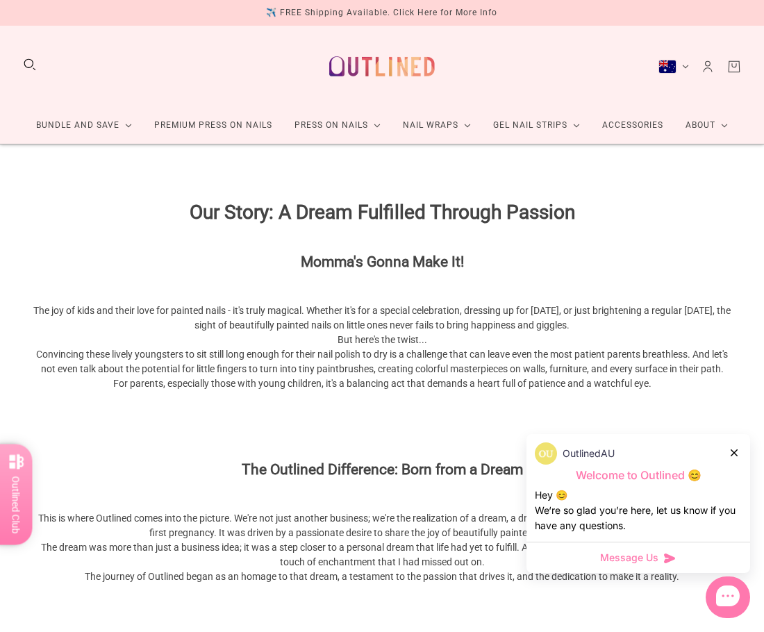
click at [736, 451] on icon at bounding box center [734, 452] width 7 height 7
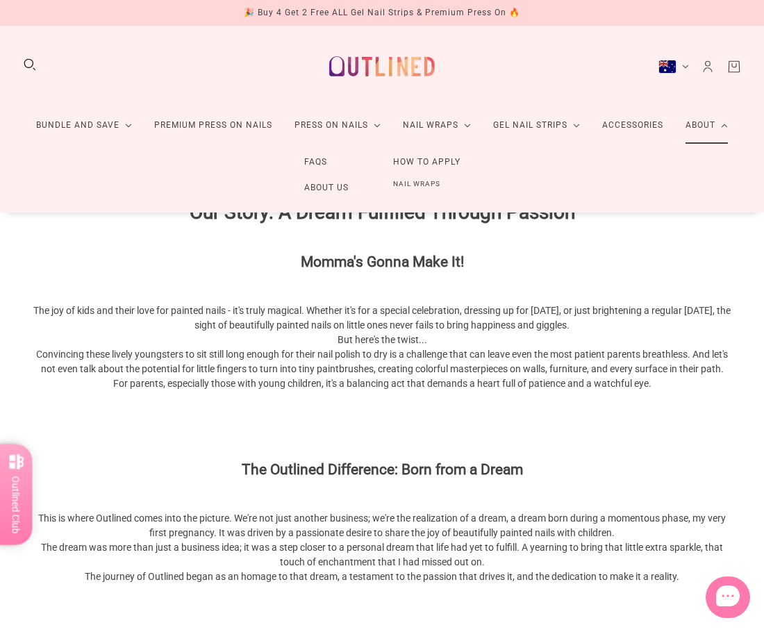
click at [319, 191] on link "About Us" at bounding box center [326, 188] width 89 height 26
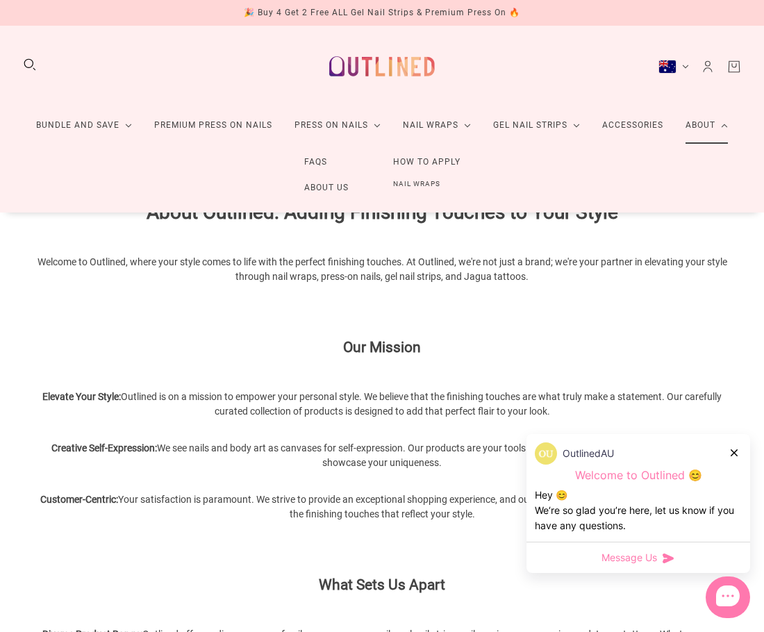
click at [321, 156] on link "FAQs" at bounding box center [315, 162] width 67 height 26
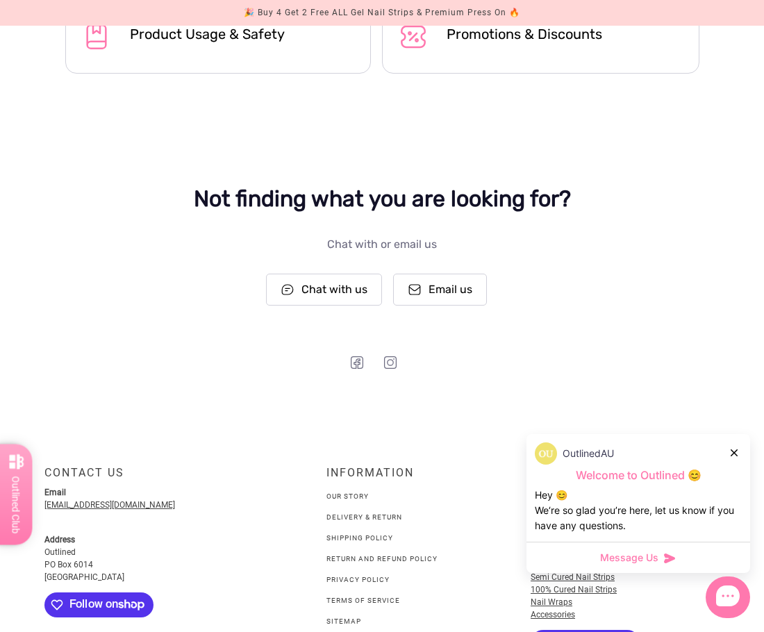
scroll to position [959, 0]
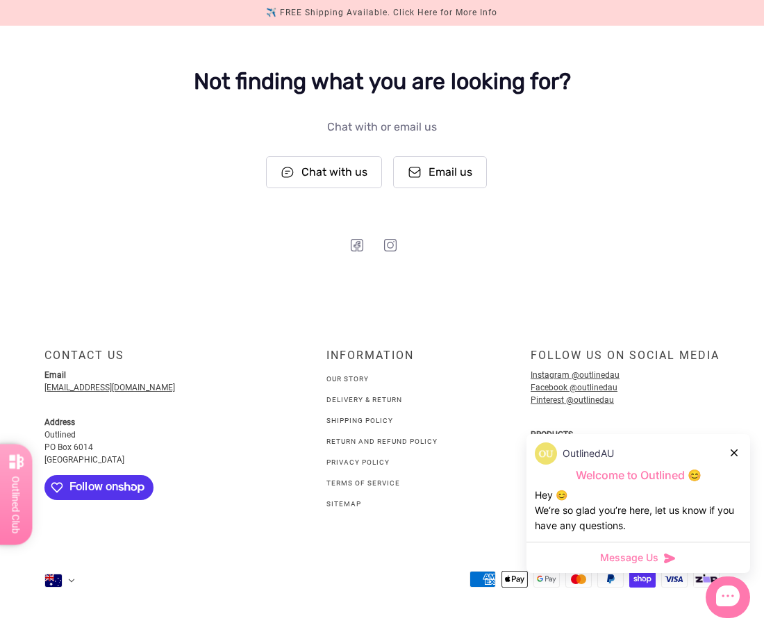
click at [367, 442] on link "Return and Refund Policy" at bounding box center [381, 442] width 111 height 8
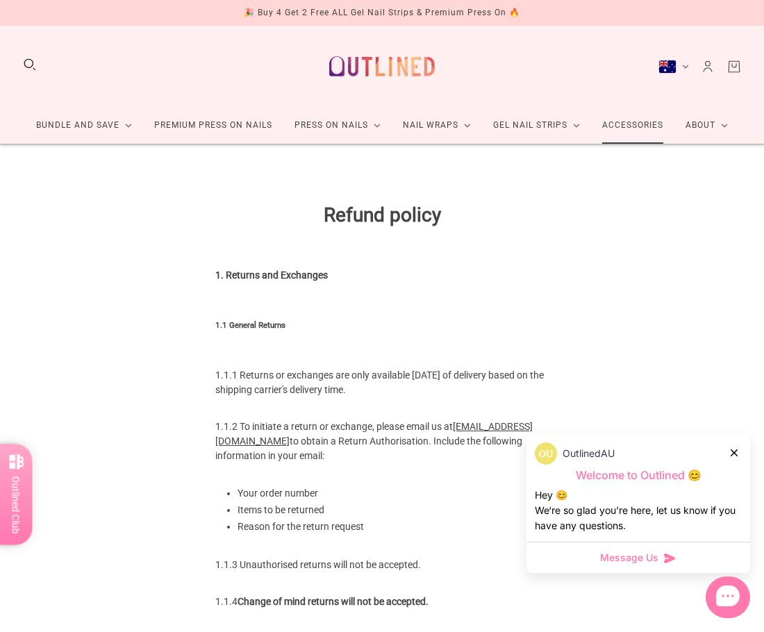
click at [649, 125] on link "Accessories" at bounding box center [632, 125] width 83 height 37
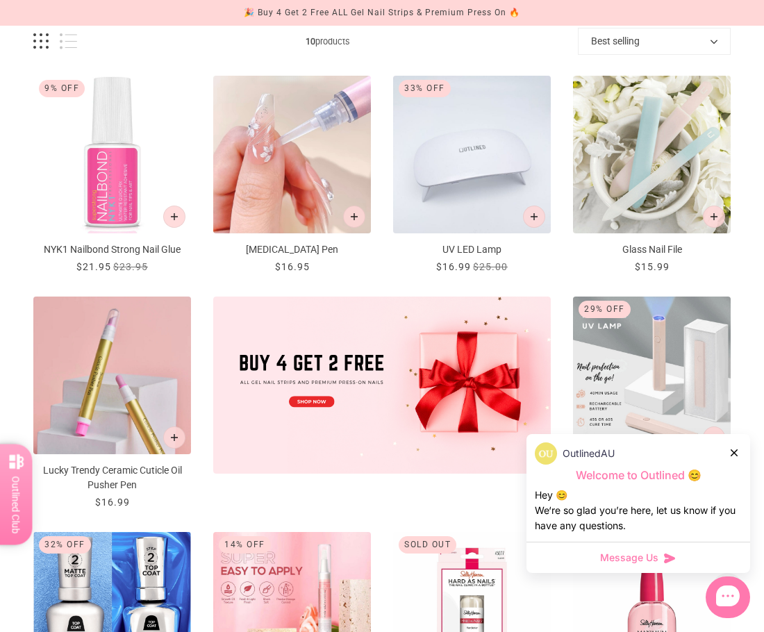
scroll to position [208, 0]
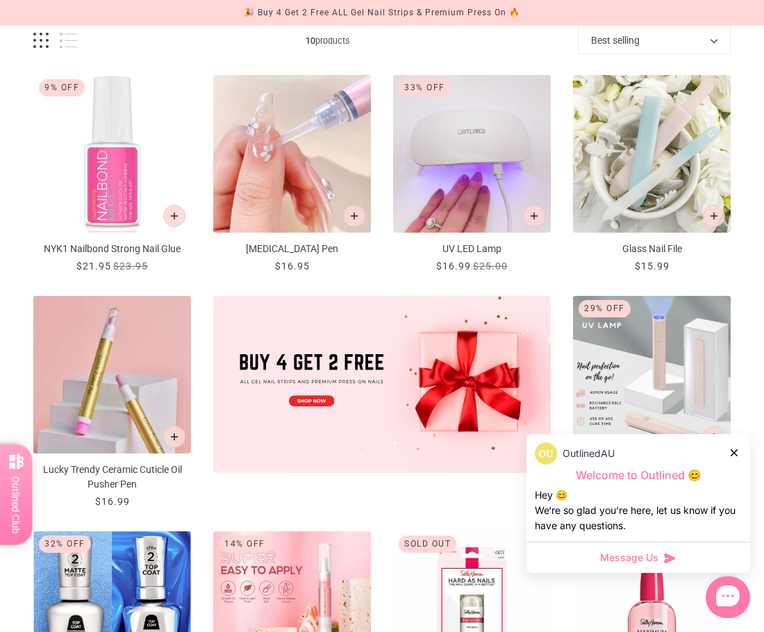
click at [737, 455] on icon at bounding box center [734, 452] width 7 height 7
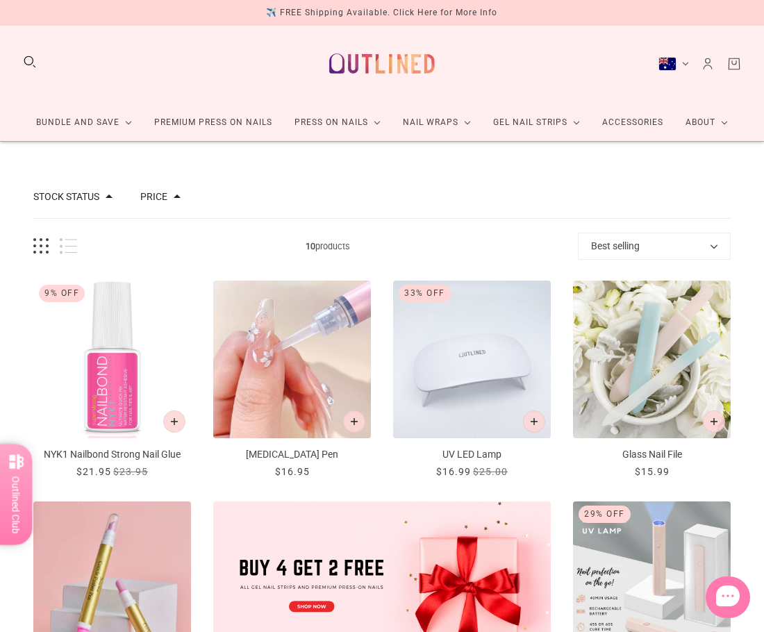
scroll to position [0, 0]
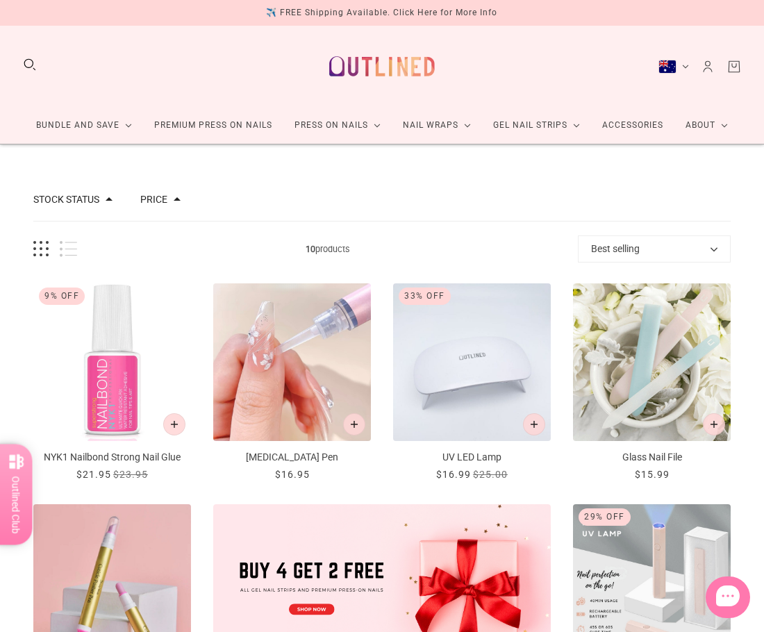
click at [478, 358] on img "UV LED Lamp" at bounding box center [472, 362] width 158 height 158
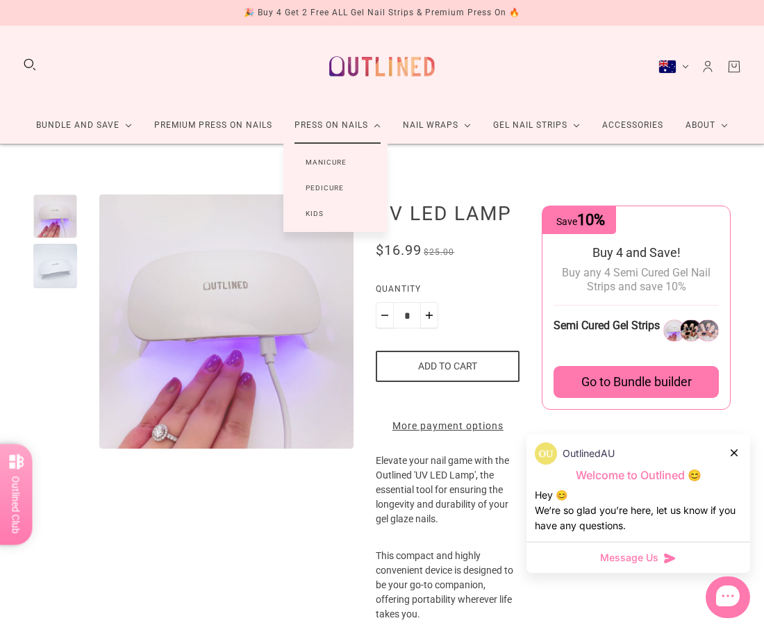
click at [331, 160] on link "Manicure" at bounding box center [325, 162] width 85 height 26
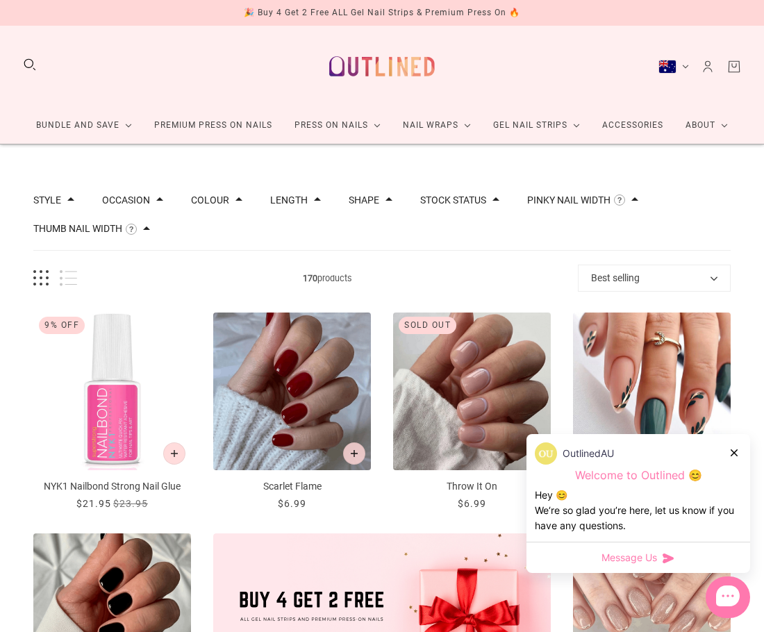
click at [309, 381] on img "Scarlet Flame" at bounding box center [292, 392] width 158 height 158
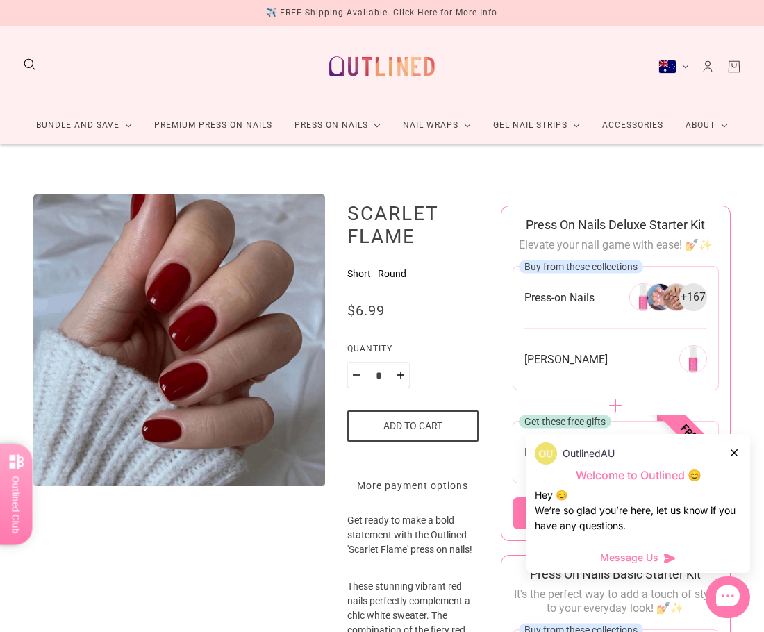
click at [738, 454] on div at bounding box center [735, 452] width 8 height 15
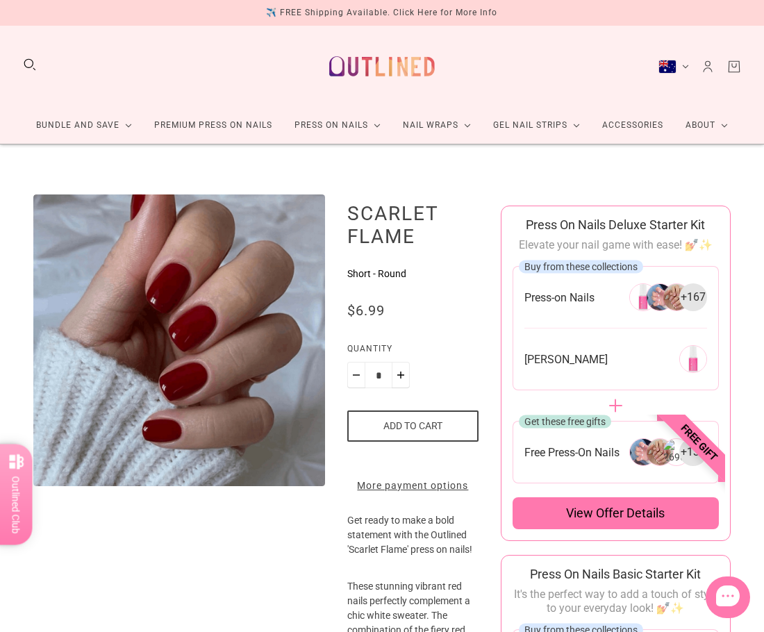
click at [626, 508] on span "View offer details" at bounding box center [615, 513] width 99 height 17
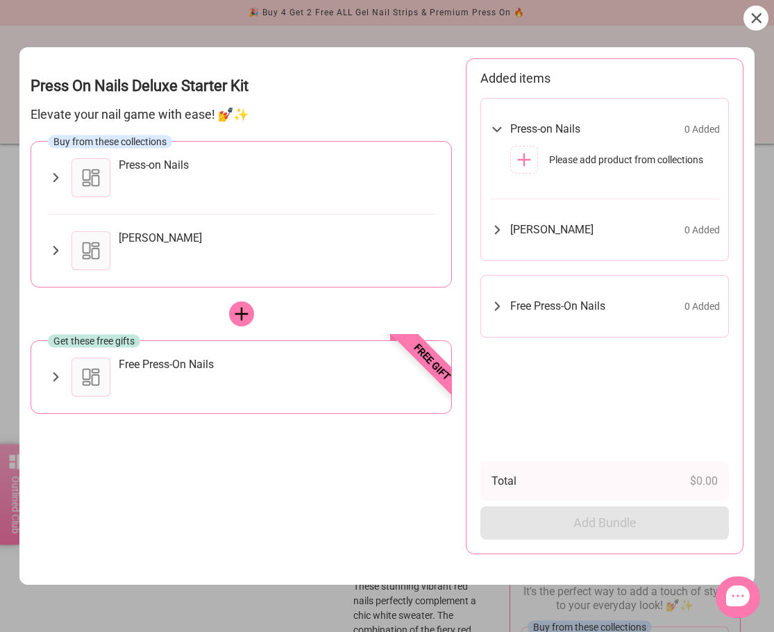
click at [94, 179] on div at bounding box center [91, 177] width 39 height 39
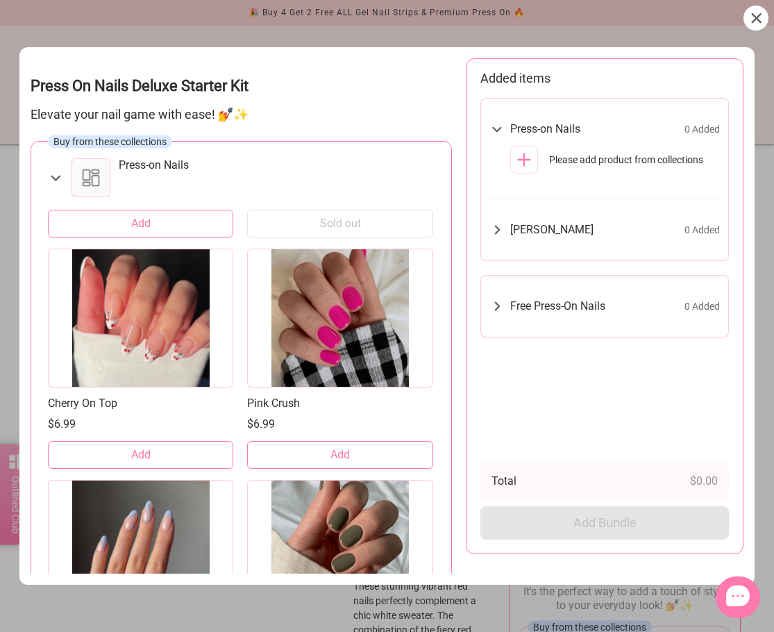
scroll to position [2986, 0]
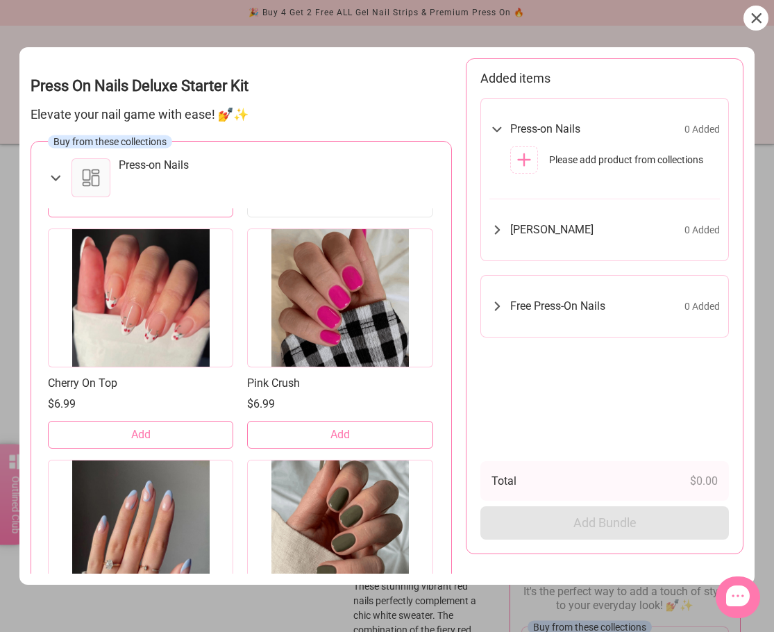
click at [118, 431] on button "Add" at bounding box center [140, 435] width 185 height 28
click at [372, 109] on p "Elevate your nail game with ease! 💅✨" at bounding box center [242, 114] width 422 height 15
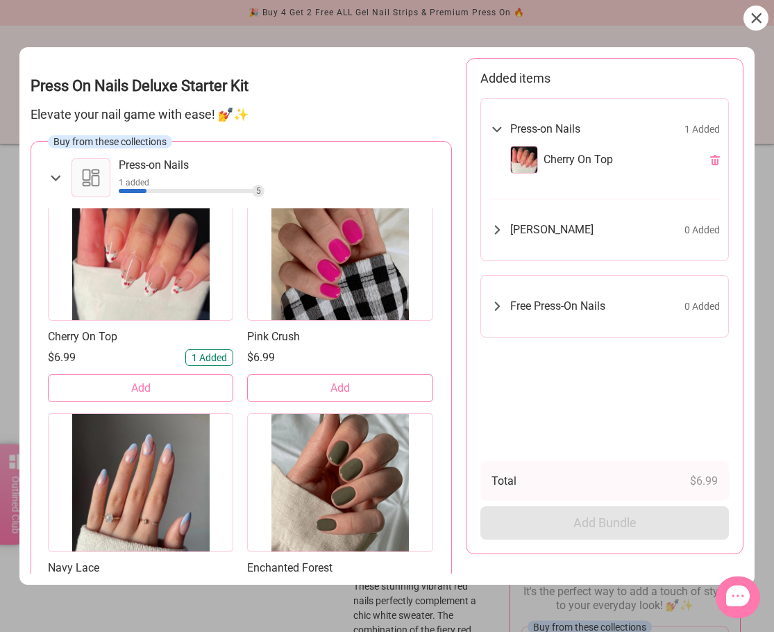
scroll to position [3028, 0]
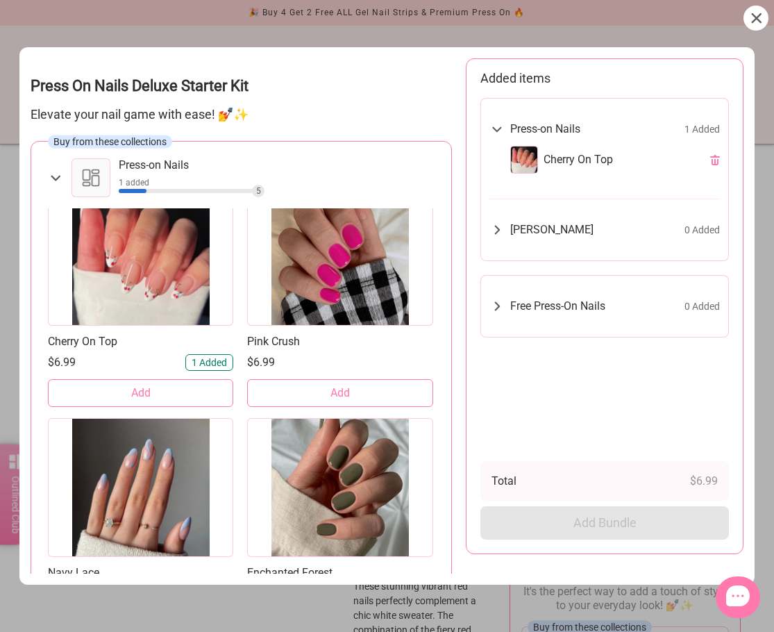
click at [58, 176] on icon at bounding box center [55, 178] width 17 height 16
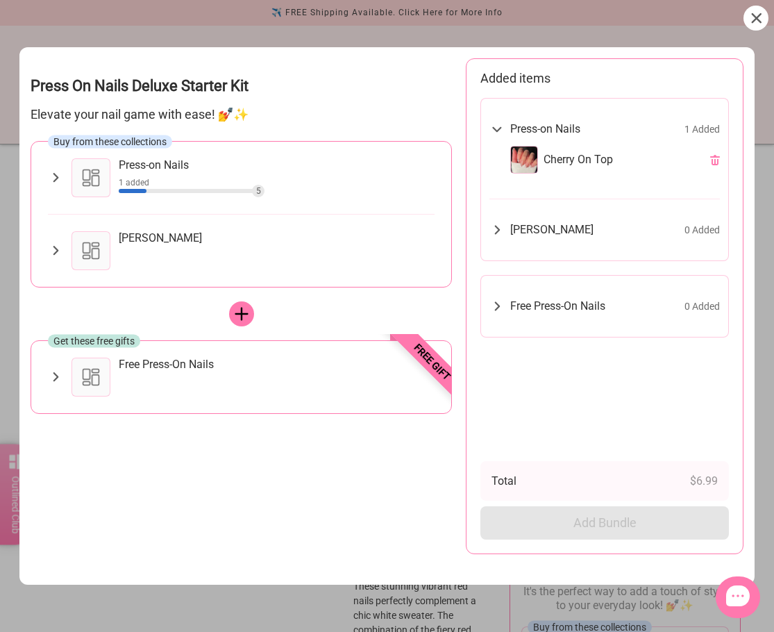
click at [162, 242] on div "[PERSON_NAME]" at bounding box center [160, 238] width 83 height 14
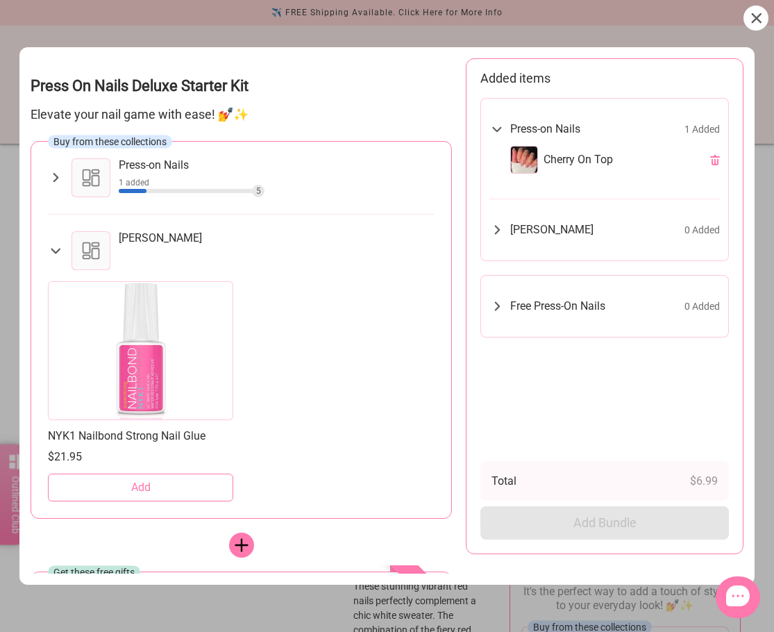
click at [159, 481] on button "Add" at bounding box center [140, 488] width 185 height 28
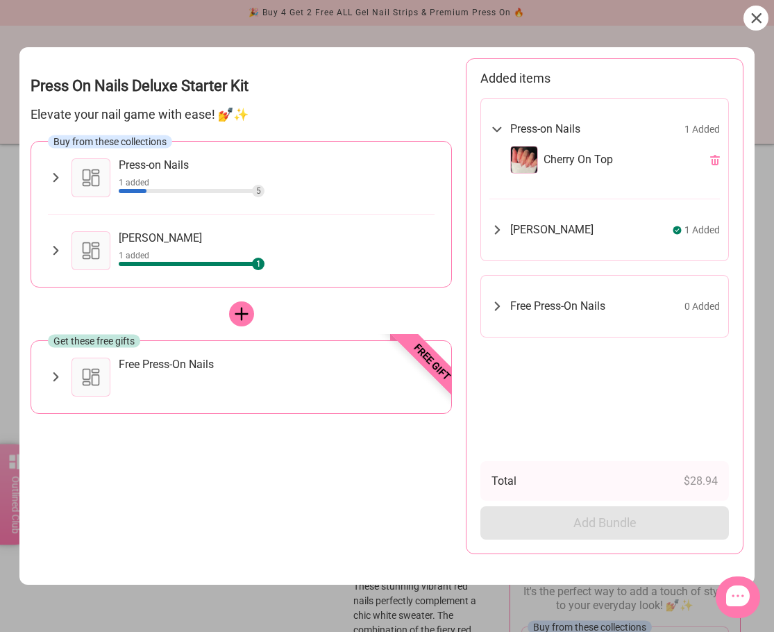
click at [260, 192] on div "5" at bounding box center [258, 191] width 13 height 13
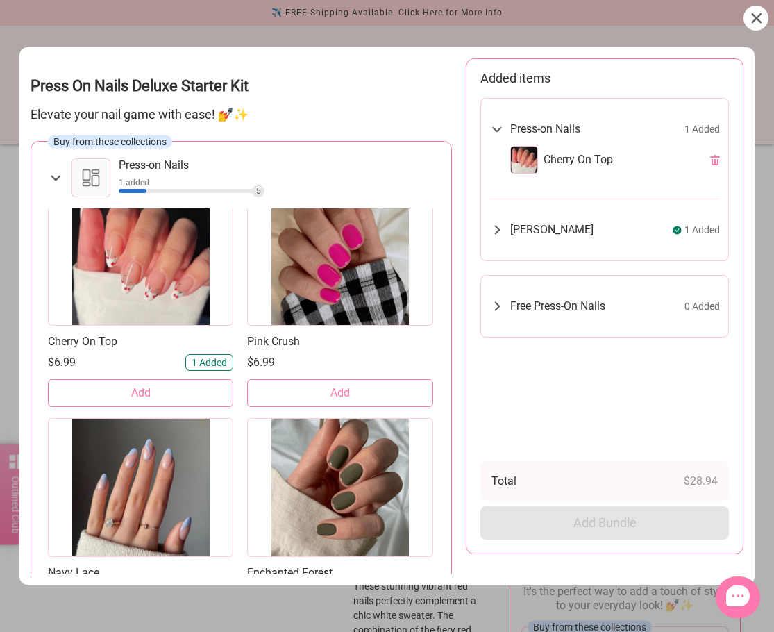
click at [337, 388] on span "Add" at bounding box center [340, 392] width 19 height 15
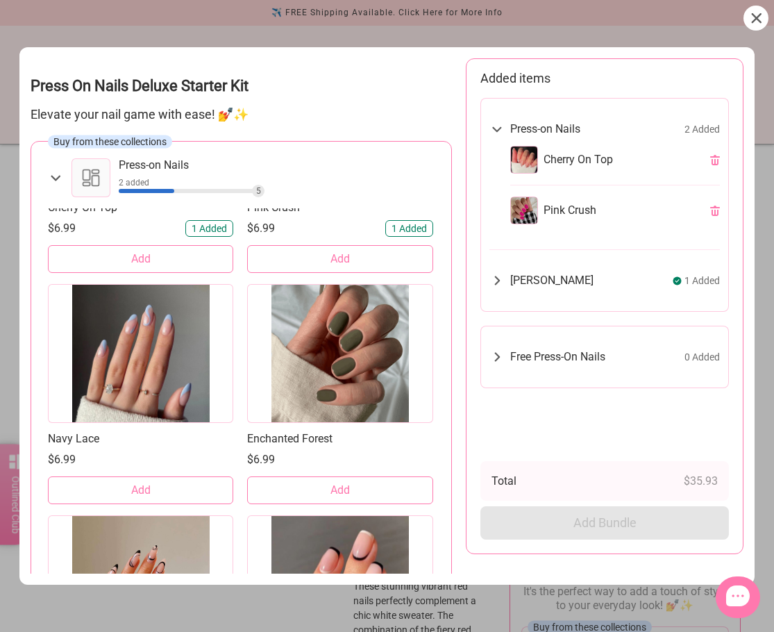
scroll to position [3167, 0]
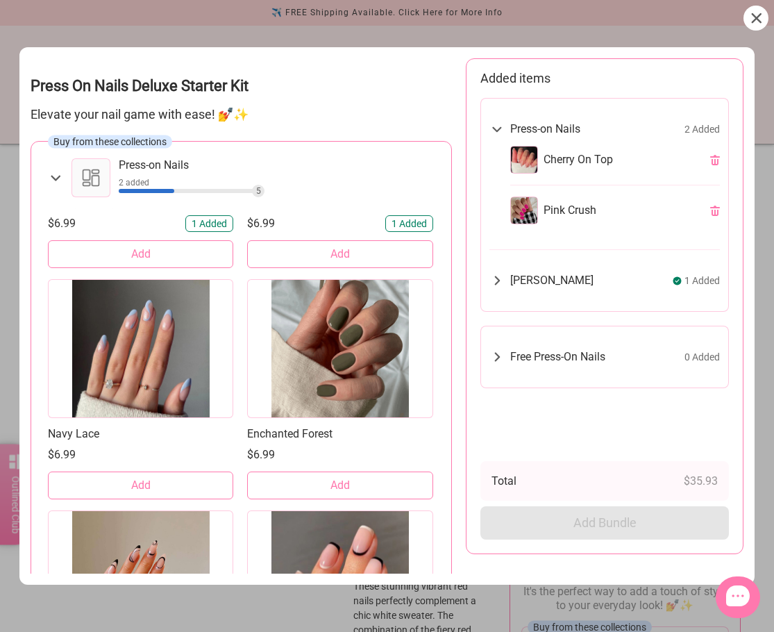
click at [137, 485] on span "Add" at bounding box center [140, 485] width 19 height 15
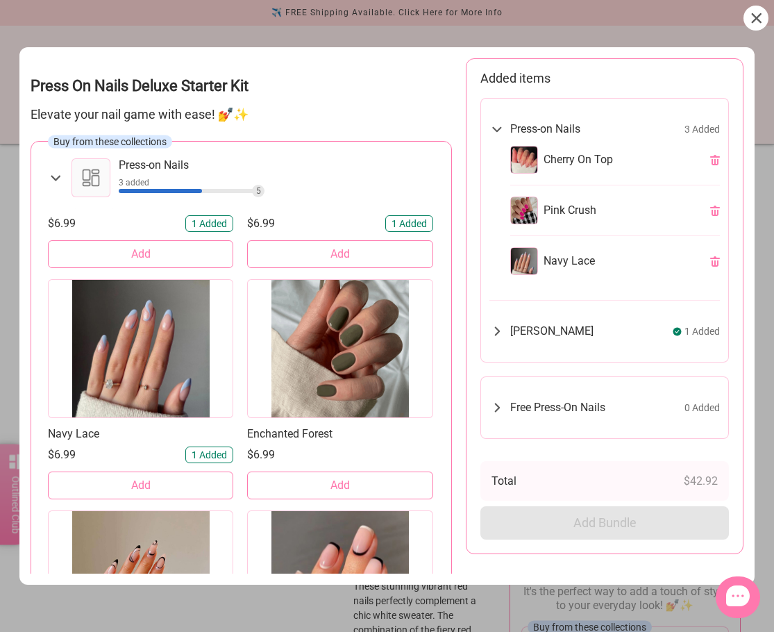
click at [304, 477] on button "Add" at bounding box center [339, 486] width 185 height 28
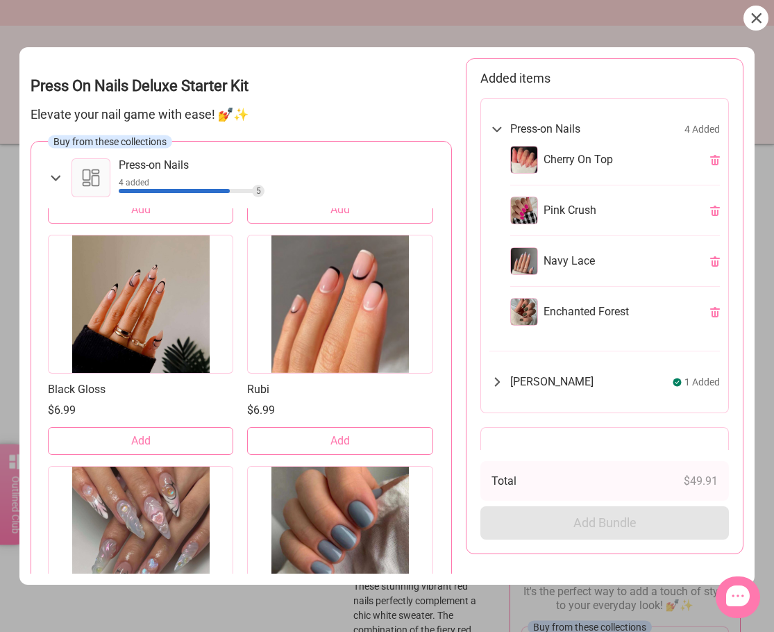
scroll to position [3514, 0]
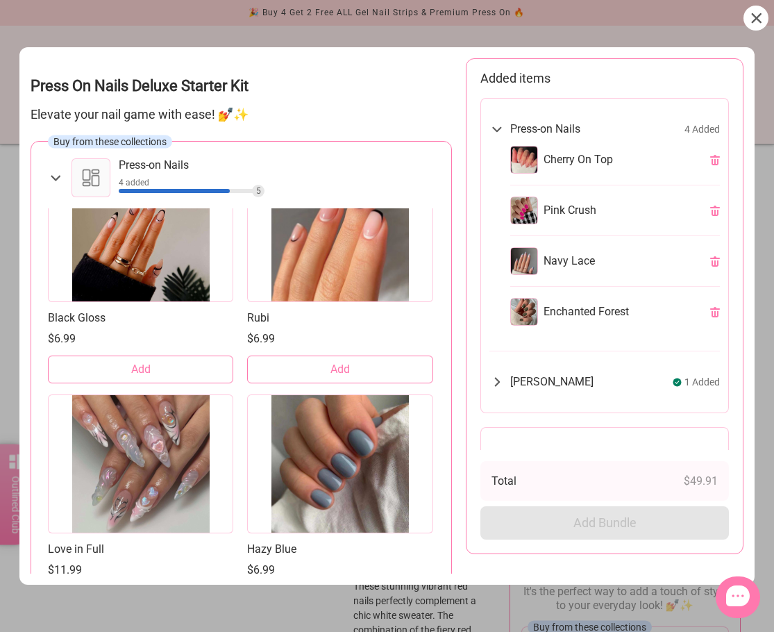
click at [169, 366] on button "Add" at bounding box center [140, 370] width 185 height 28
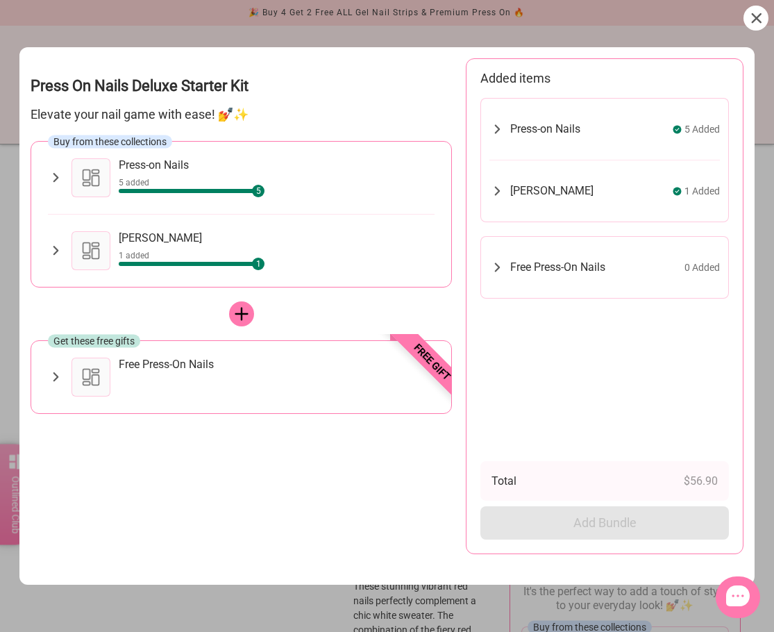
click at [174, 367] on div "Free Press-On Nails" at bounding box center [166, 365] width 95 height 14
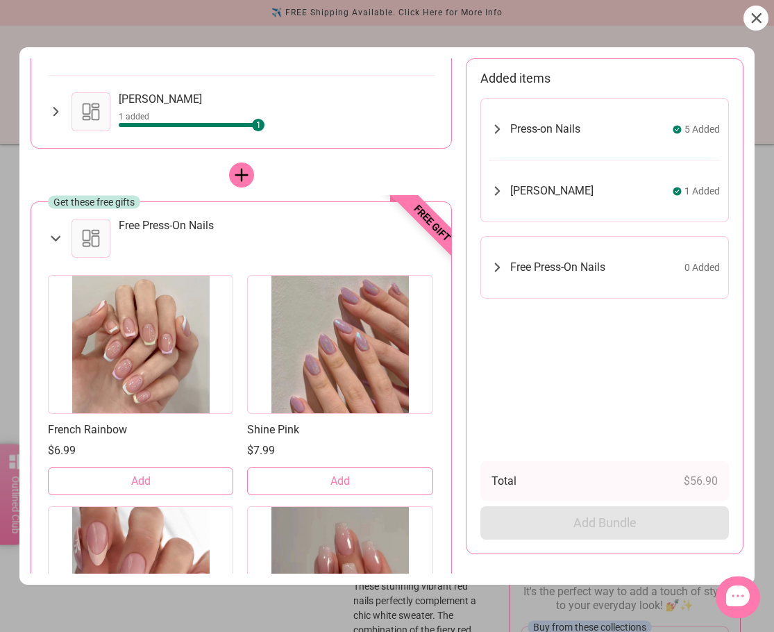
scroll to position [695, 0]
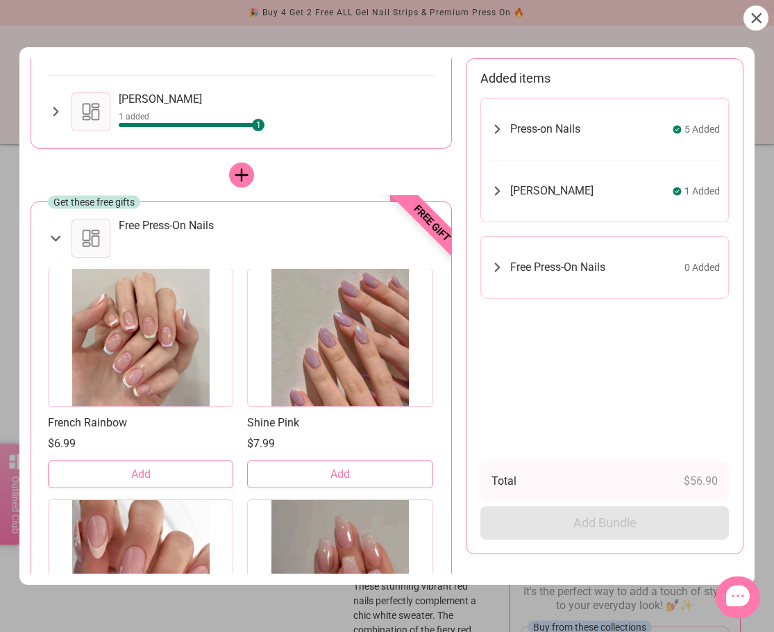
click at [135, 474] on span "Add" at bounding box center [140, 474] width 19 height 15
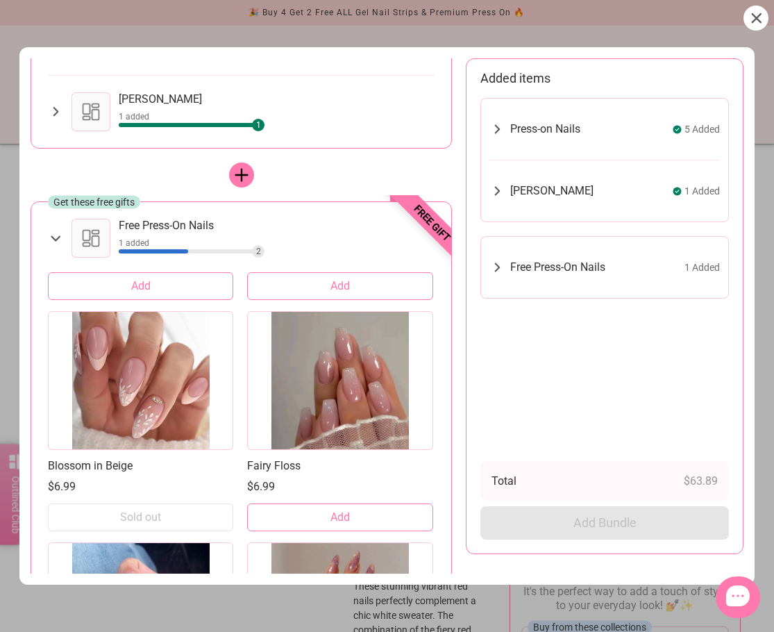
scroll to position [903, 0]
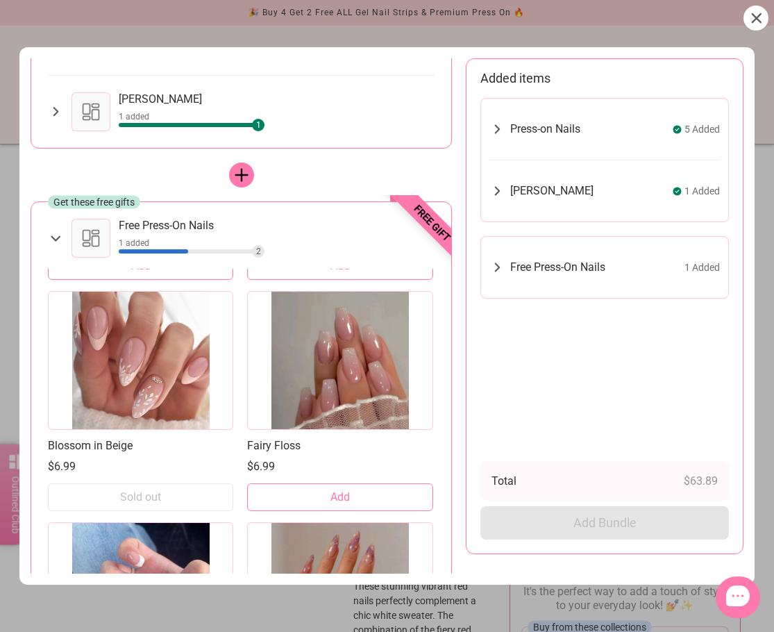
click at [321, 496] on button "Add" at bounding box center [339, 497] width 185 height 28
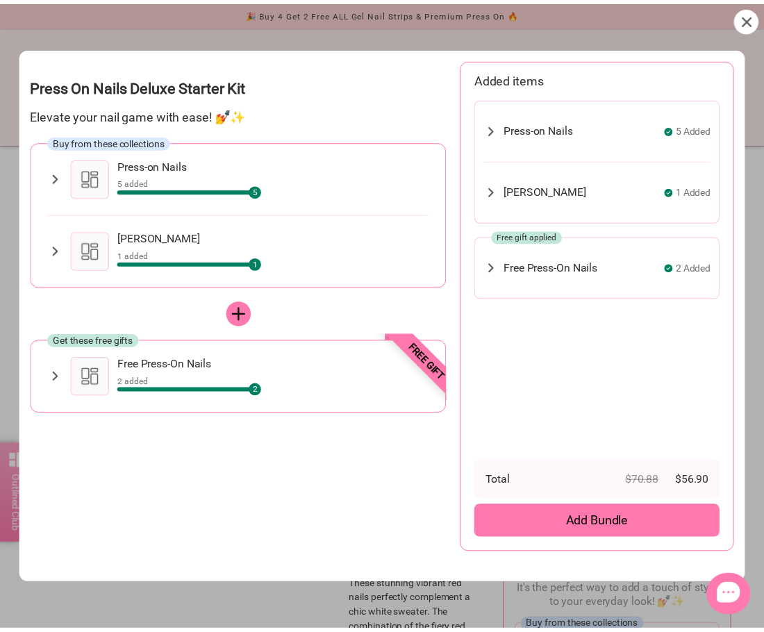
scroll to position [0, 0]
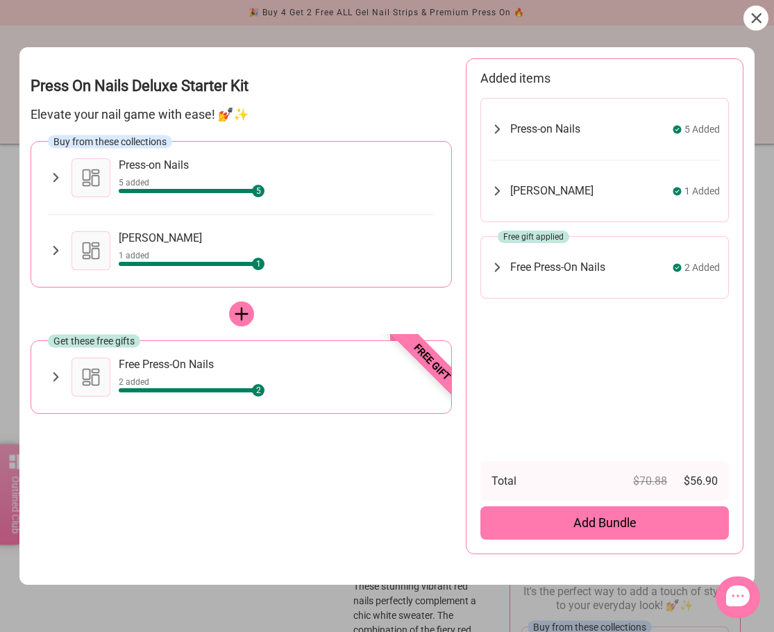
click at [761, 15] on icon at bounding box center [756, 18] width 10 height 10
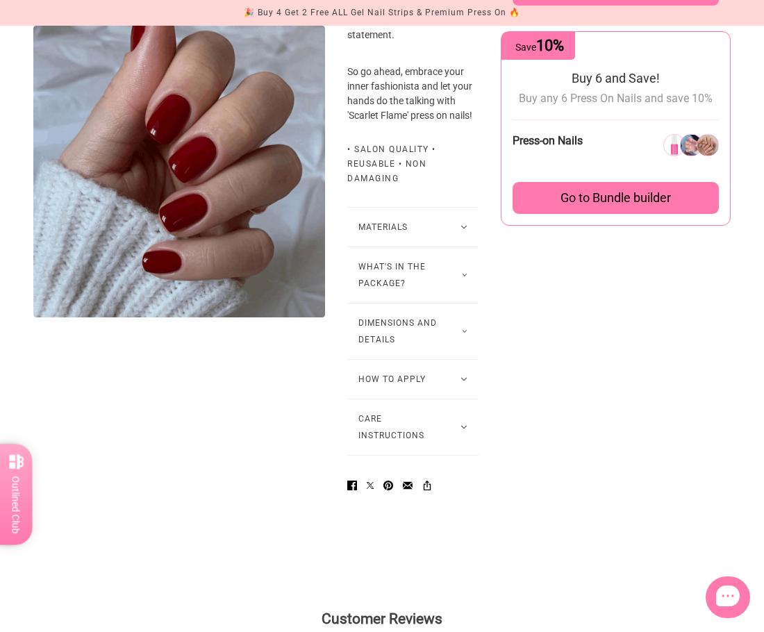
scroll to position [903, 0]
